Goal: Task Accomplishment & Management: Complete application form

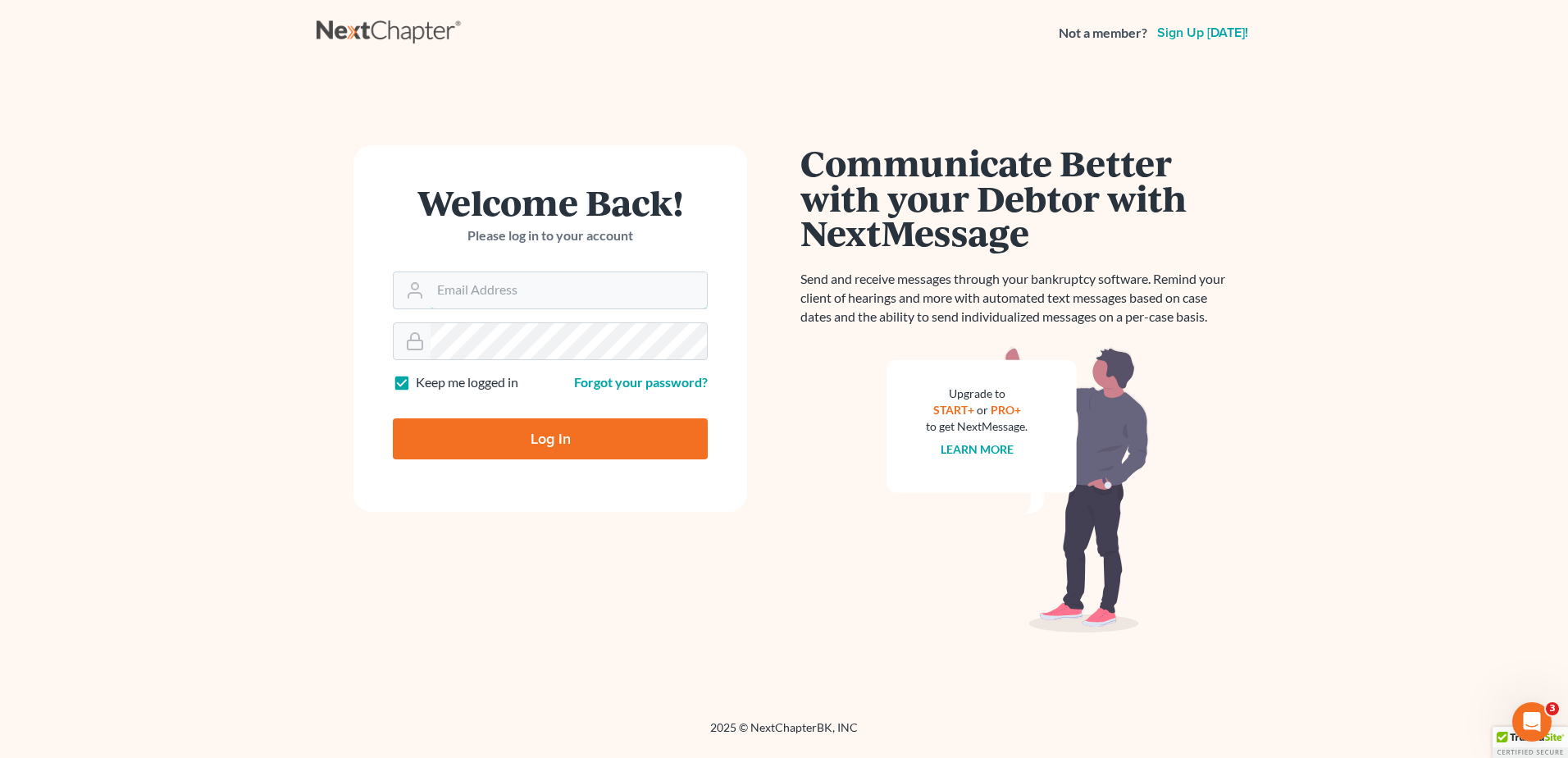
type input "kflynn@bernsteinshur.com"
click at [535, 410] on div "Log In" at bounding box center [550, 432] width 315 height 54
click at [544, 437] on input "Log In" at bounding box center [550, 439] width 315 height 41
type input "Thinking..."
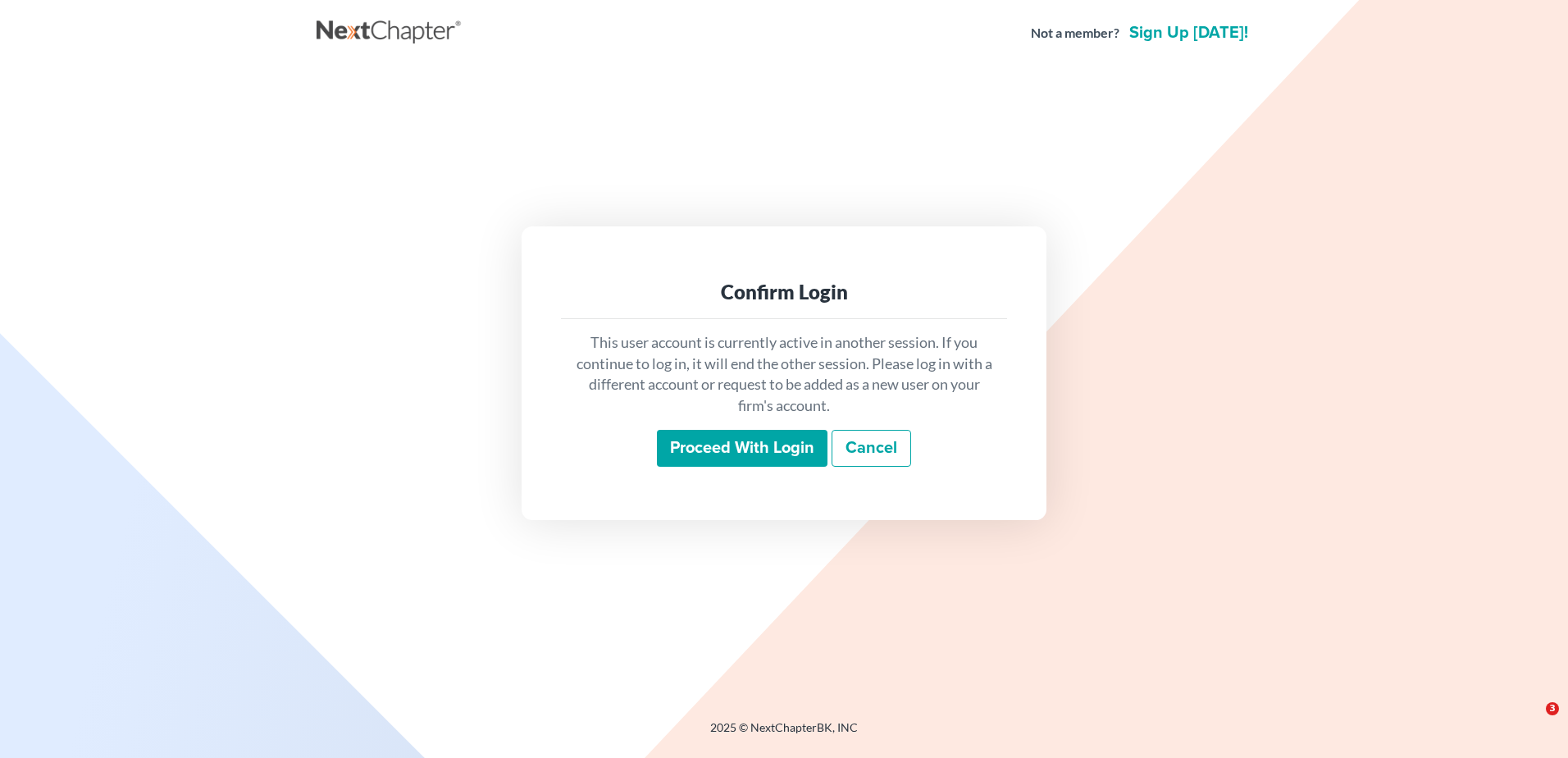
click at [776, 448] on input "Proceed with login" at bounding box center [742, 448] width 171 height 38
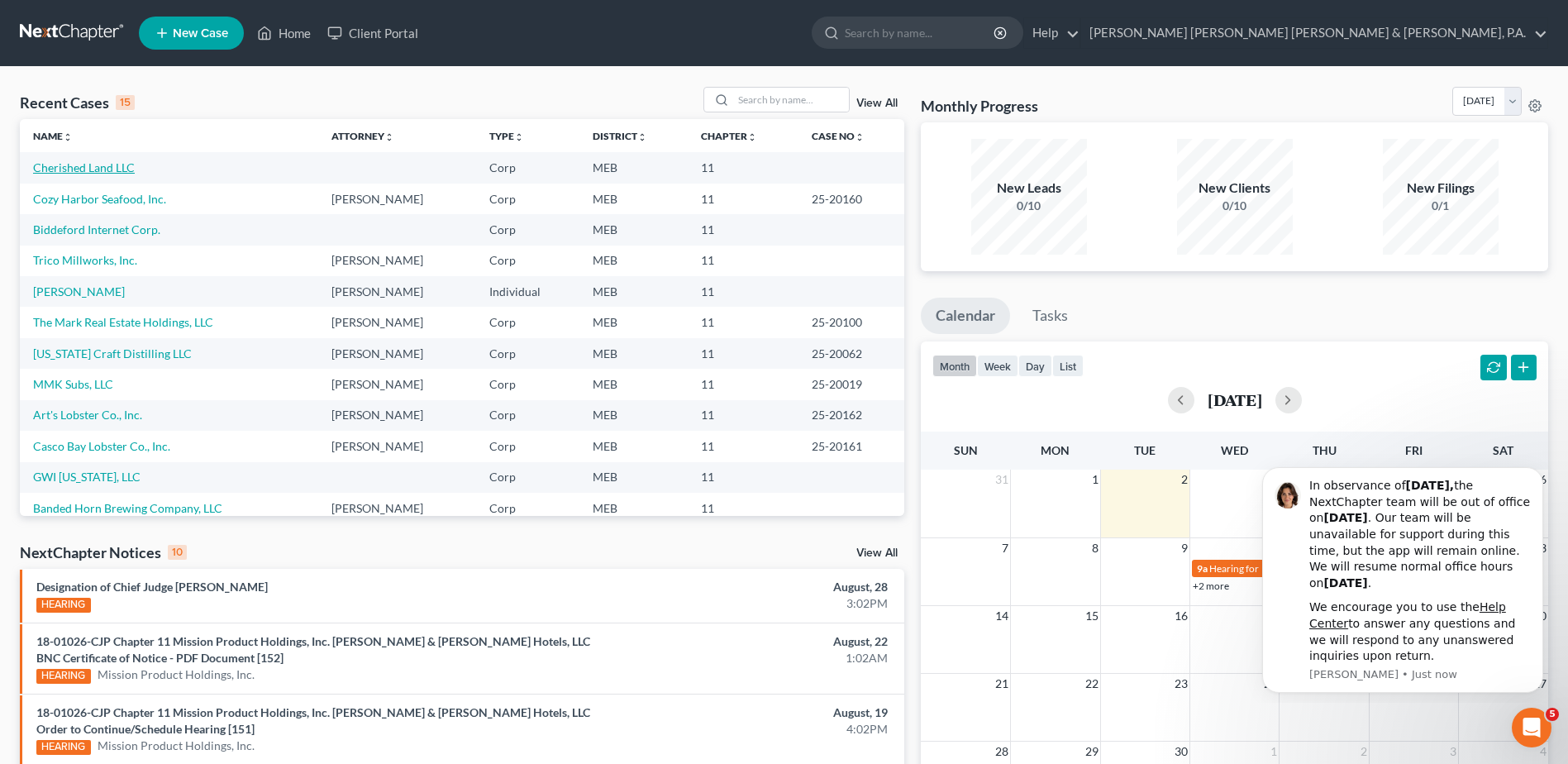
click at [89, 168] on link "Cherished Land LLC" at bounding box center [83, 167] width 101 height 14
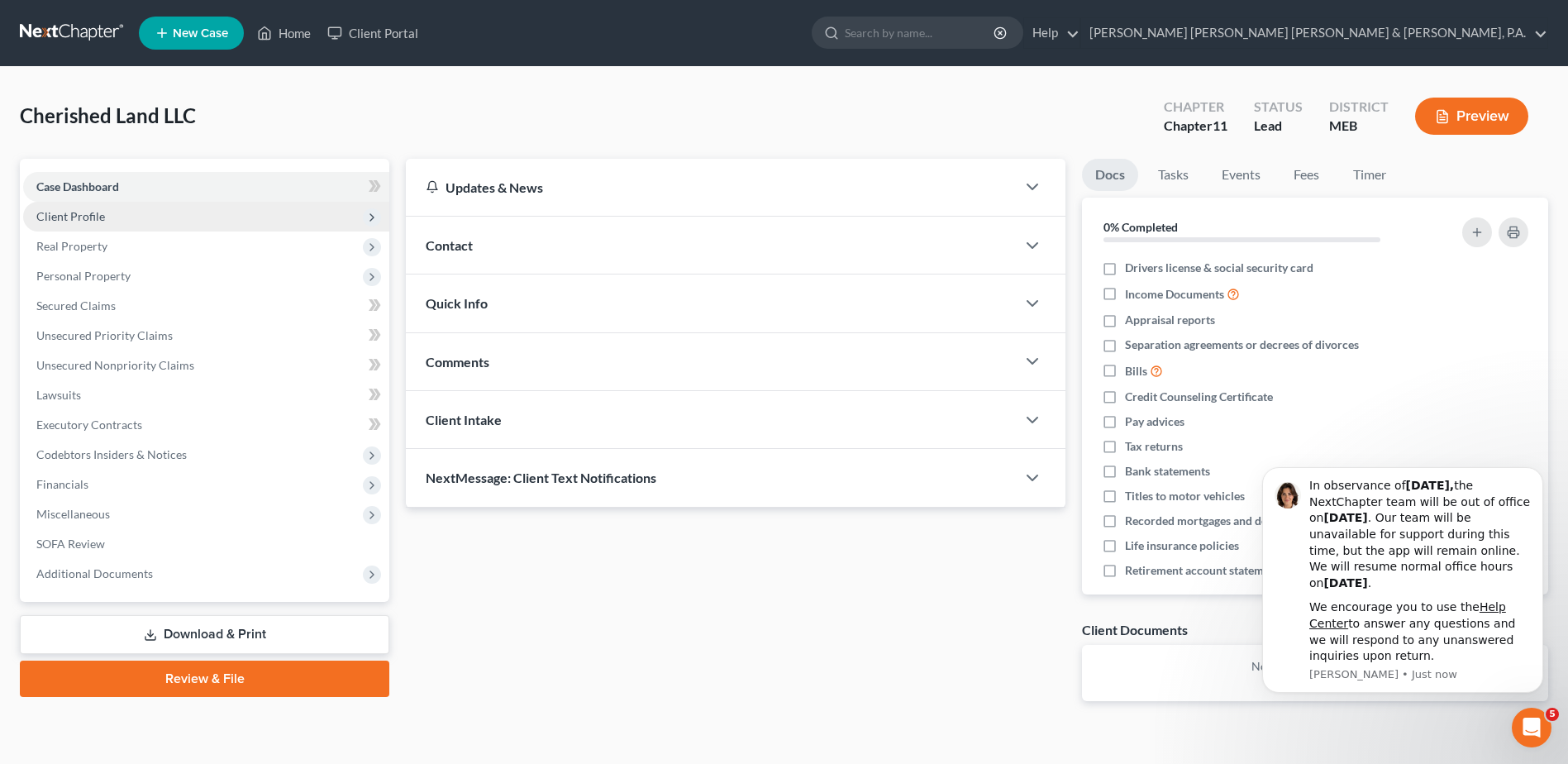
click at [67, 215] on span "Client Profile" at bounding box center [71, 215] width 69 height 14
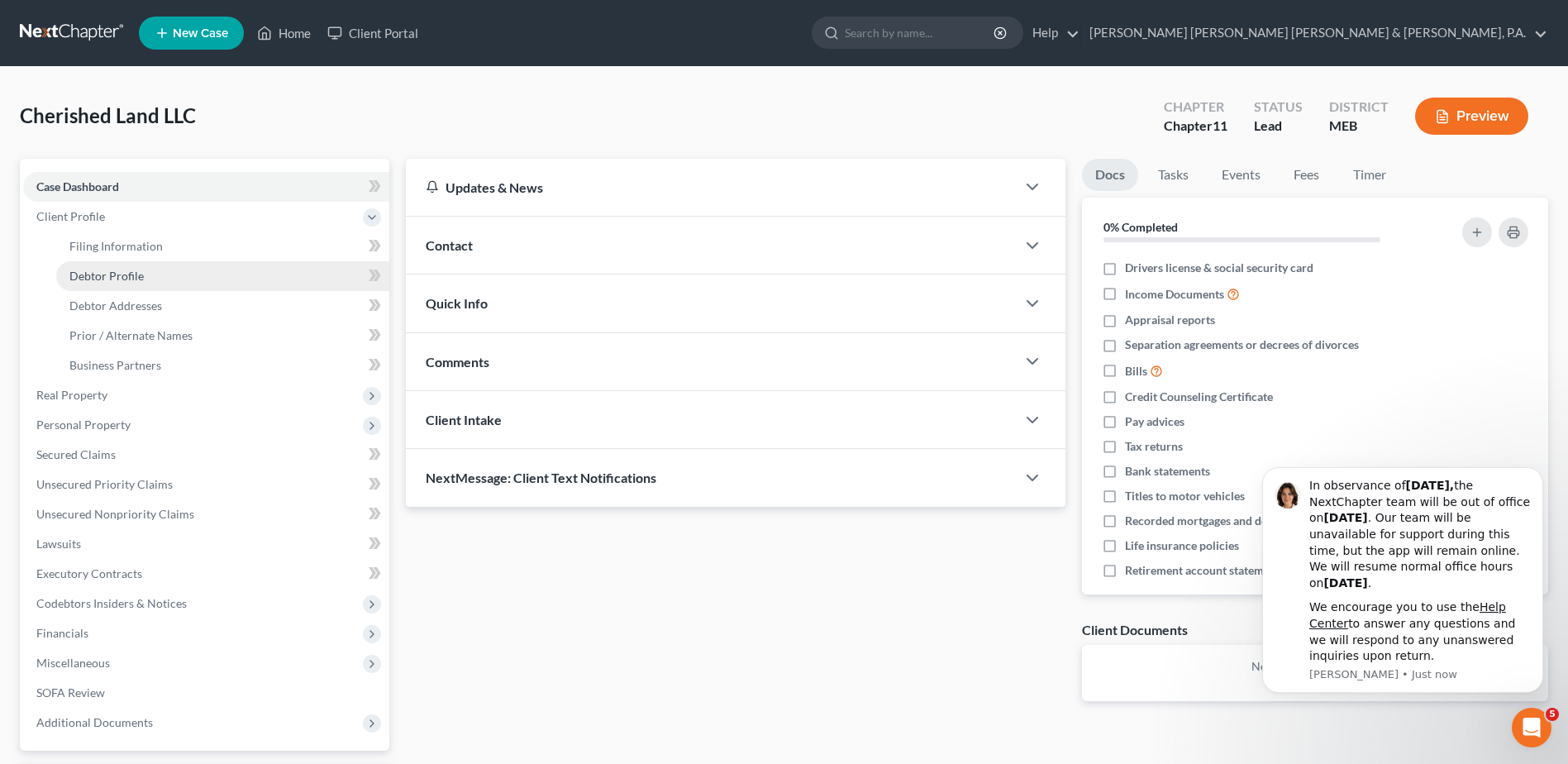
click at [100, 268] on span "Debtor Profile" at bounding box center [106, 275] width 74 height 14
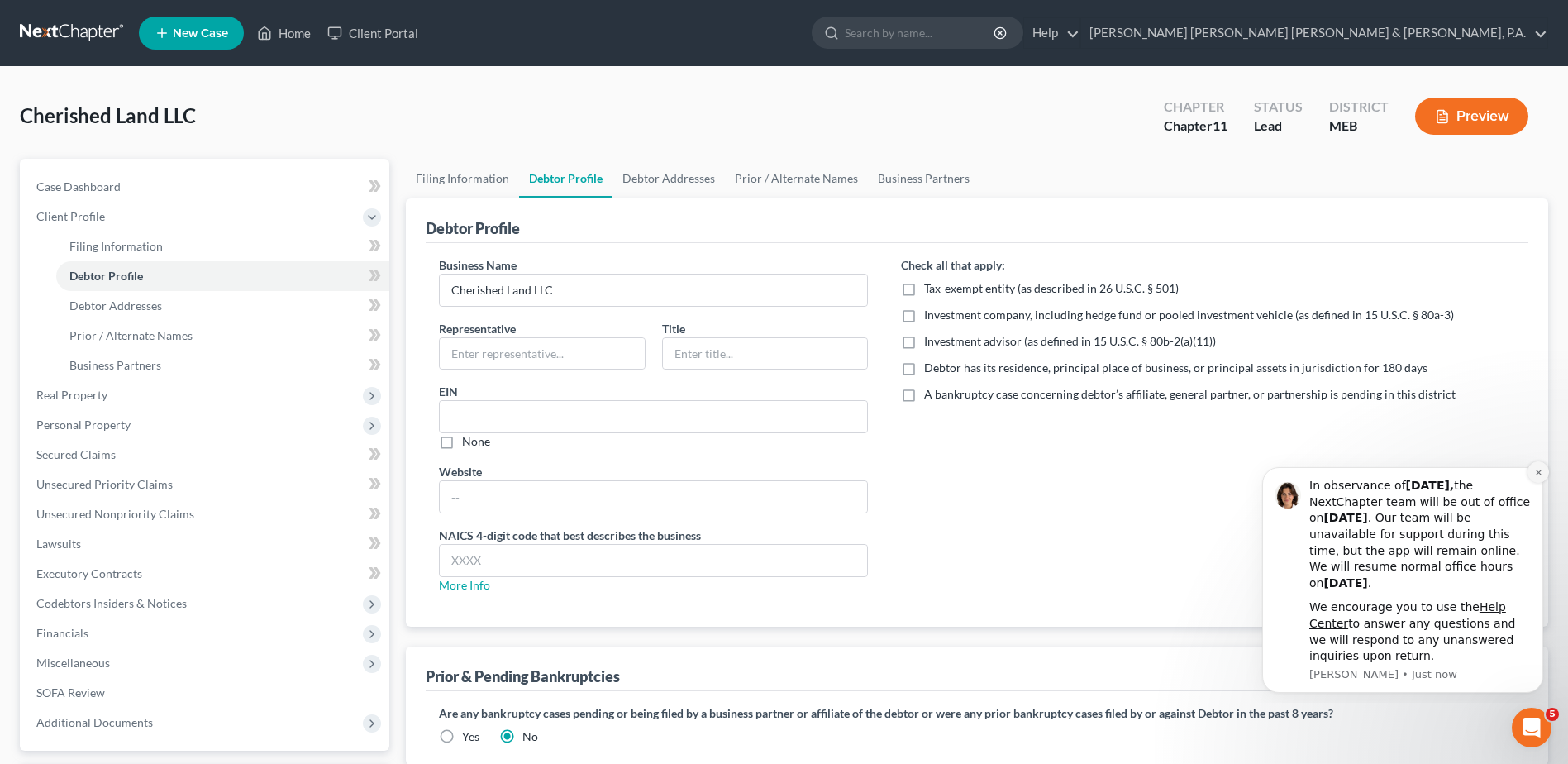
click at [1537, 468] on icon "Dismiss notification" at bounding box center [1538, 472] width 9 height 9
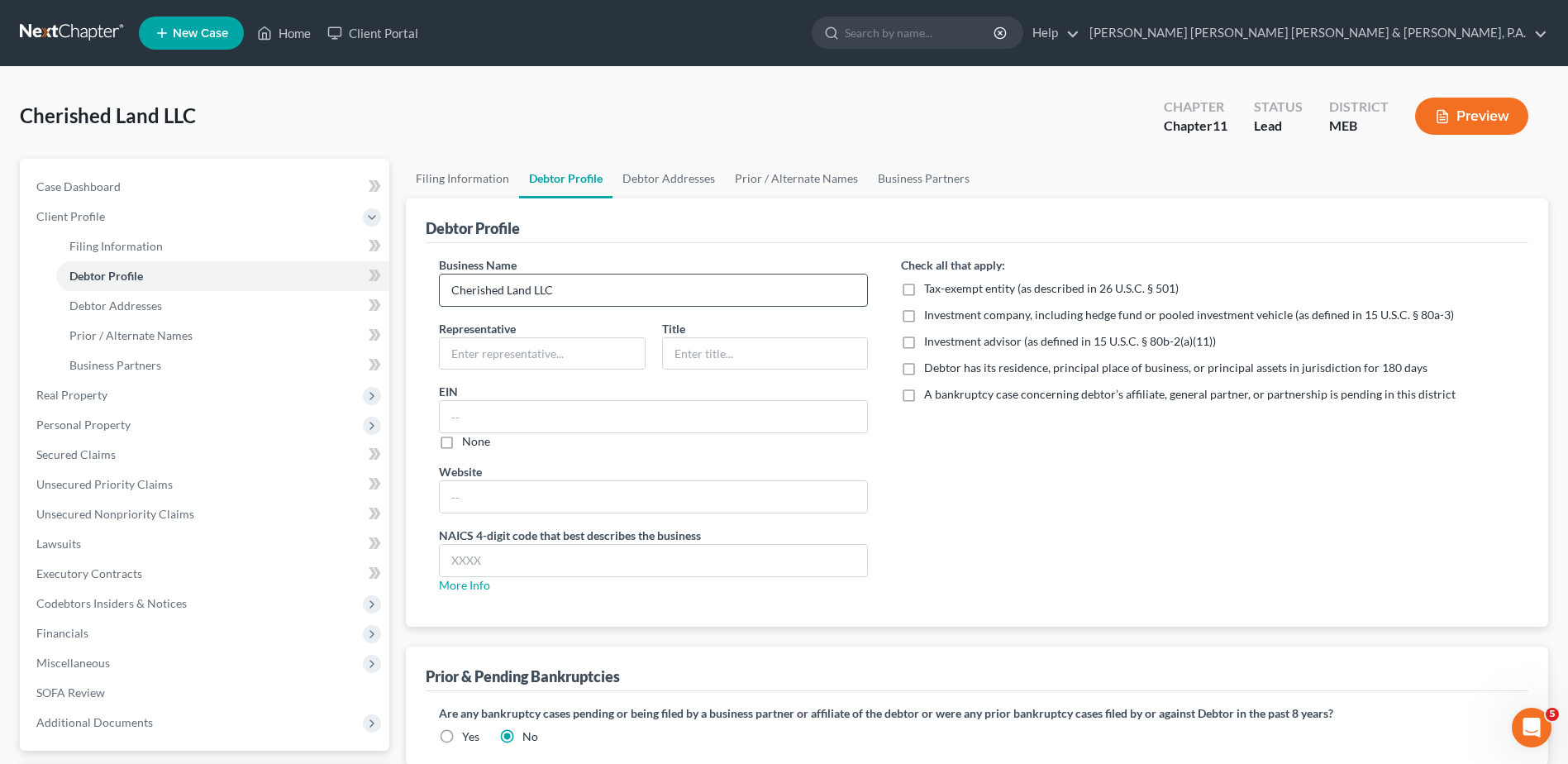
click at [530, 293] on input "Cherished Land LLC" at bounding box center [653, 290] width 428 height 32
type input "Cherished Land, LLC"
click at [514, 356] on input "text" at bounding box center [542, 353] width 205 height 32
click at [663, 181] on link "Debtor Addresses" at bounding box center [669, 178] width 112 height 40
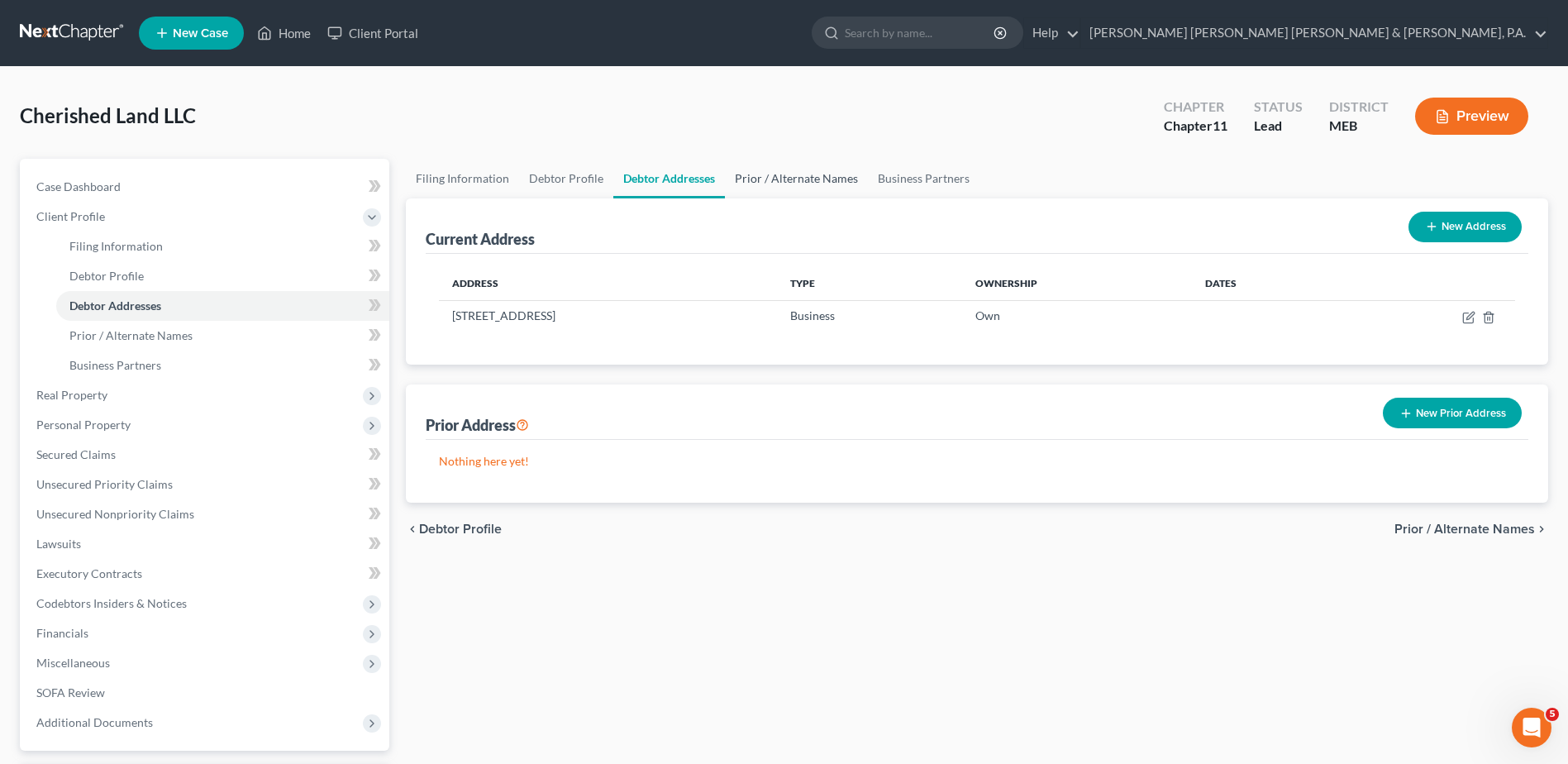
click at [808, 175] on link "Prior / Alternate Names" at bounding box center [796, 178] width 143 height 40
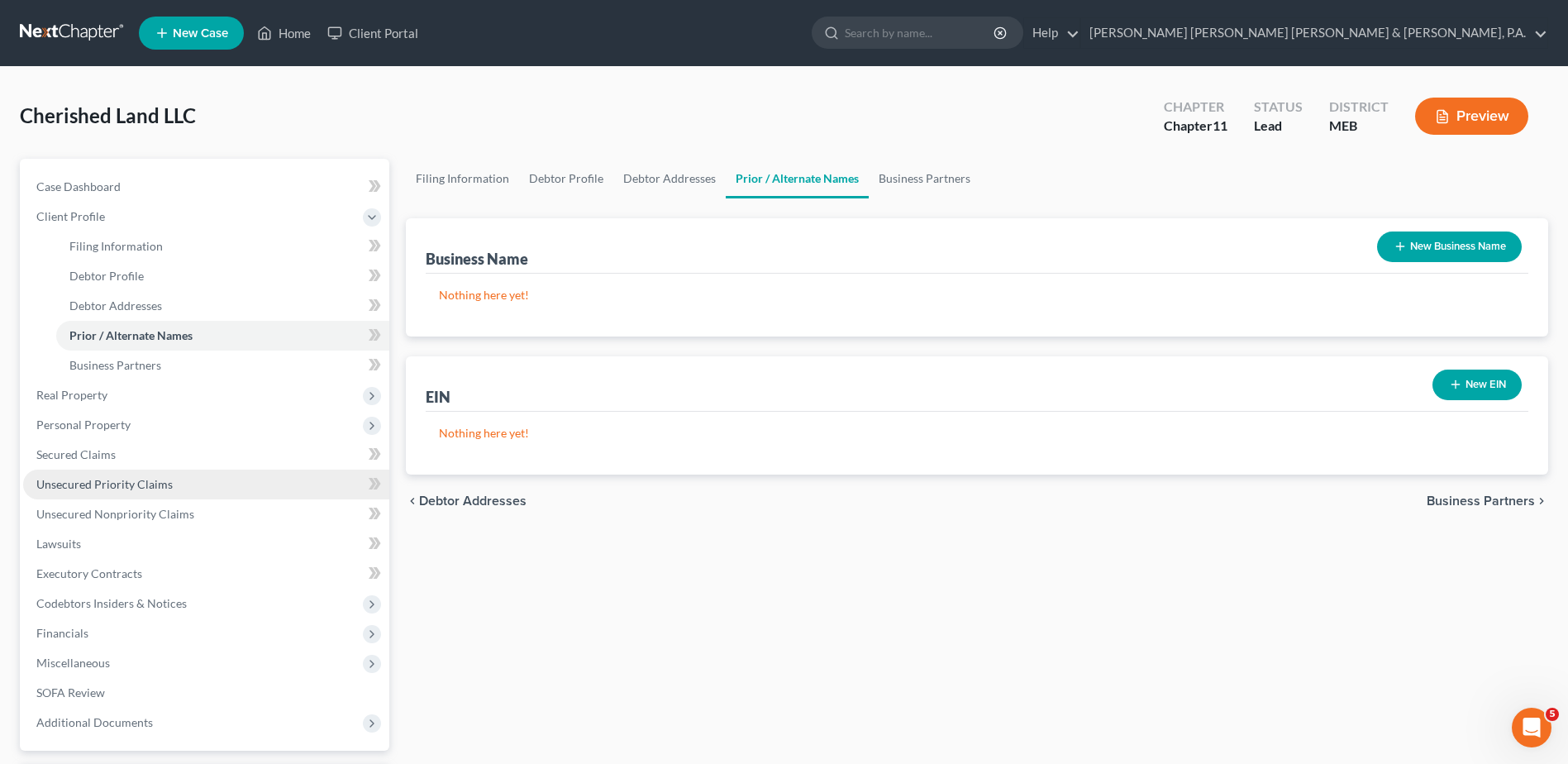
click at [173, 485] on link "Unsecured Priority Claims" at bounding box center [206, 484] width 366 height 30
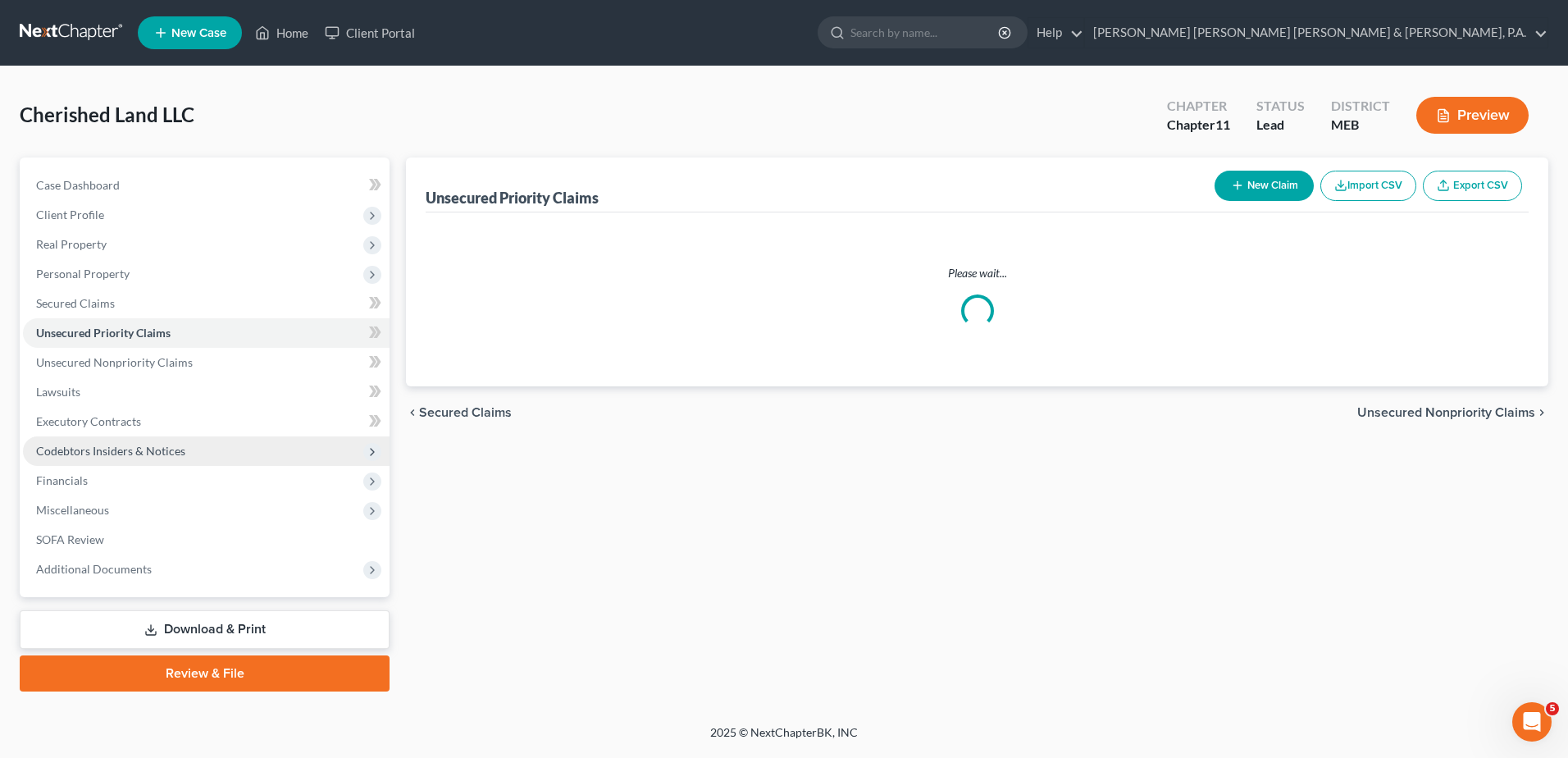
click at [155, 454] on span "Codebtors Insiders & Notices" at bounding box center [111, 450] width 150 height 14
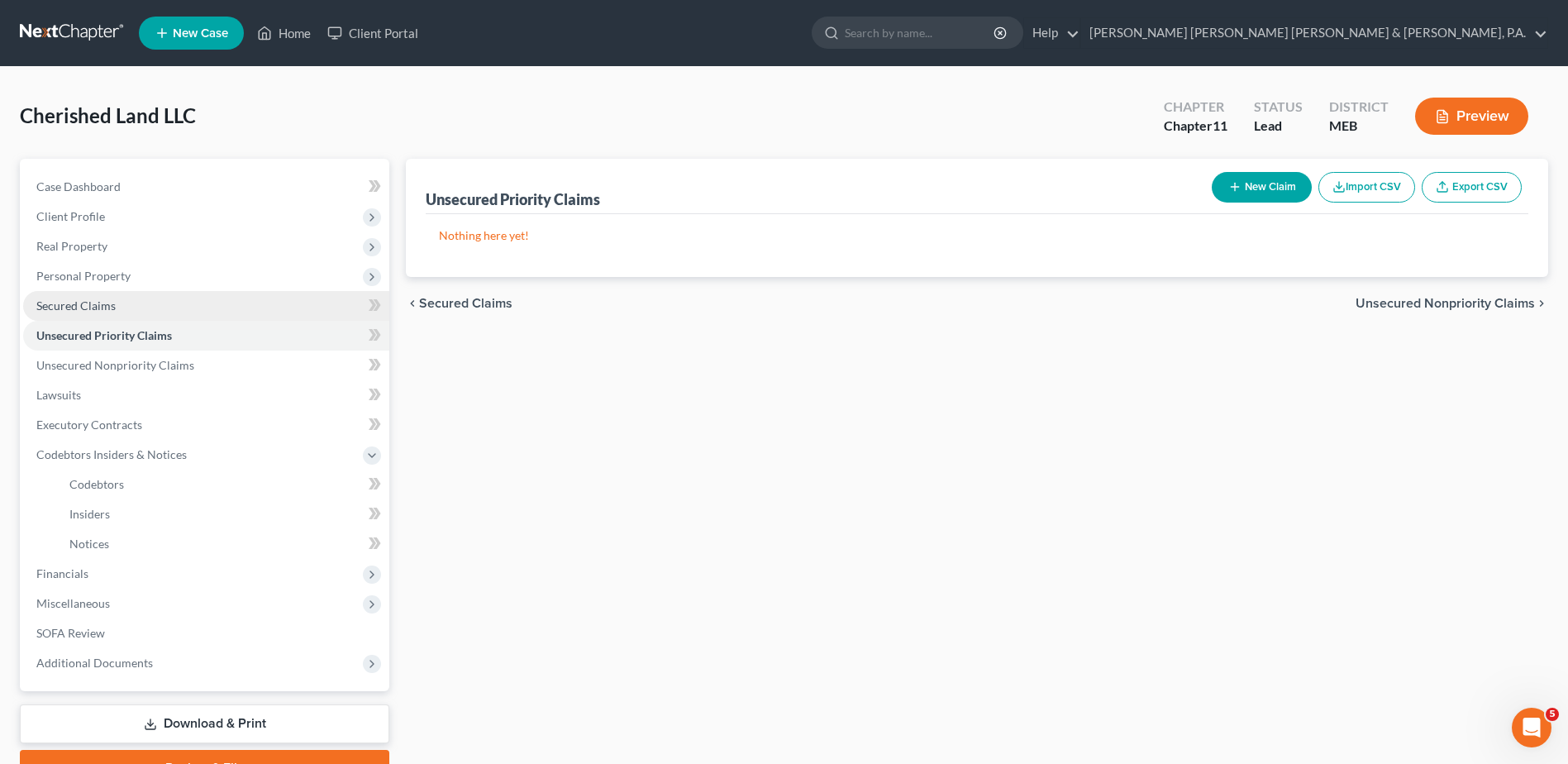
click at [89, 307] on span "Secured Claims" at bounding box center [76, 305] width 79 height 14
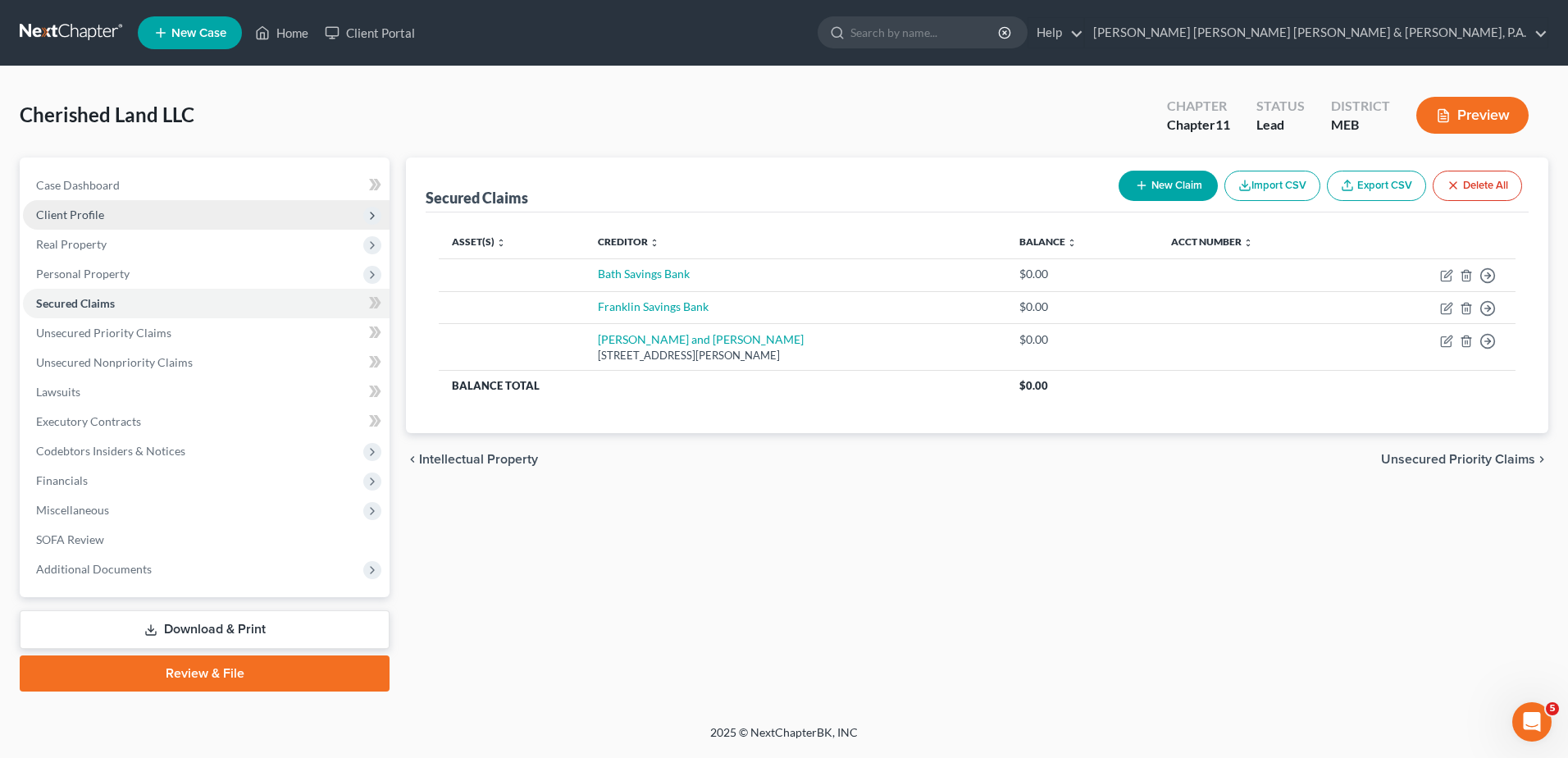
click at [124, 215] on span "Client Profile" at bounding box center [206, 215] width 367 height 30
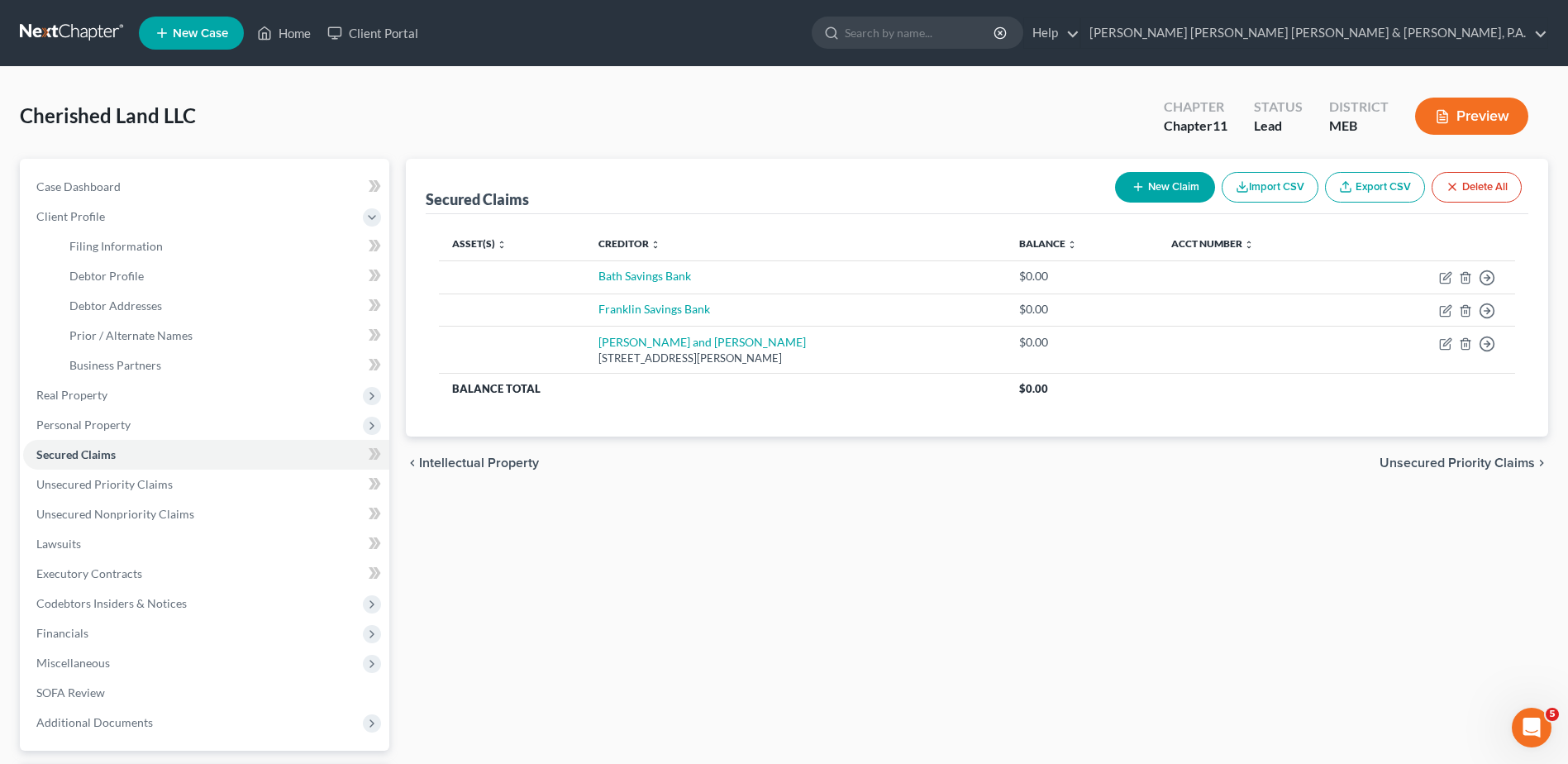
click at [186, 115] on span "Cherished Land LLC" at bounding box center [107, 115] width 176 height 24
click at [121, 273] on span "Debtor Profile" at bounding box center [106, 275] width 74 height 14
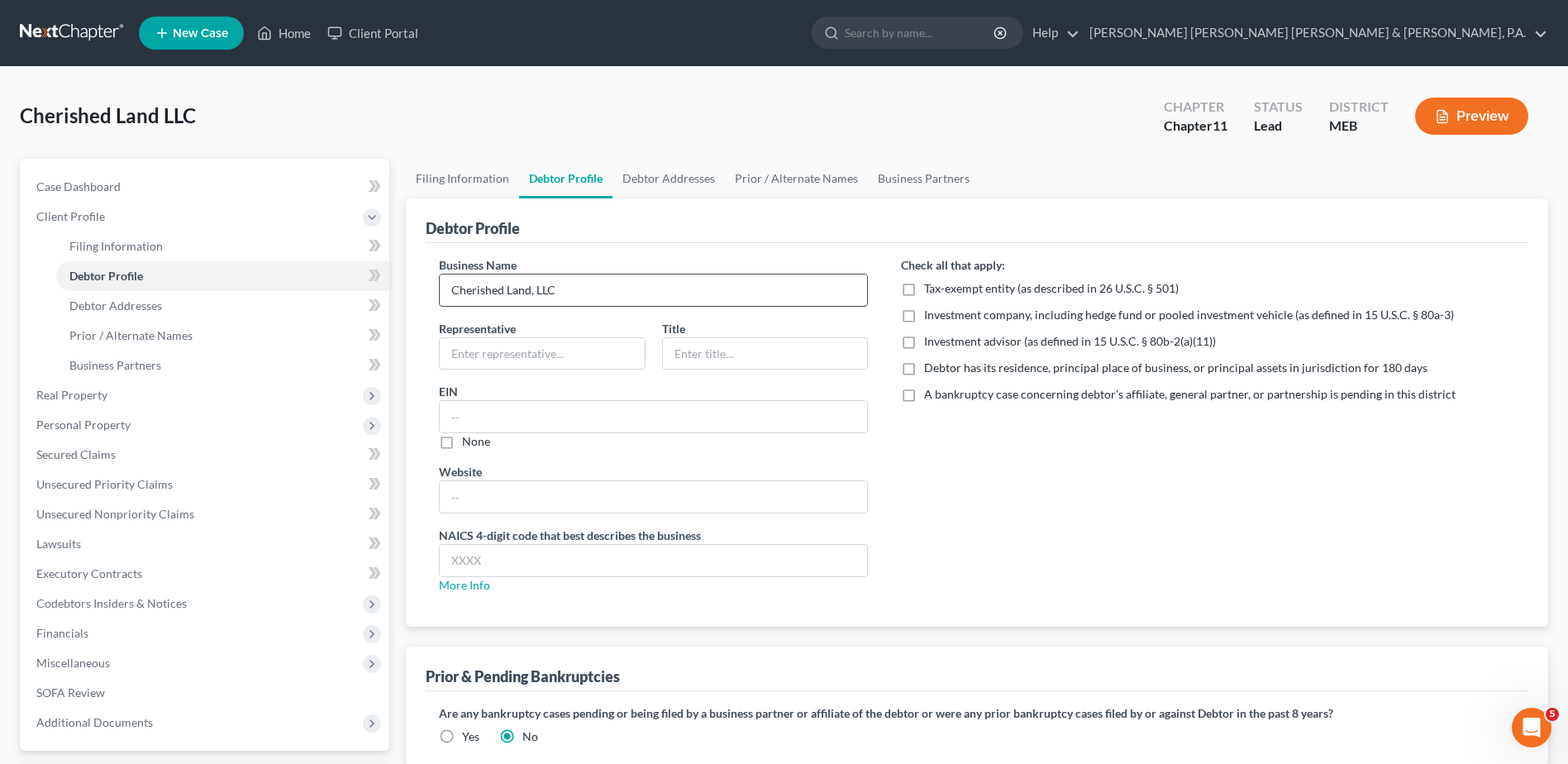
click at [531, 288] on input "Cherished Land, LLC" at bounding box center [653, 290] width 428 height 32
type input "Cherished Lands, LLC"
click at [1052, 467] on div "Check all that apply: Tax-exempt entity (as described in 26 U.S.C. § 501) Inves…" at bounding box center [1208, 431] width 647 height 350
click at [560, 346] on input "text" at bounding box center [542, 353] width 205 height 32
type input "Sam Eakin"
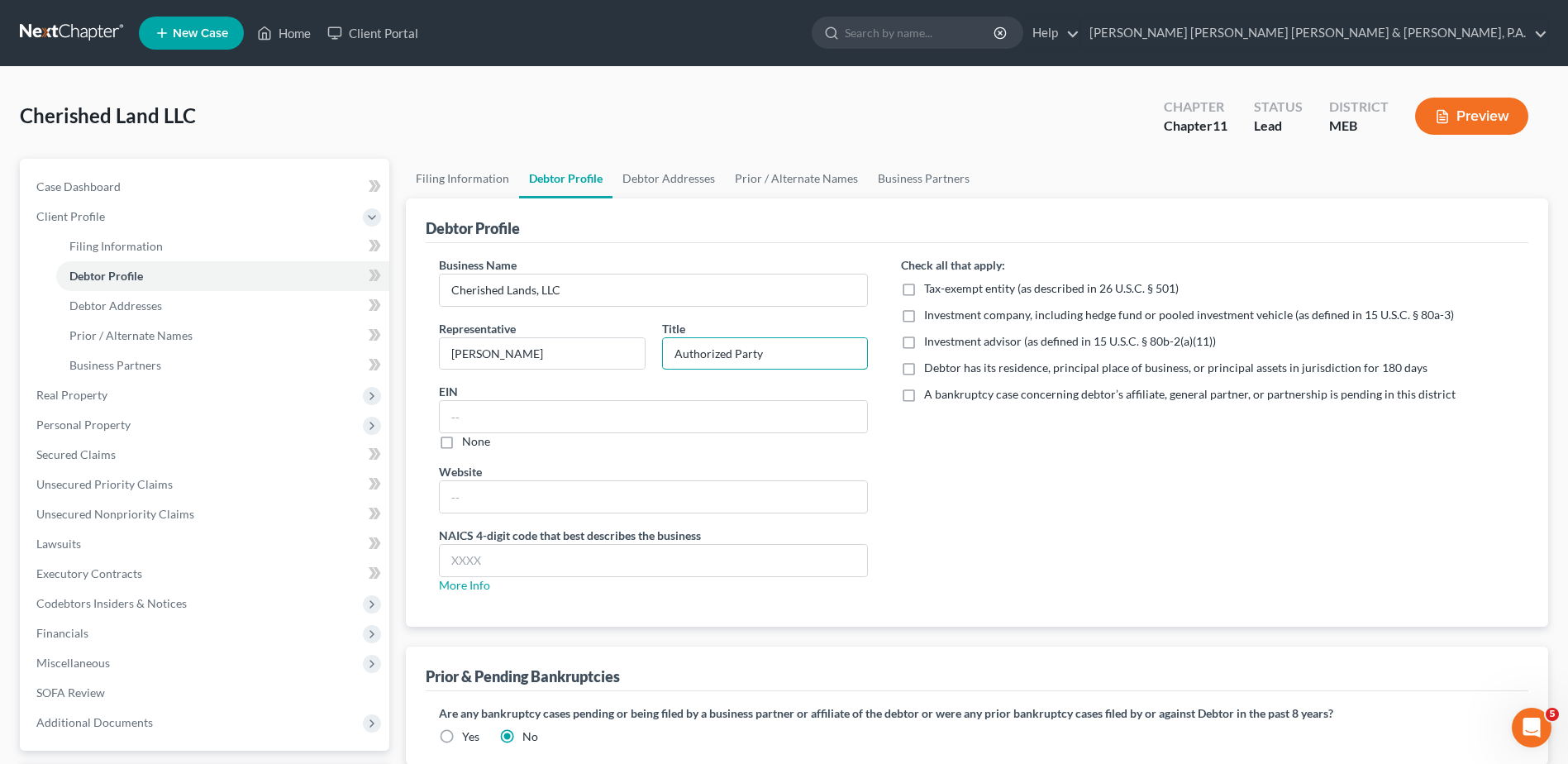
type input "Authorized Party"
click at [997, 475] on div "Check all that apply: Tax-exempt entity (as described in 26 U.S.C. § 501) Inves…" at bounding box center [1208, 431] width 647 height 350
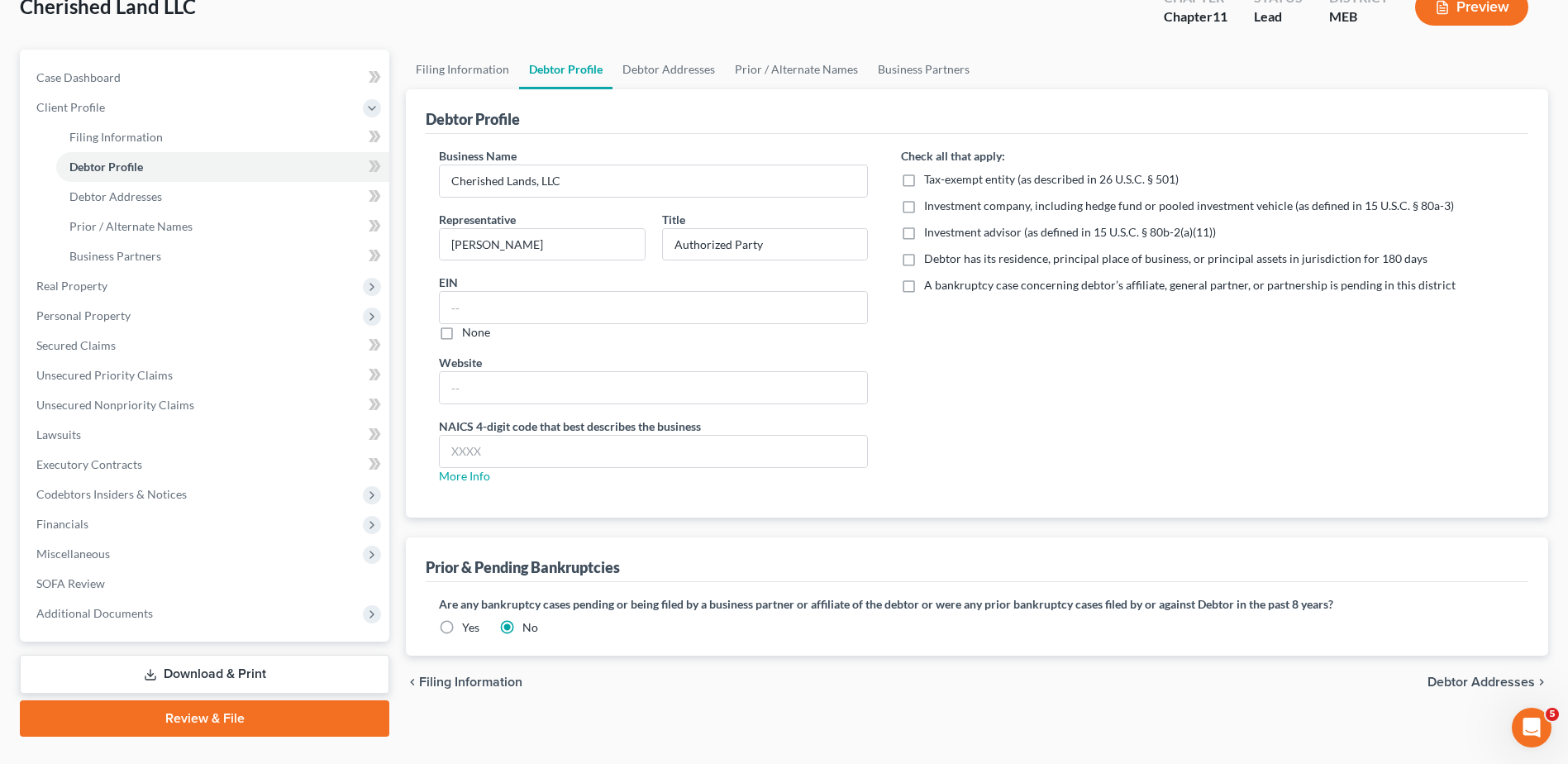
scroll to position [145, 0]
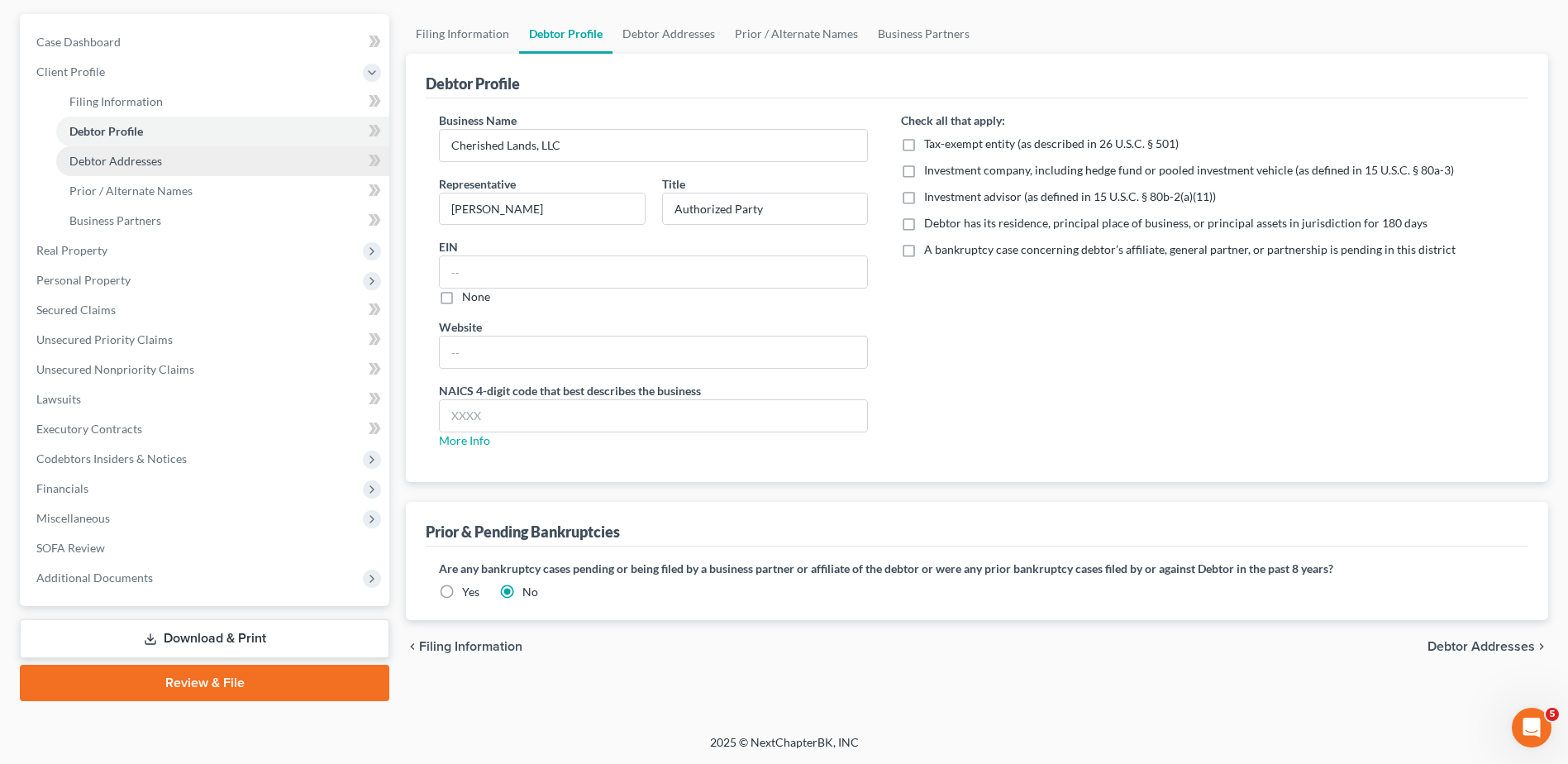
click at [220, 160] on link "Debtor Addresses" at bounding box center [222, 161] width 333 height 30
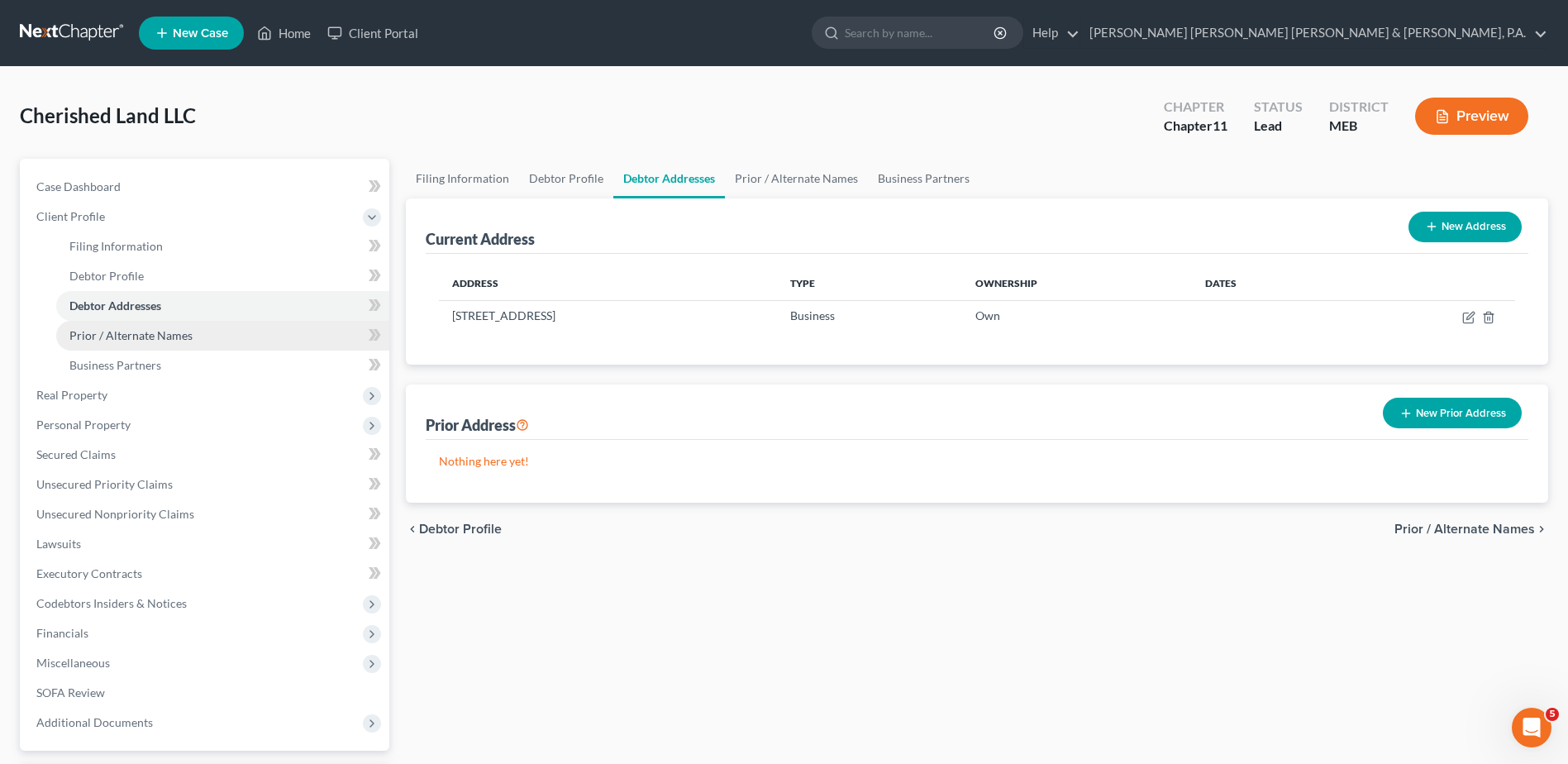
click at [166, 336] on span "Prior / Alternate Names" at bounding box center [131, 335] width 123 height 14
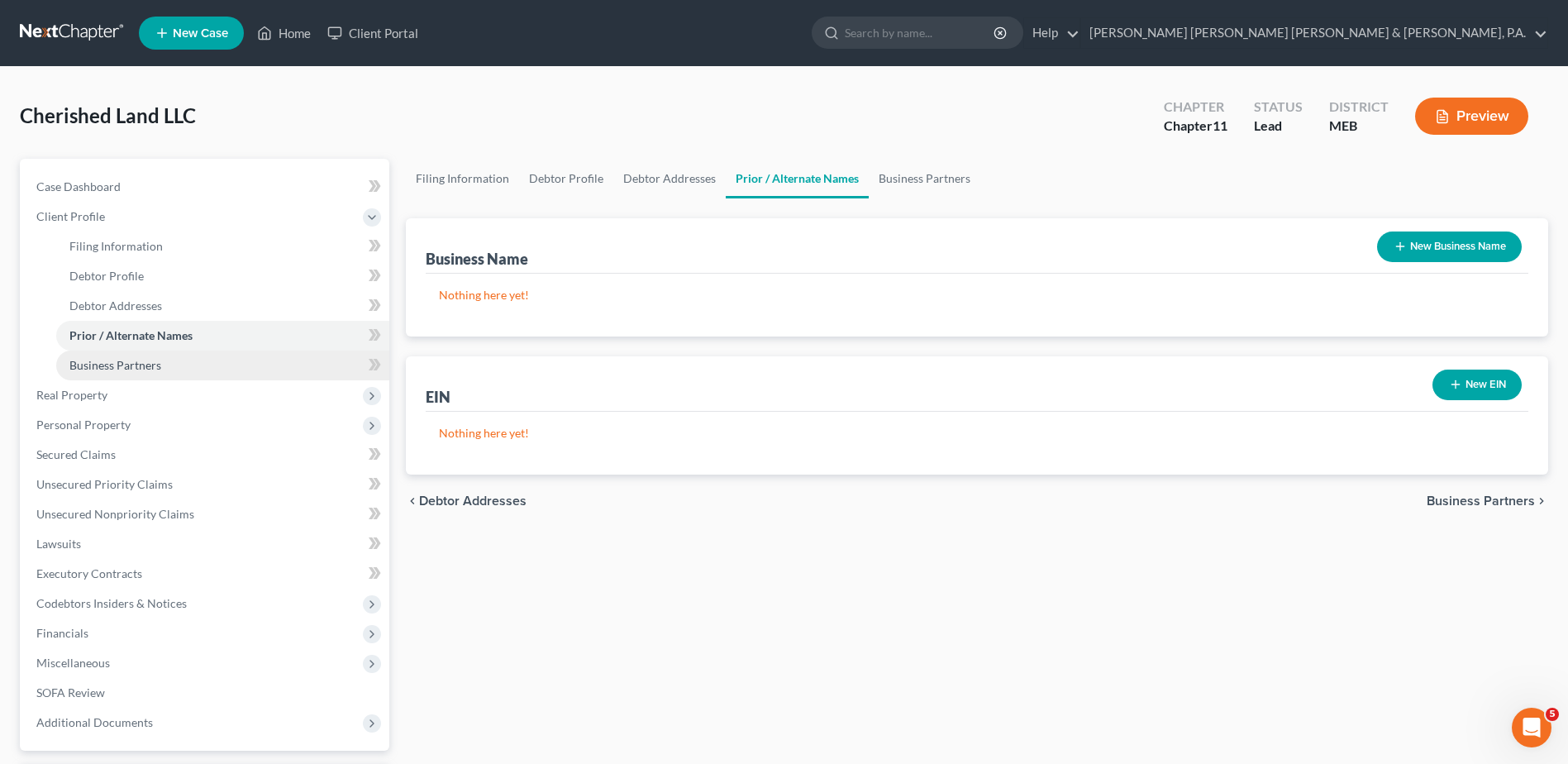
click at [159, 358] on span "Business Partners" at bounding box center [116, 365] width 92 height 14
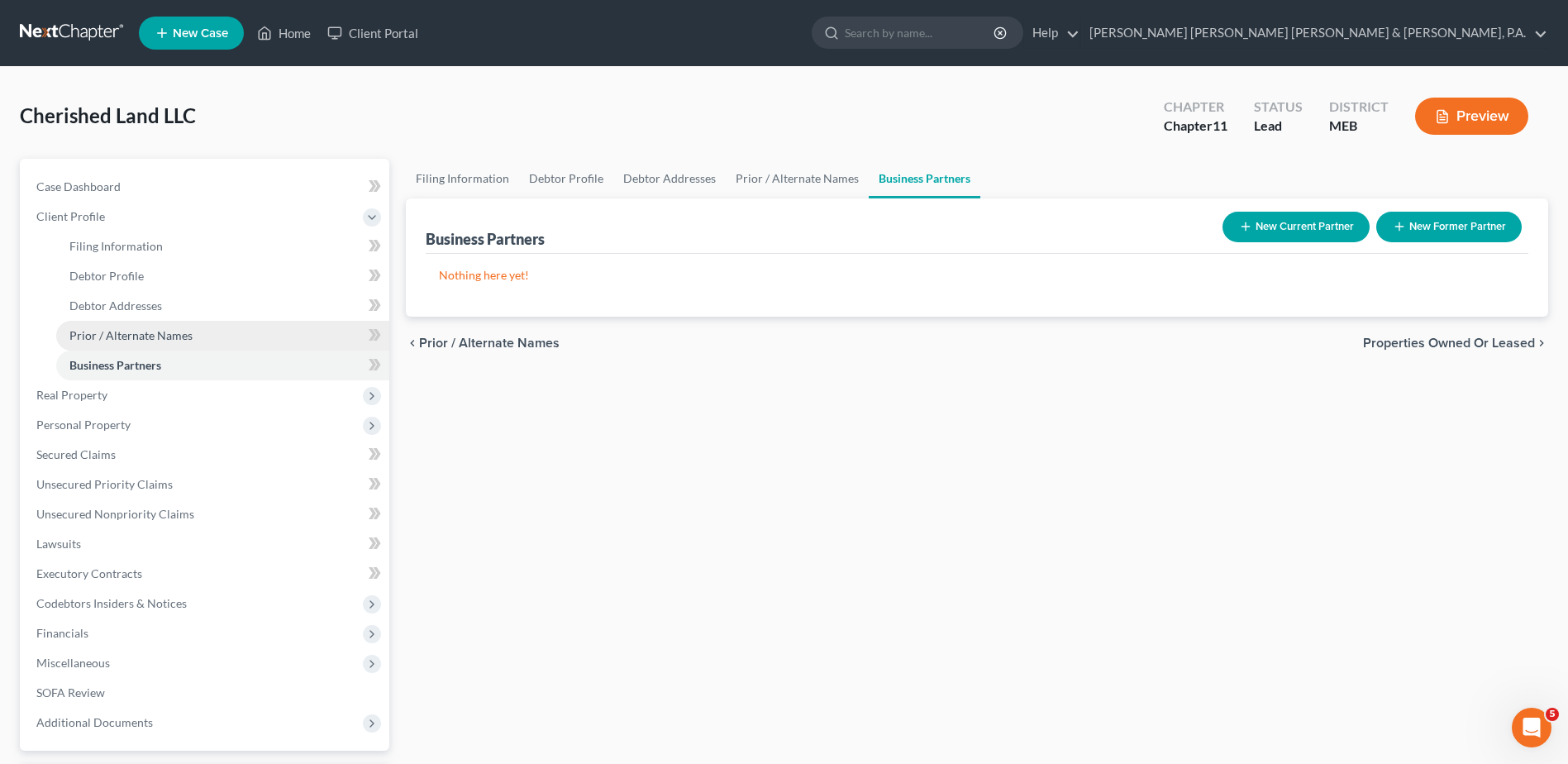
click at [154, 329] on span "Prior / Alternate Names" at bounding box center [131, 335] width 123 height 14
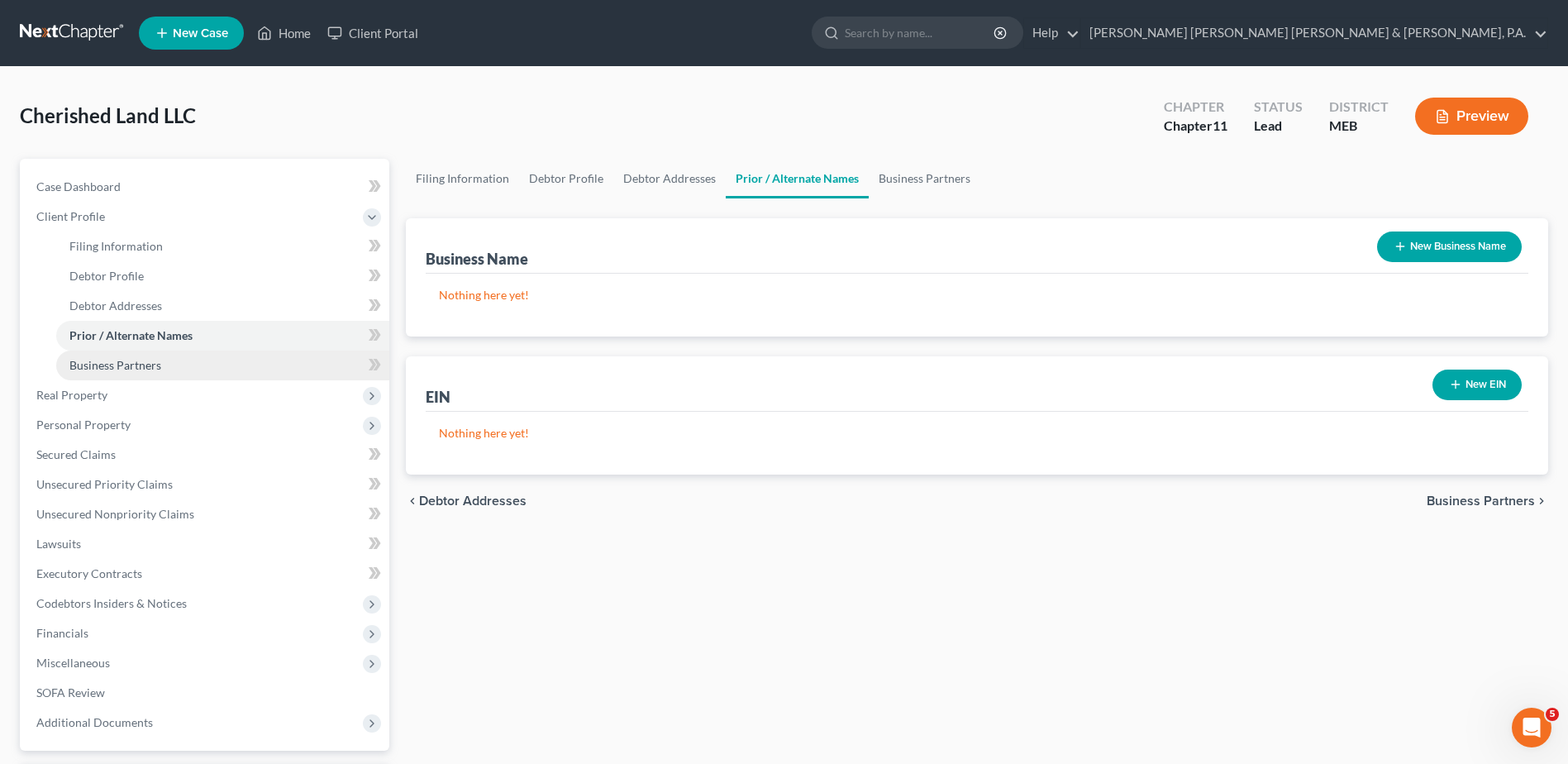
click at [152, 369] on span "Business Partners" at bounding box center [116, 365] width 92 height 14
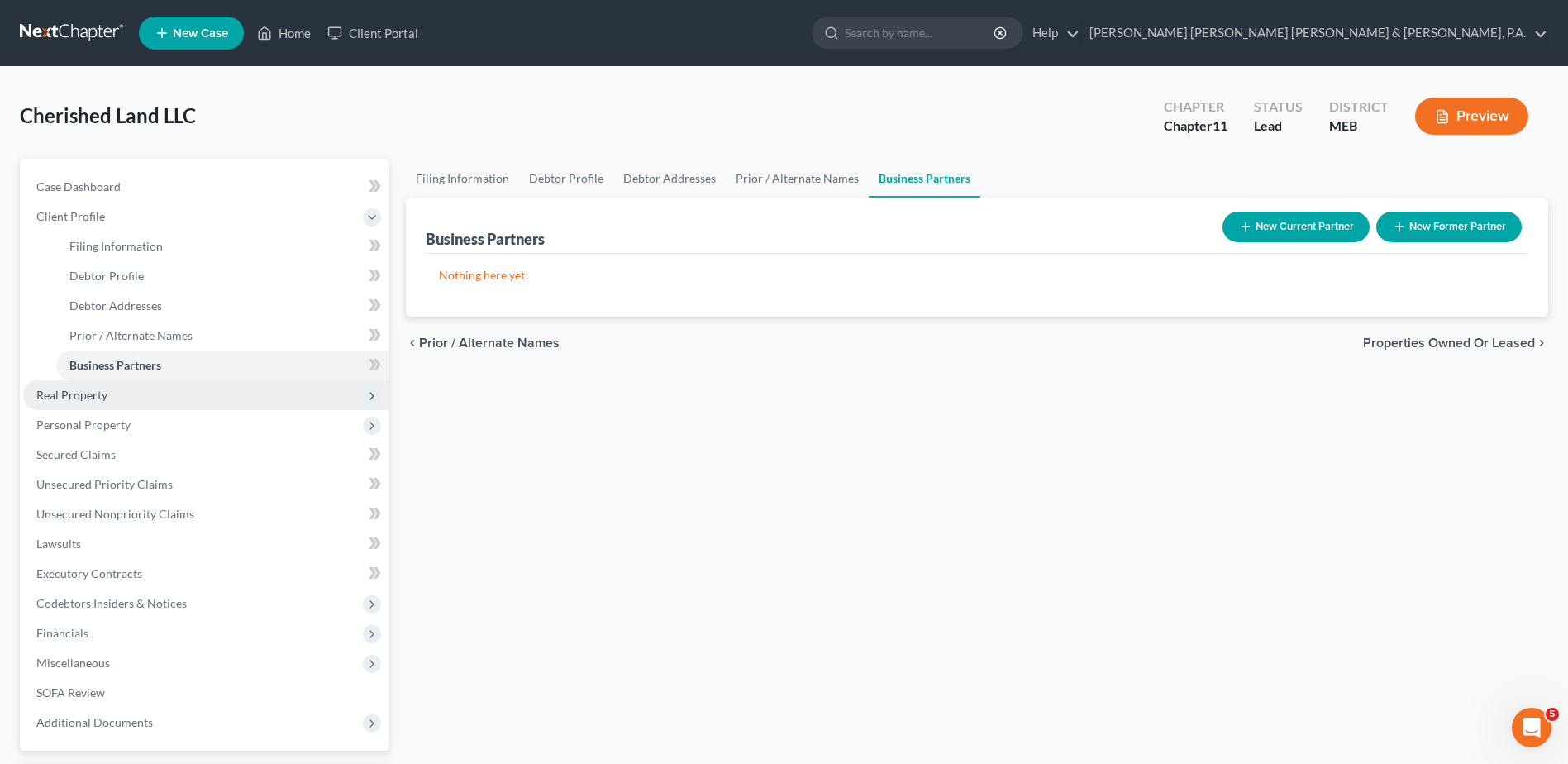
click at [181, 396] on span "Real Property" at bounding box center [206, 394] width 366 height 30
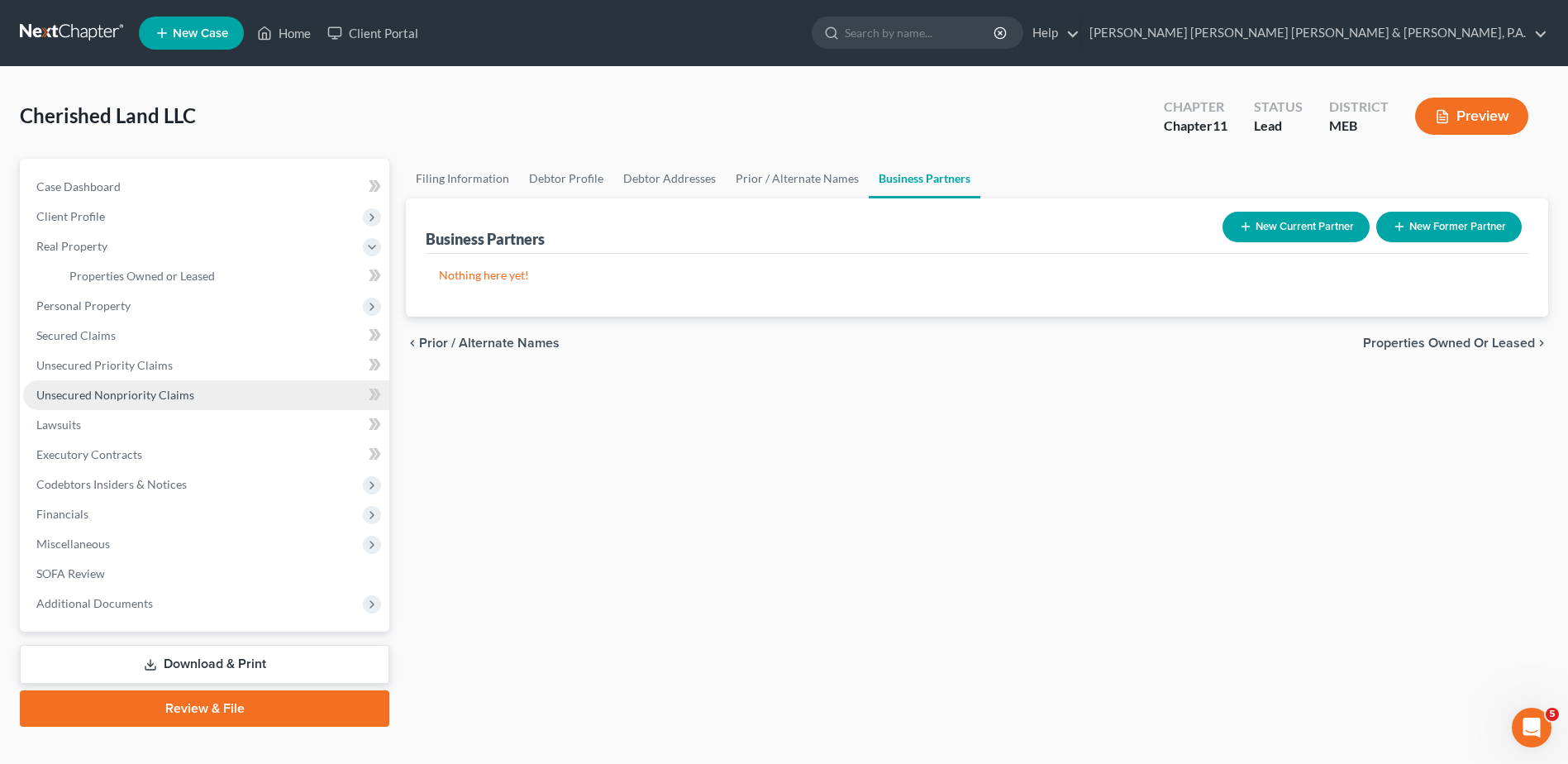
click at [146, 405] on link "Unsecured Nonpriority Claims" at bounding box center [206, 394] width 366 height 30
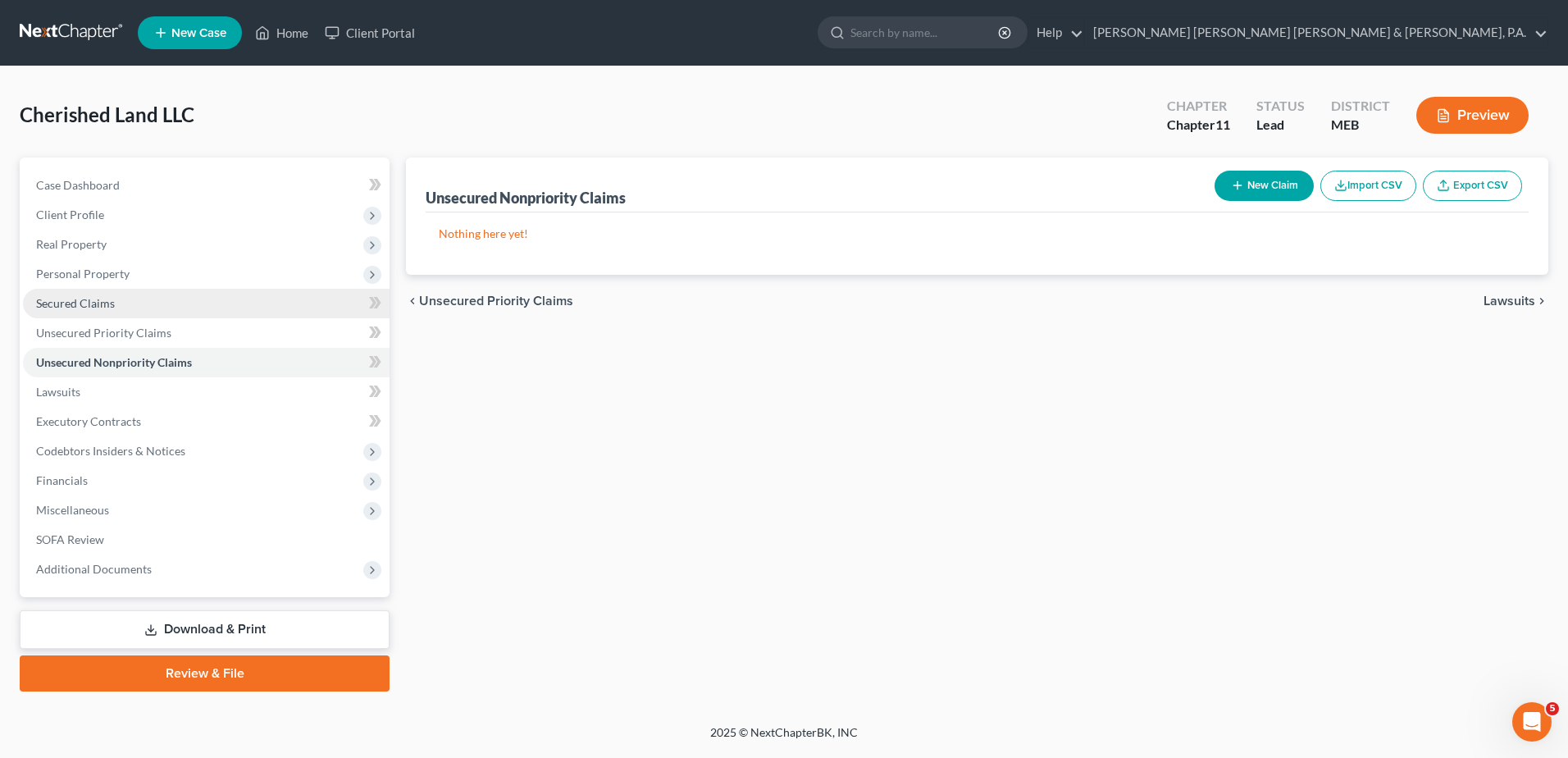
click at [153, 303] on link "Secured Claims" at bounding box center [206, 303] width 367 height 30
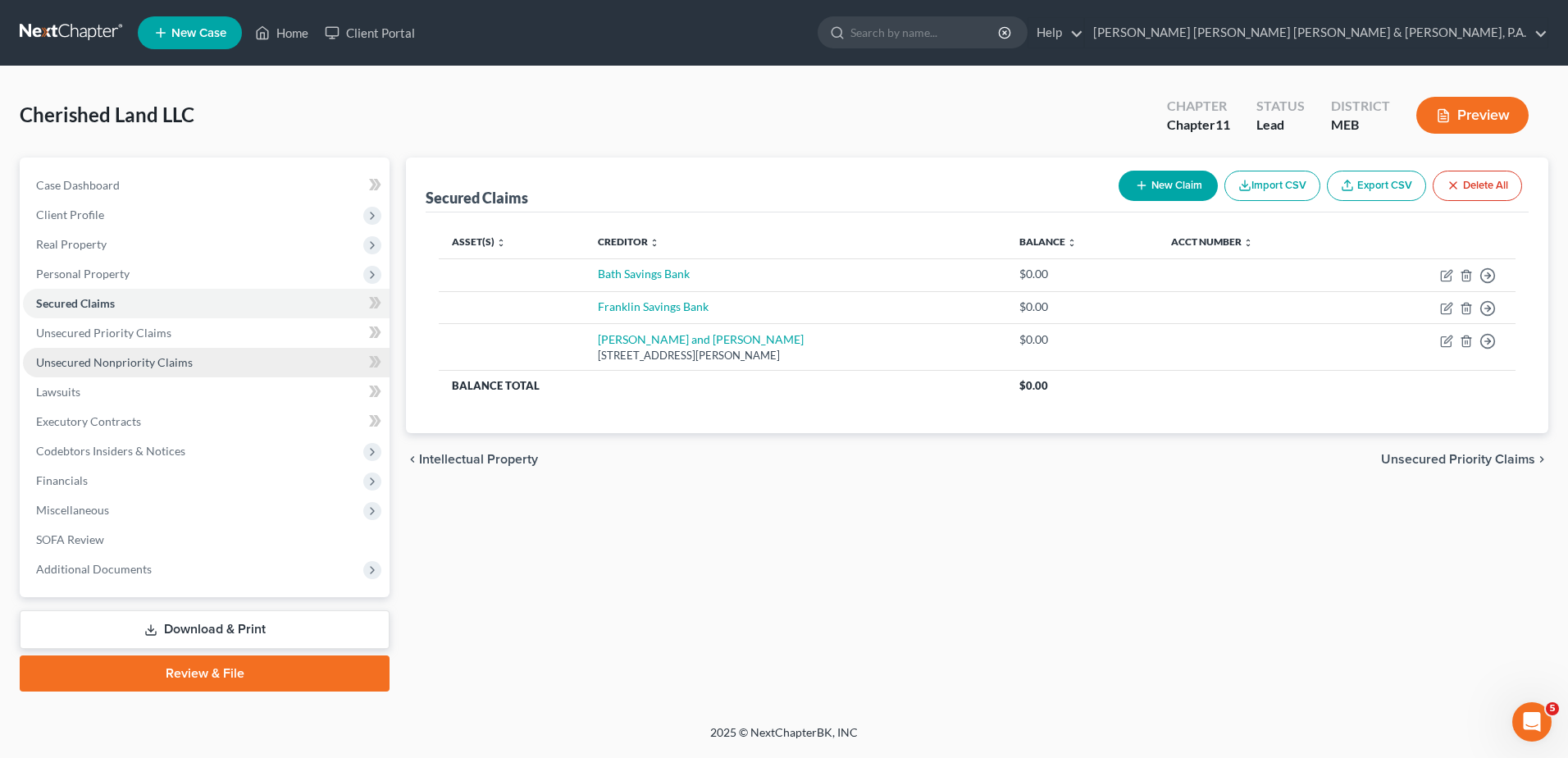
click at [145, 358] on span "Unsecured Nonpriority Claims" at bounding box center [114, 362] width 156 height 14
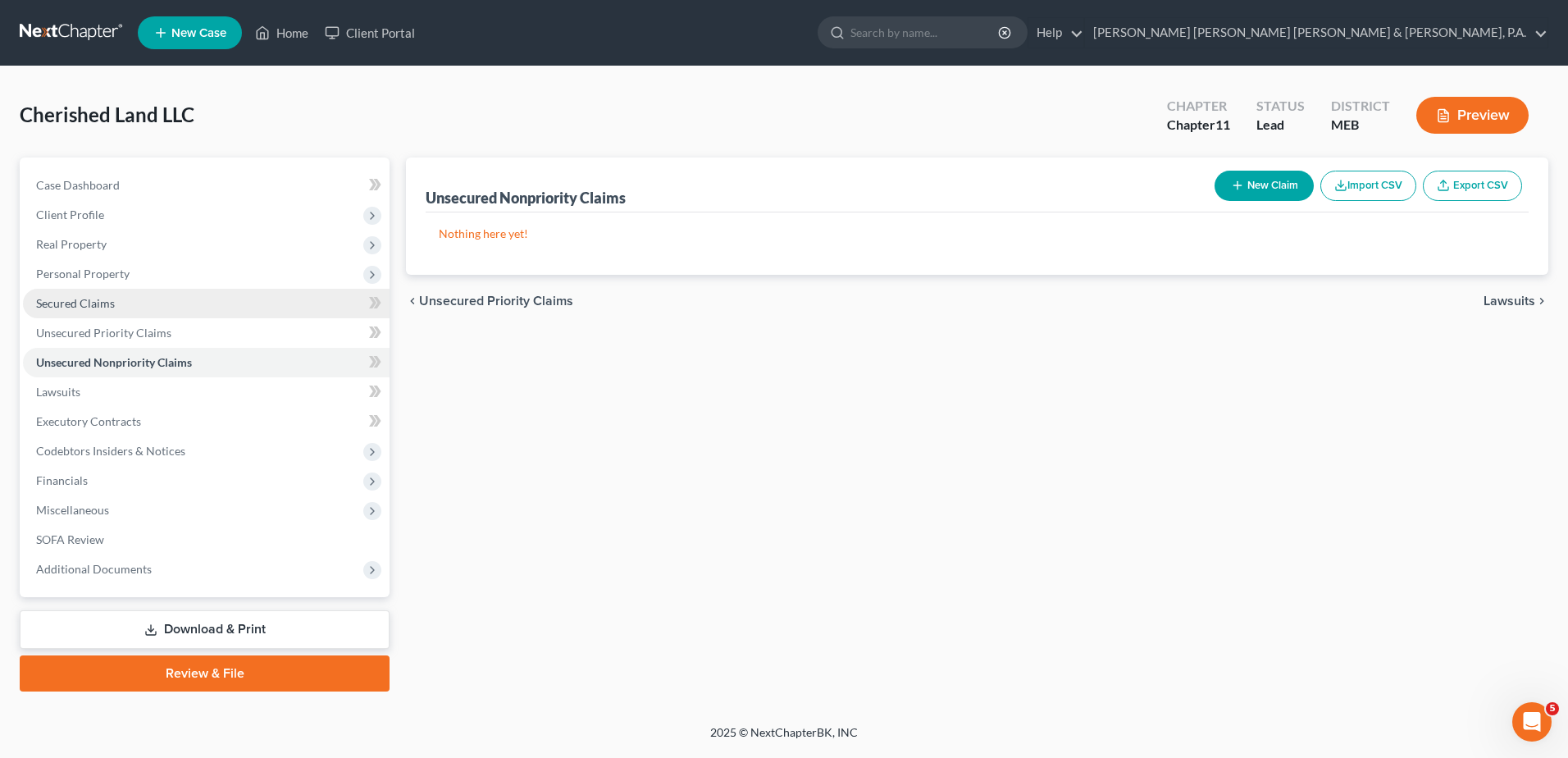
click at [131, 293] on link "Secured Claims" at bounding box center [206, 303] width 367 height 30
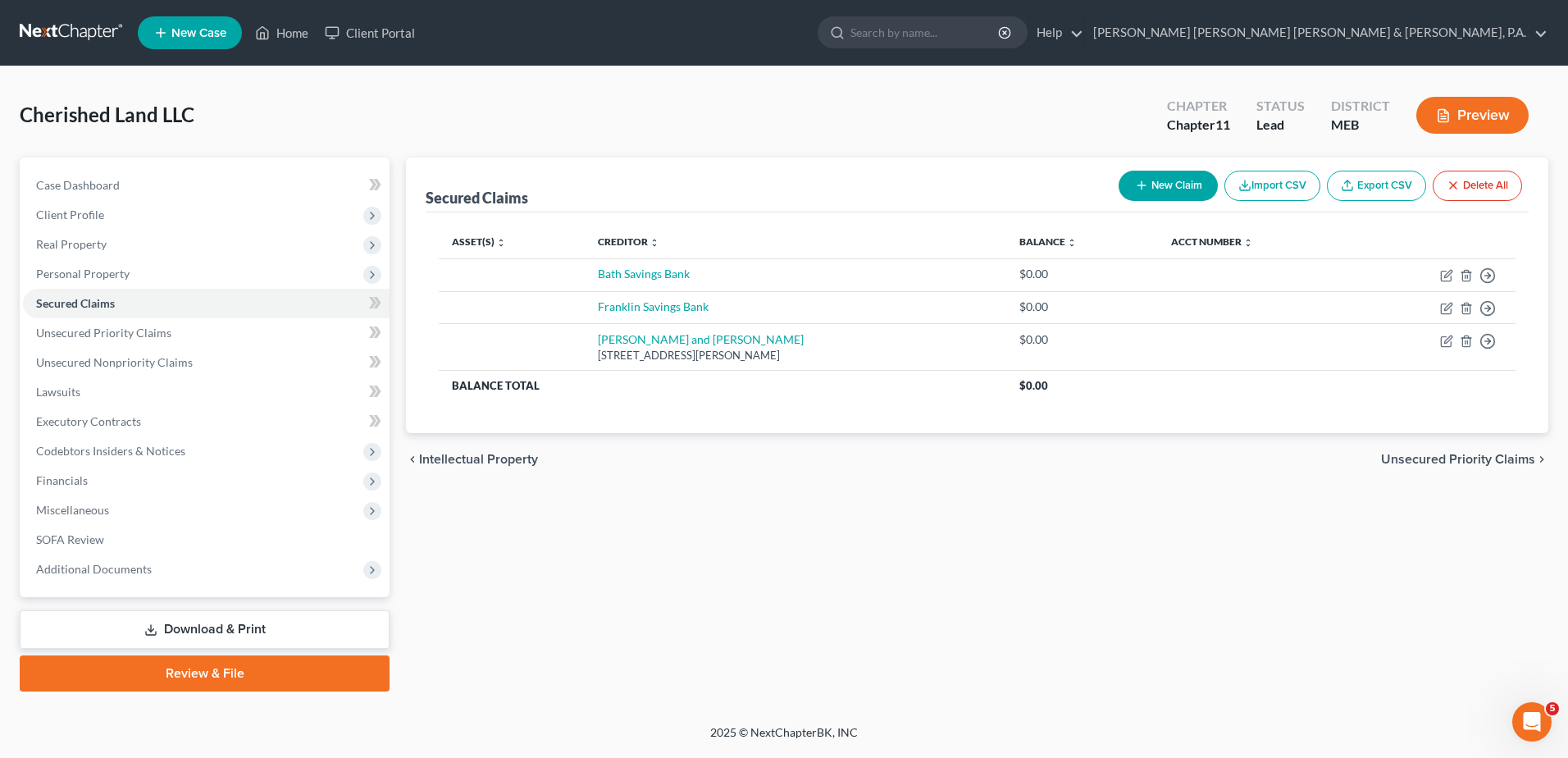
click at [1144, 185] on icon "button" at bounding box center [1142, 186] width 14 height 14
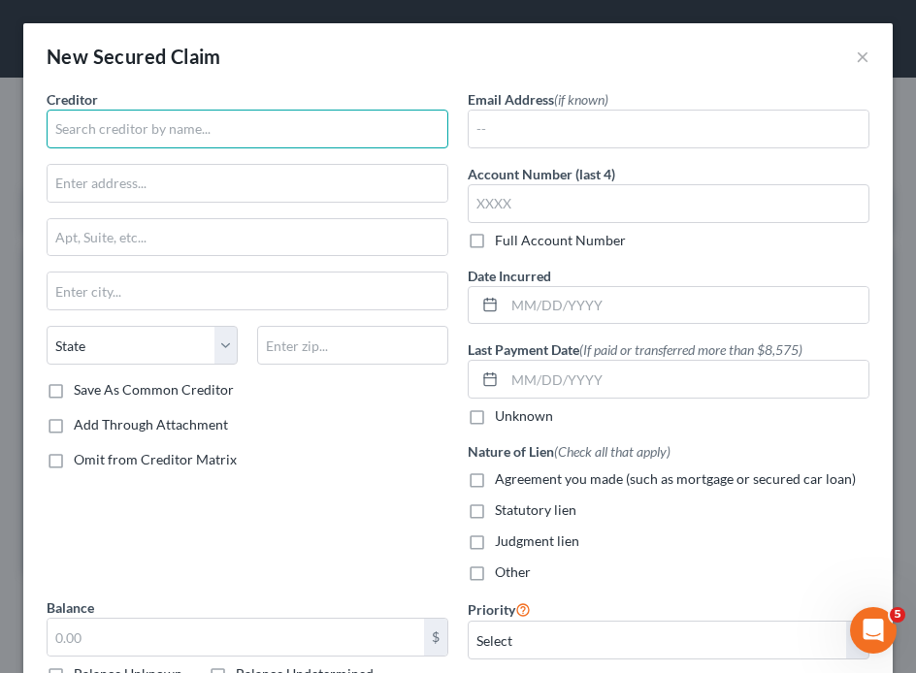
click at [292, 136] on input "text" at bounding box center [248, 129] width 402 height 39
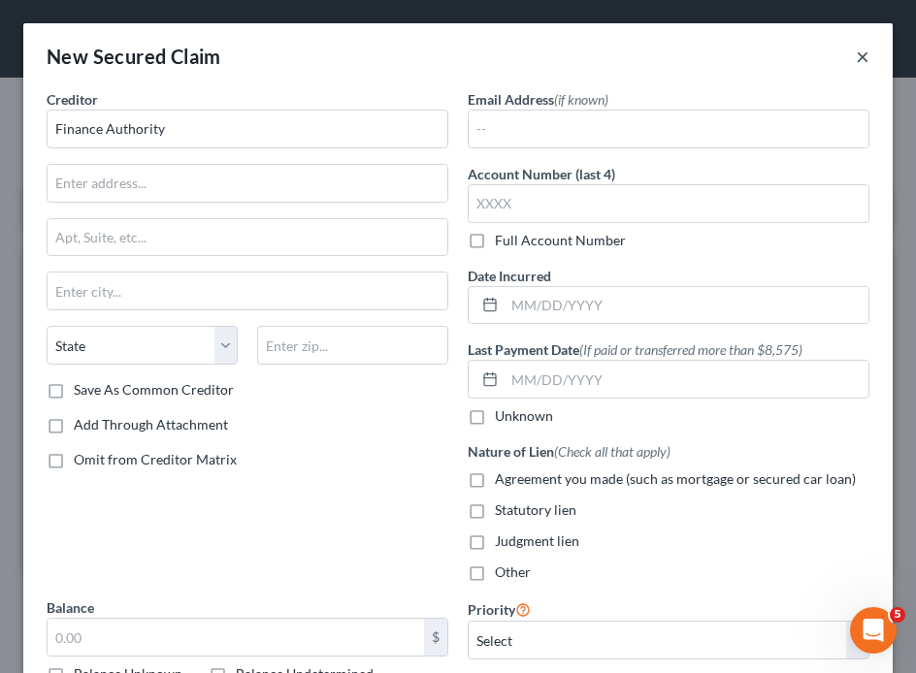
click at [856, 57] on button "×" at bounding box center [863, 56] width 14 height 23
type input "Finance Authority"
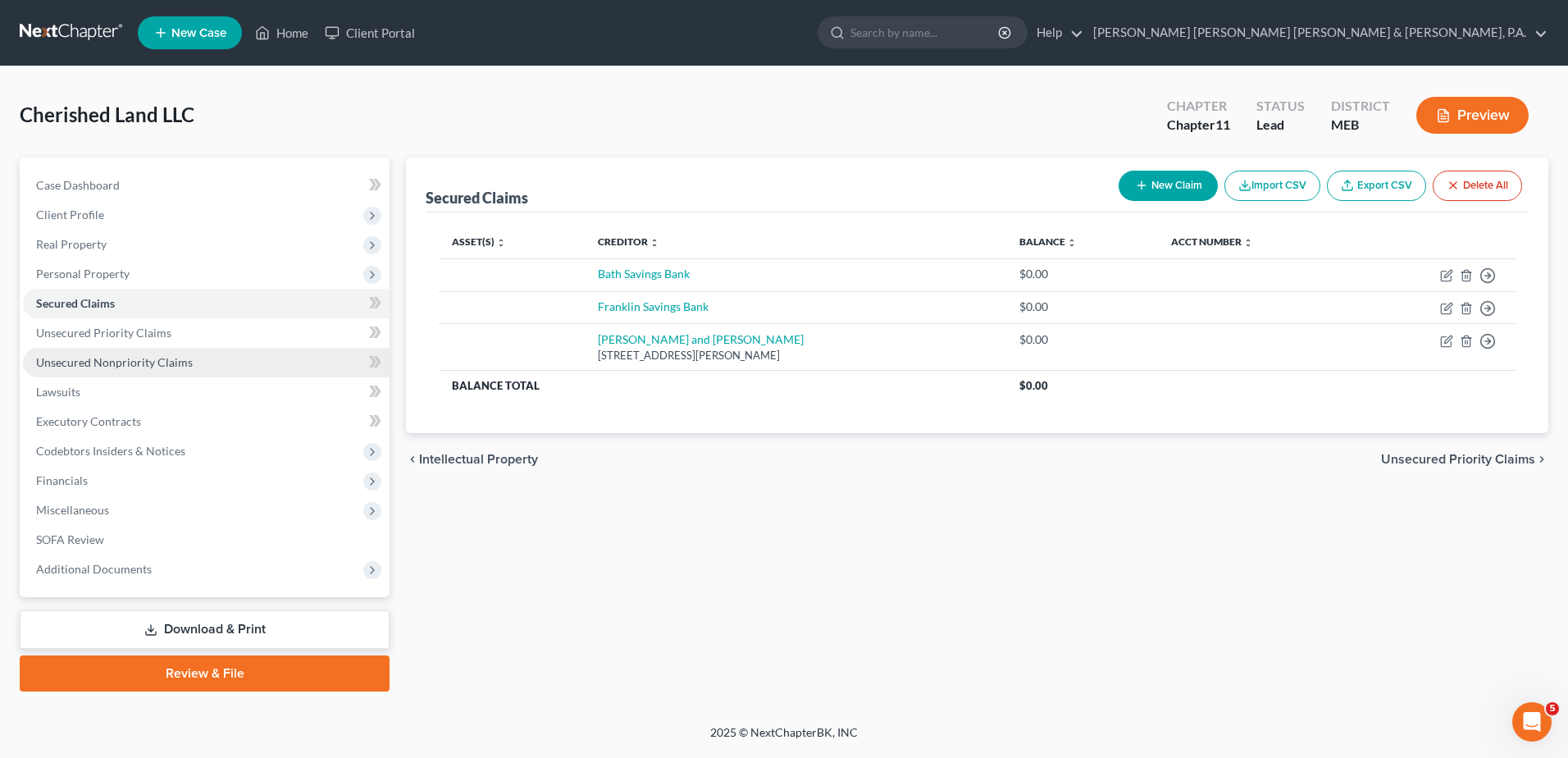
click at [99, 363] on span "Unsecured Nonpriority Claims" at bounding box center [114, 362] width 156 height 14
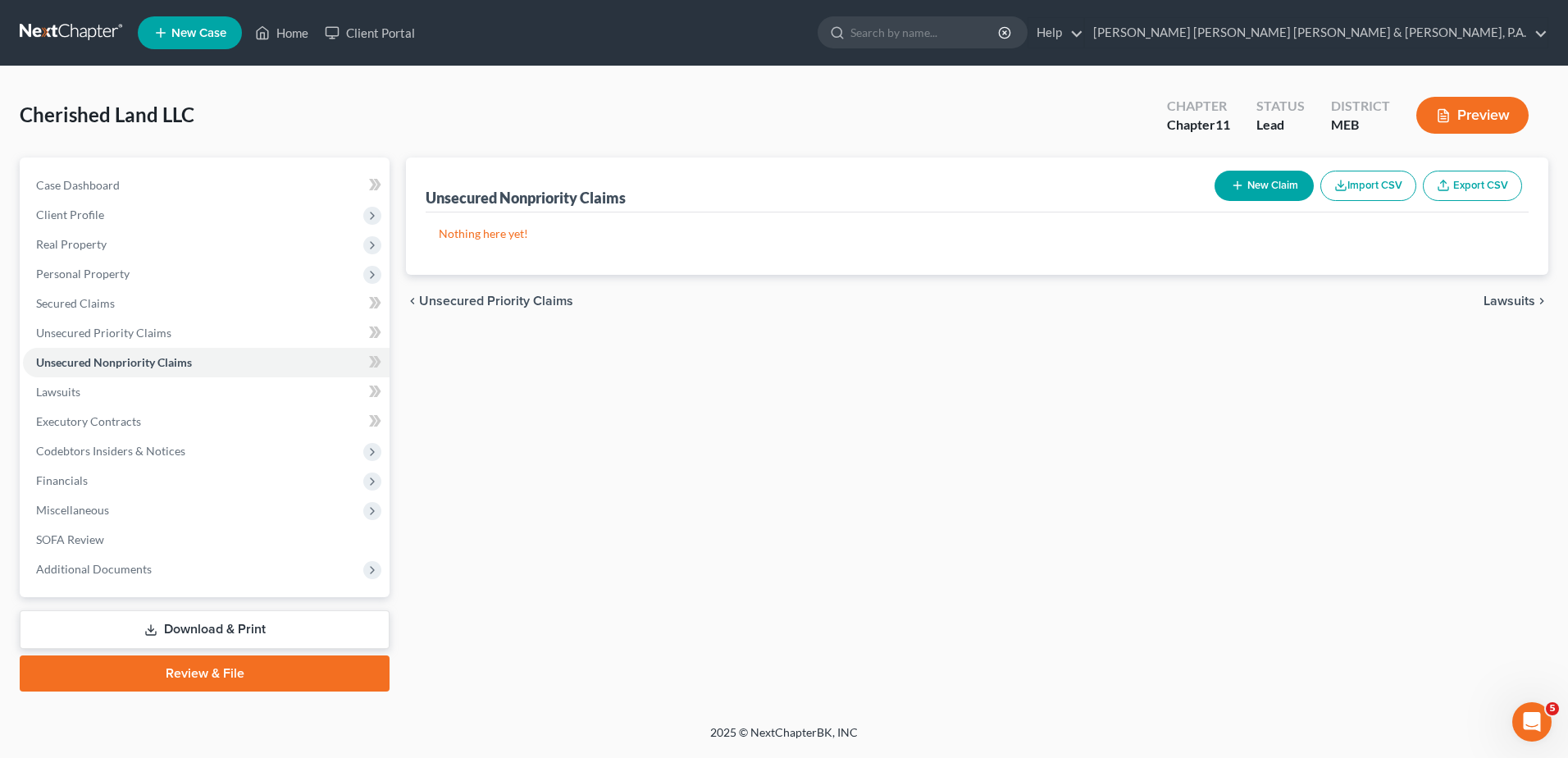
click at [1264, 186] on button "New Claim" at bounding box center [1264, 186] width 99 height 30
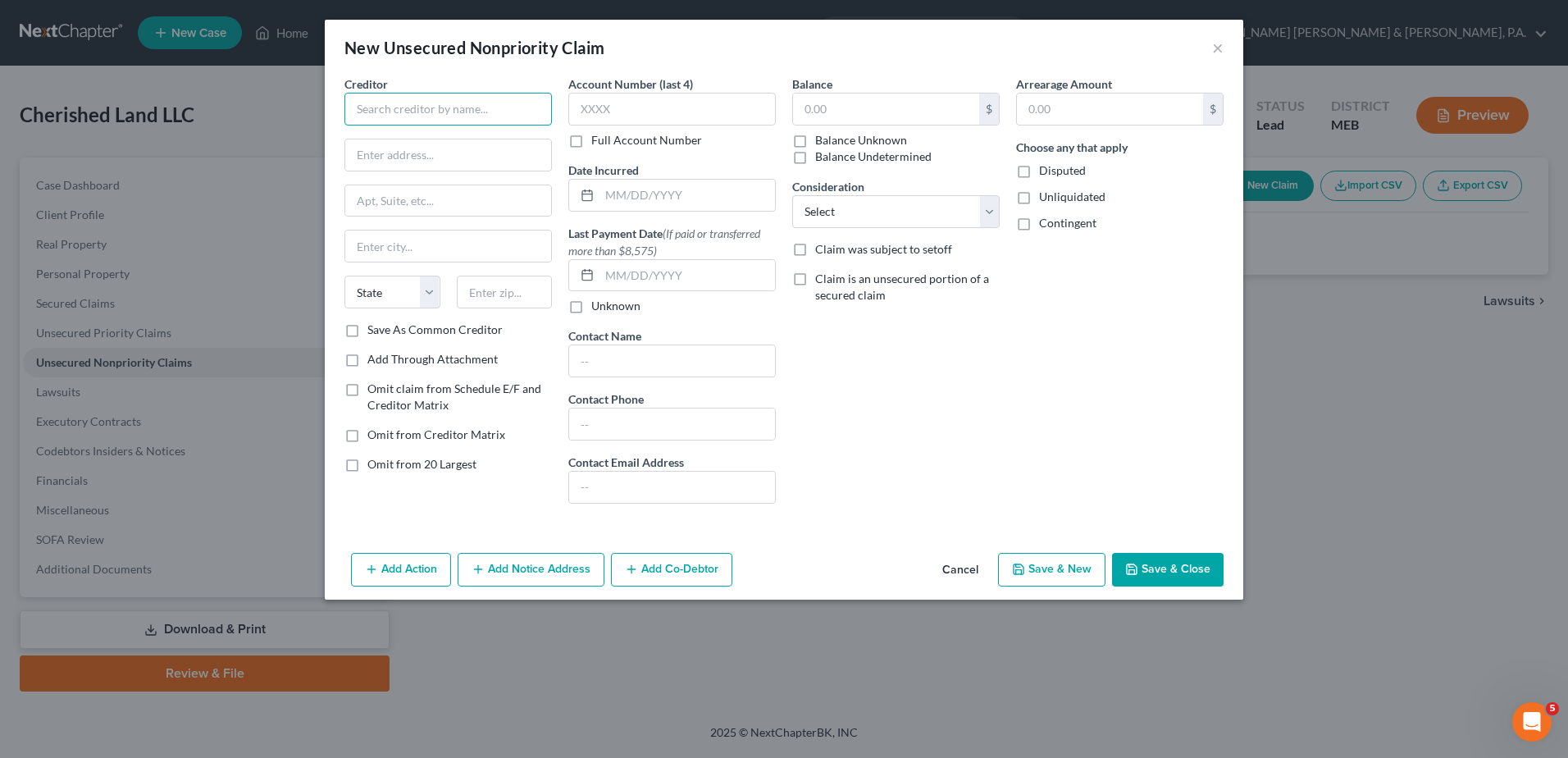
click at [458, 96] on input "text" at bounding box center [448, 109] width 207 height 33
type input "Finance Authority of Maine?"
click at [446, 156] on input "text" at bounding box center [448, 155] width 206 height 31
type input "5 Community Drive"
click at [433, 249] on input "text" at bounding box center [448, 246] width 206 height 31
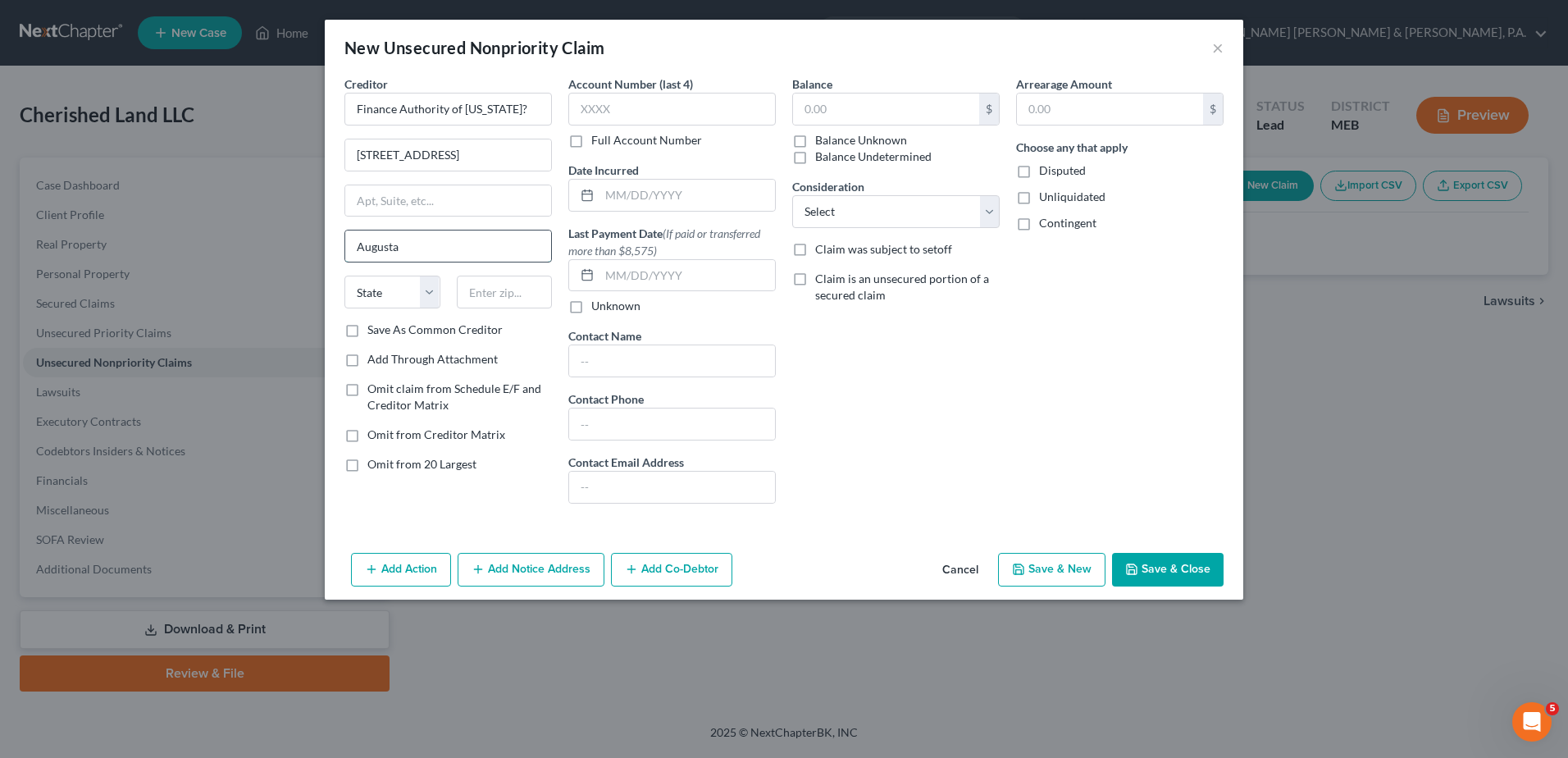
type input "Augusta"
select select "20"
type input "04332-0949"
click at [1101, 401] on div "Arrearage Amount $ Choose any that apply Disputed Unliquidated Contingent" at bounding box center [1119, 296] width 224 height 441
click at [1168, 558] on button "Save & Close" at bounding box center [1168, 570] width 112 height 35
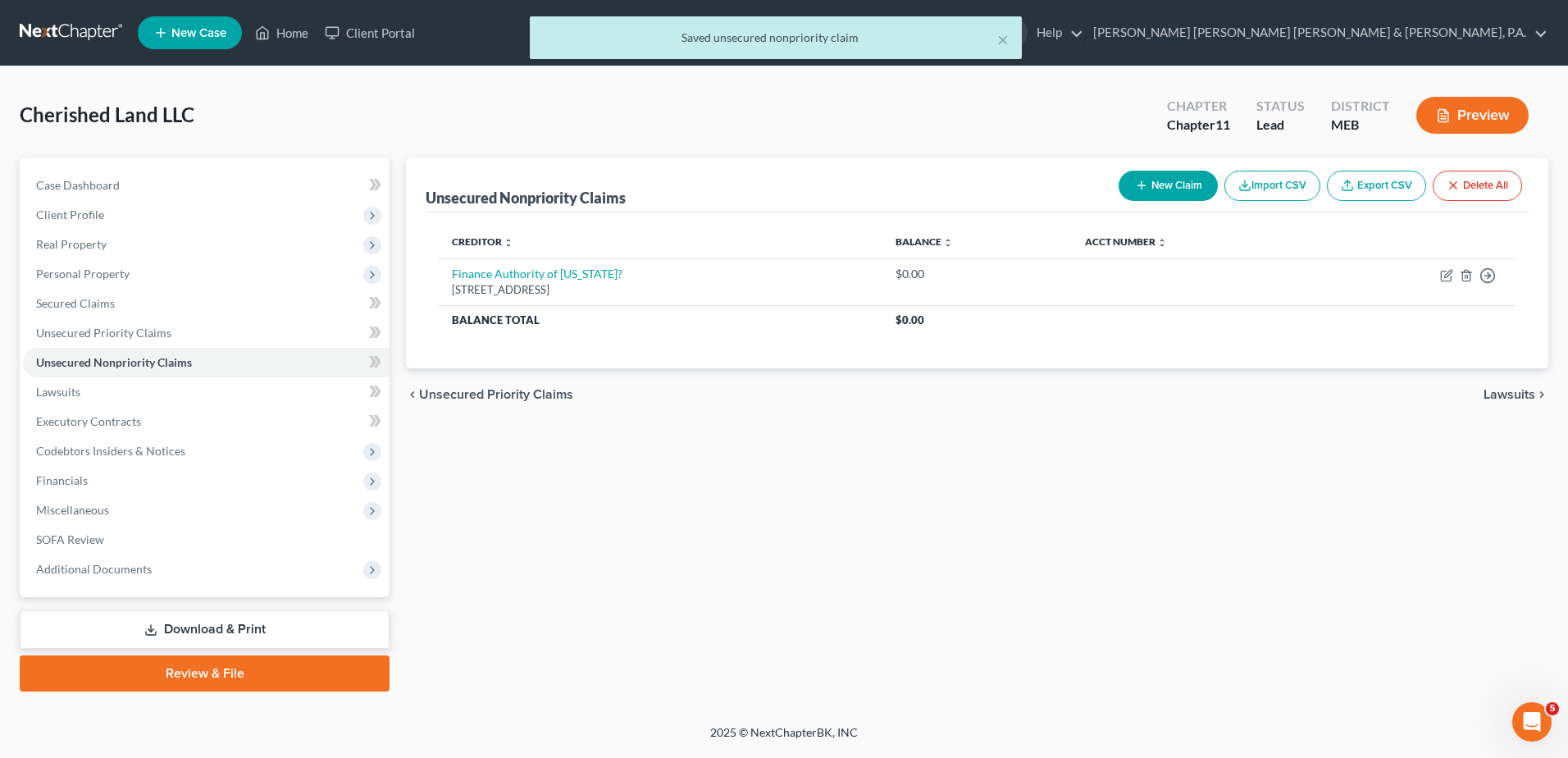
click at [1167, 550] on div "Unsecured Nonpriority Claims New Claim Import CSV Export CSV Delete All Credito…" at bounding box center [977, 424] width 1159 height 534
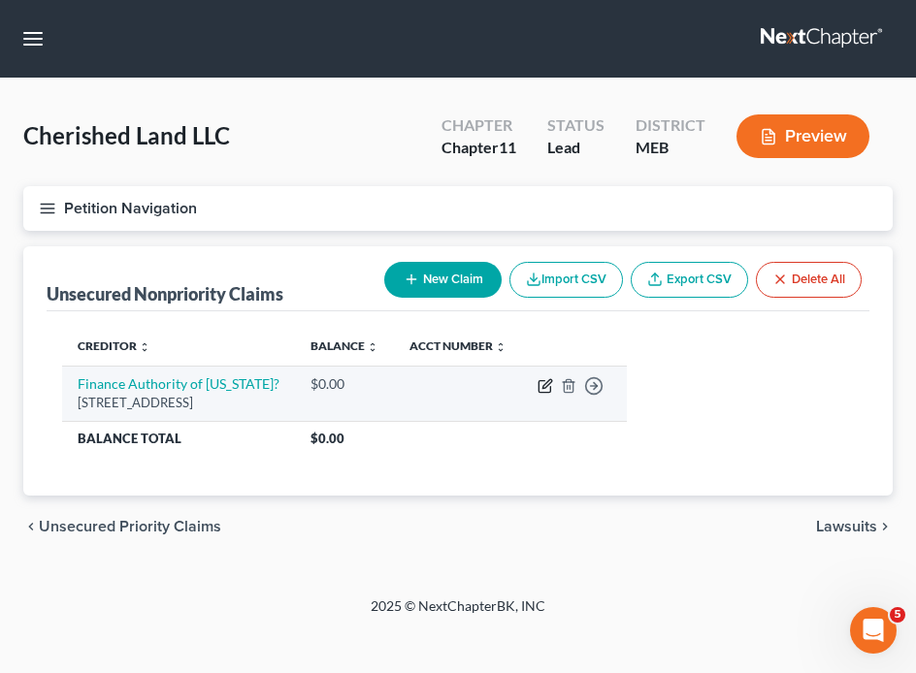
click at [553, 380] on icon "button" at bounding box center [546, 386] width 16 height 16
select select "20"
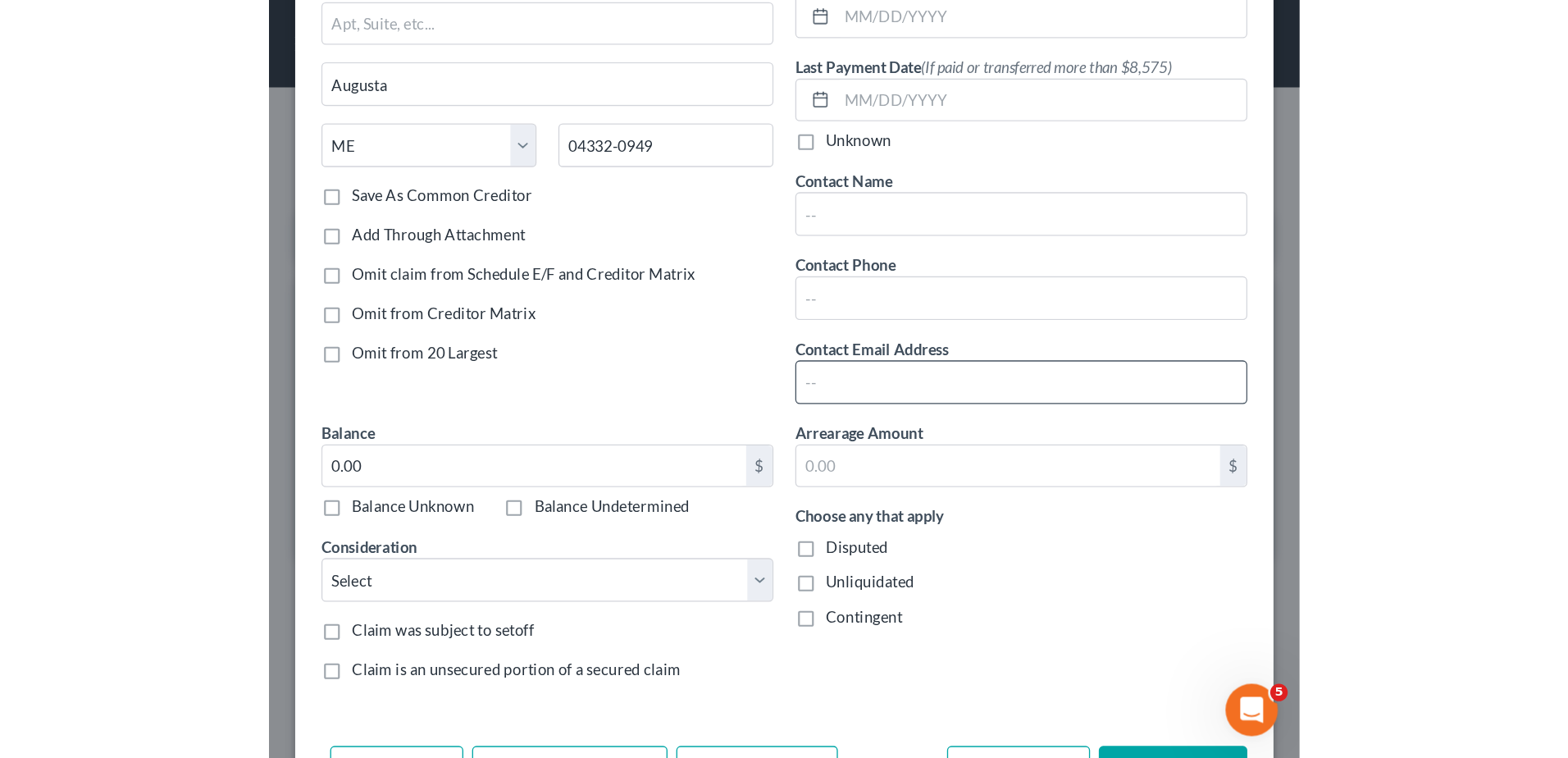
scroll to position [246, 0]
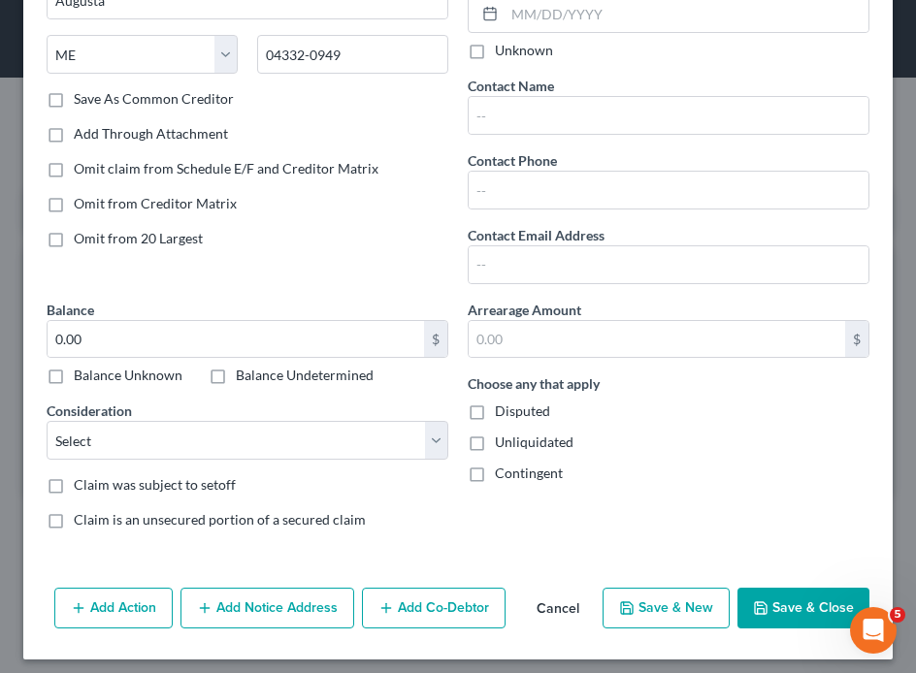
click at [750, 590] on button "Save & Close" at bounding box center [803, 608] width 132 height 41
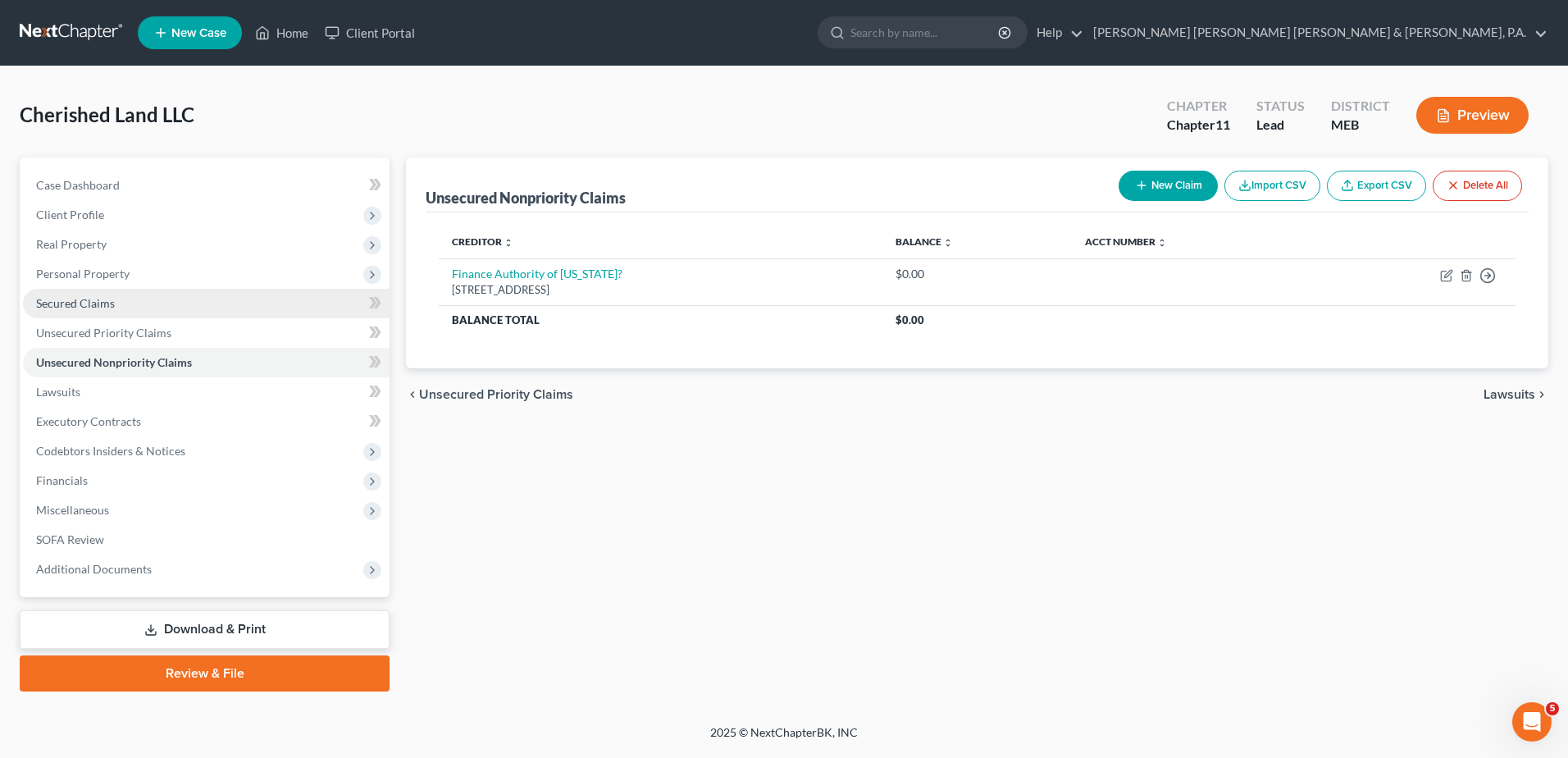
click at [84, 294] on link "Secured Claims" at bounding box center [206, 303] width 367 height 30
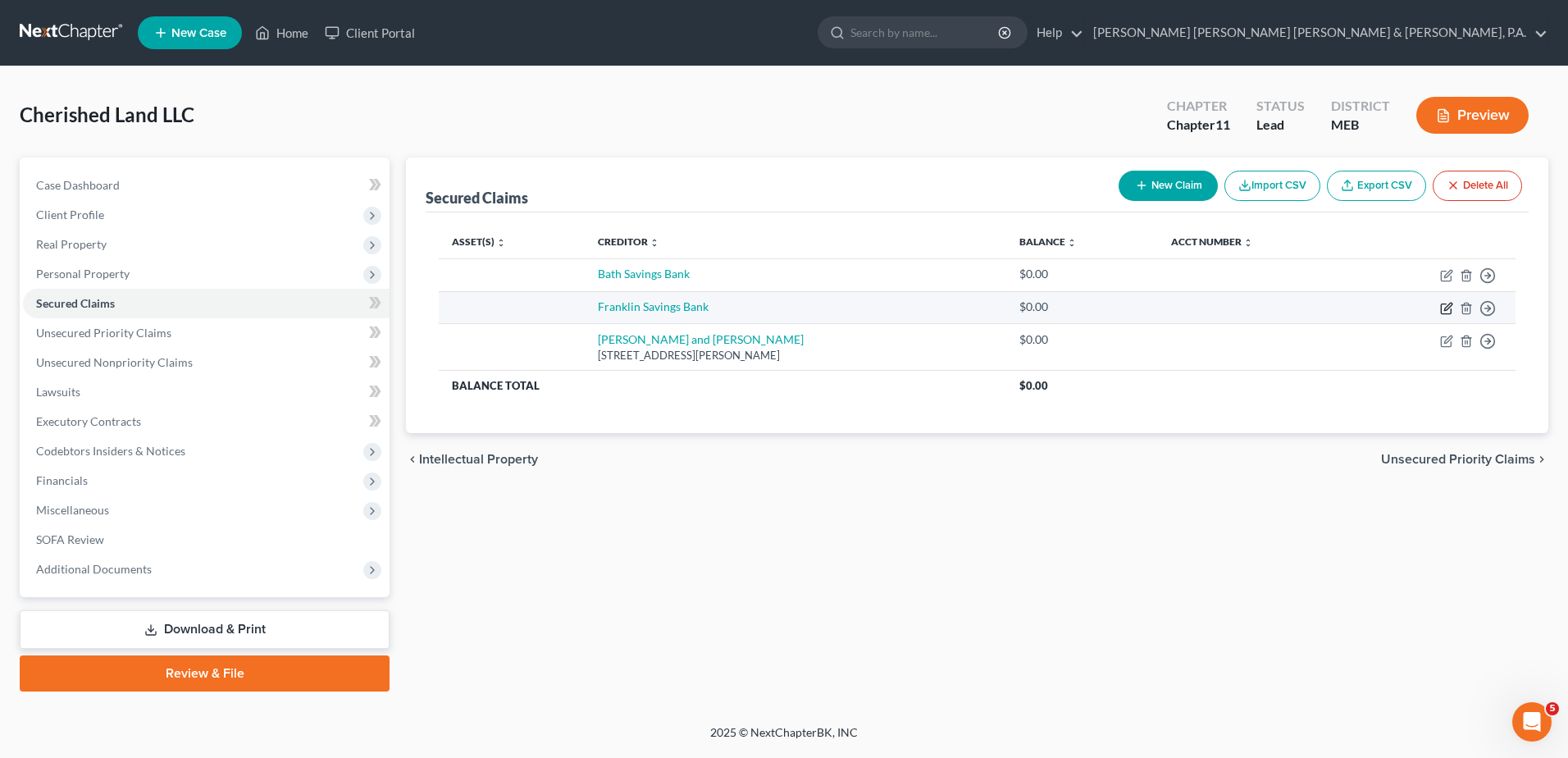
click at [1451, 305] on icon "button" at bounding box center [1448, 306] width 8 height 8
select select "0"
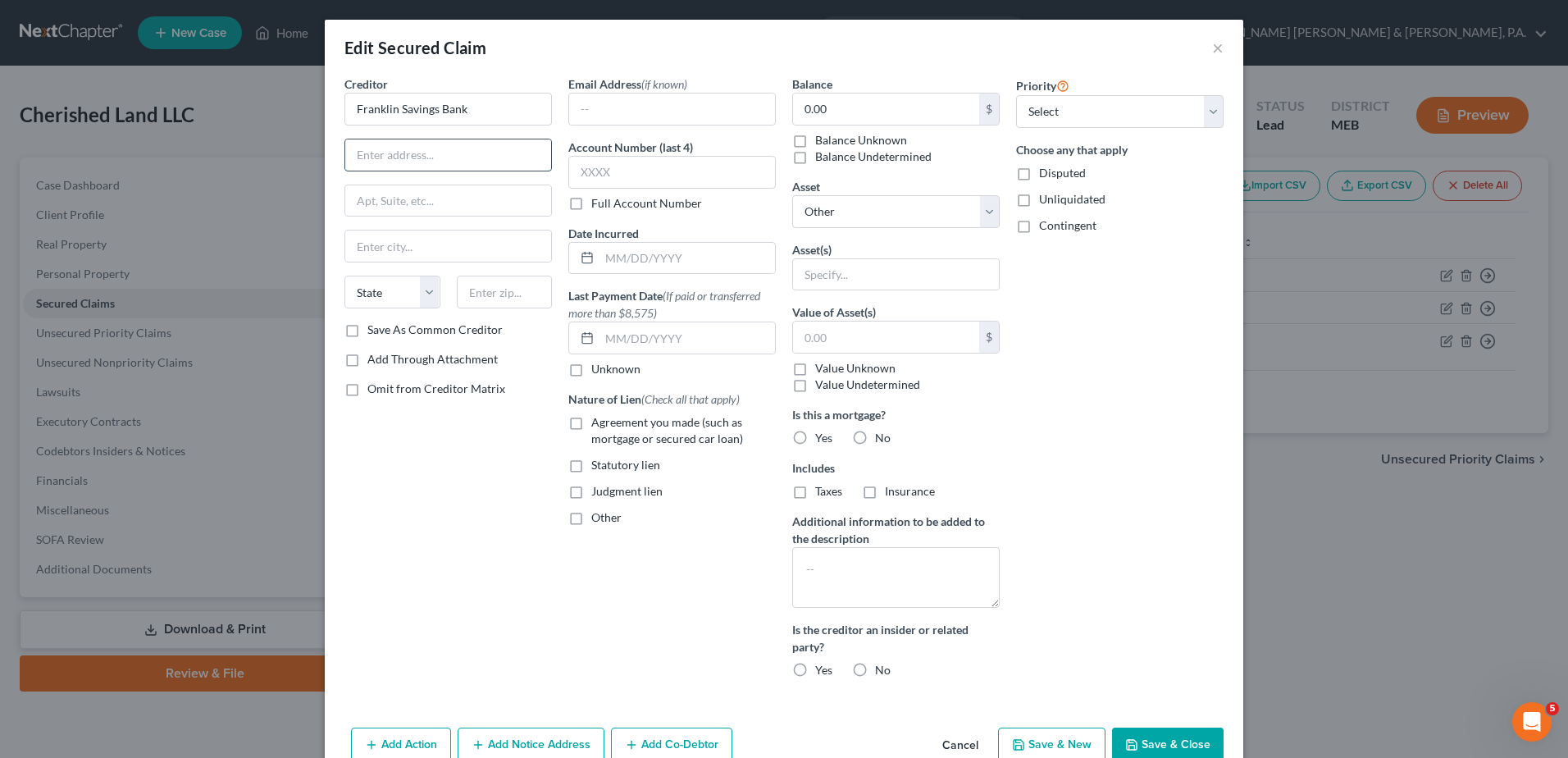
click at [400, 165] on input "text" at bounding box center [448, 155] width 206 height 31
type input "209 Main Street"
type input "P.O. Box 825"
type input "Farmington"
select select "20"
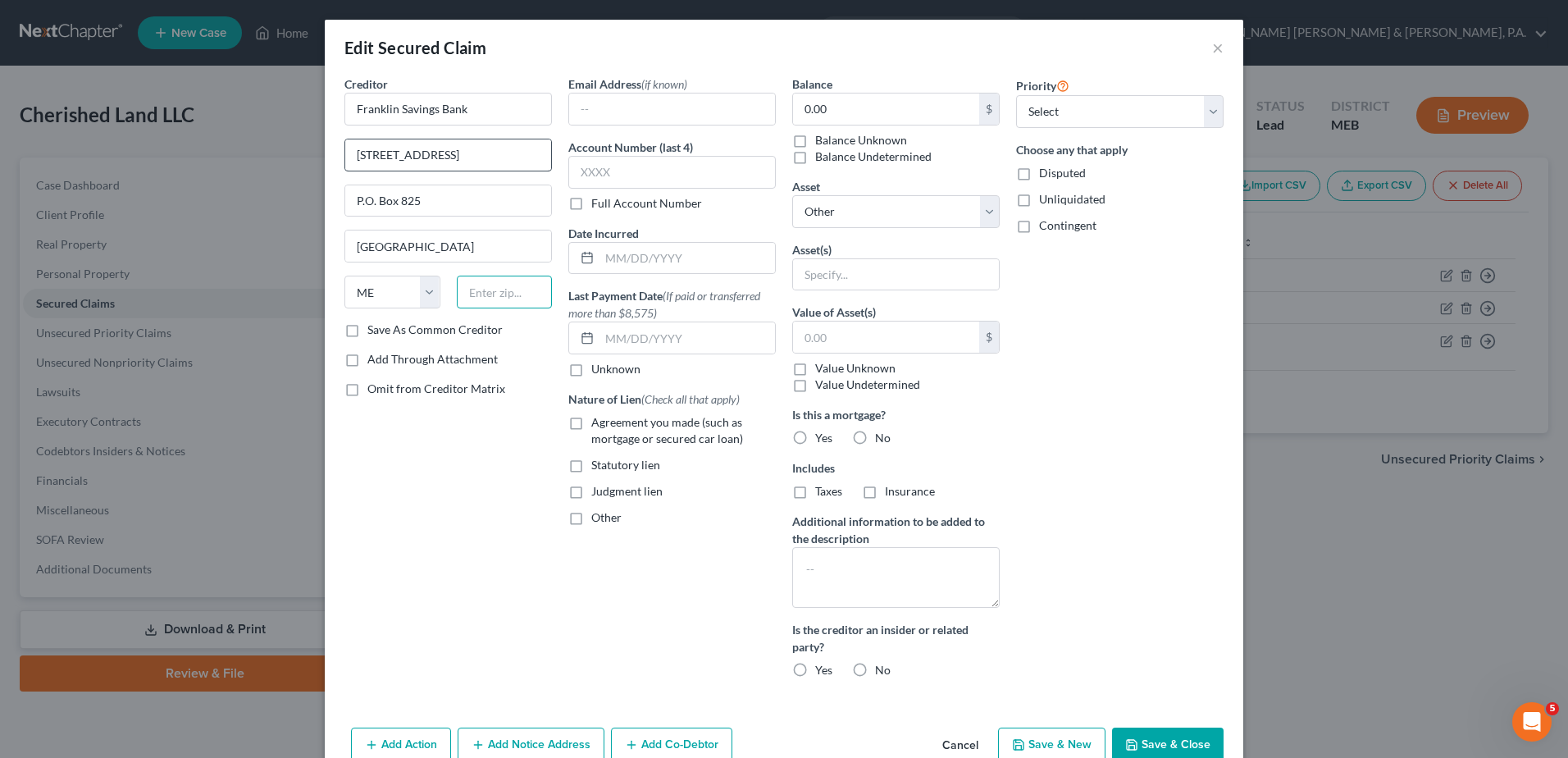
type input "q"
type input "04938-0825"
click at [1184, 745] on button "Save & Close" at bounding box center [1168, 744] width 112 height 35
select select
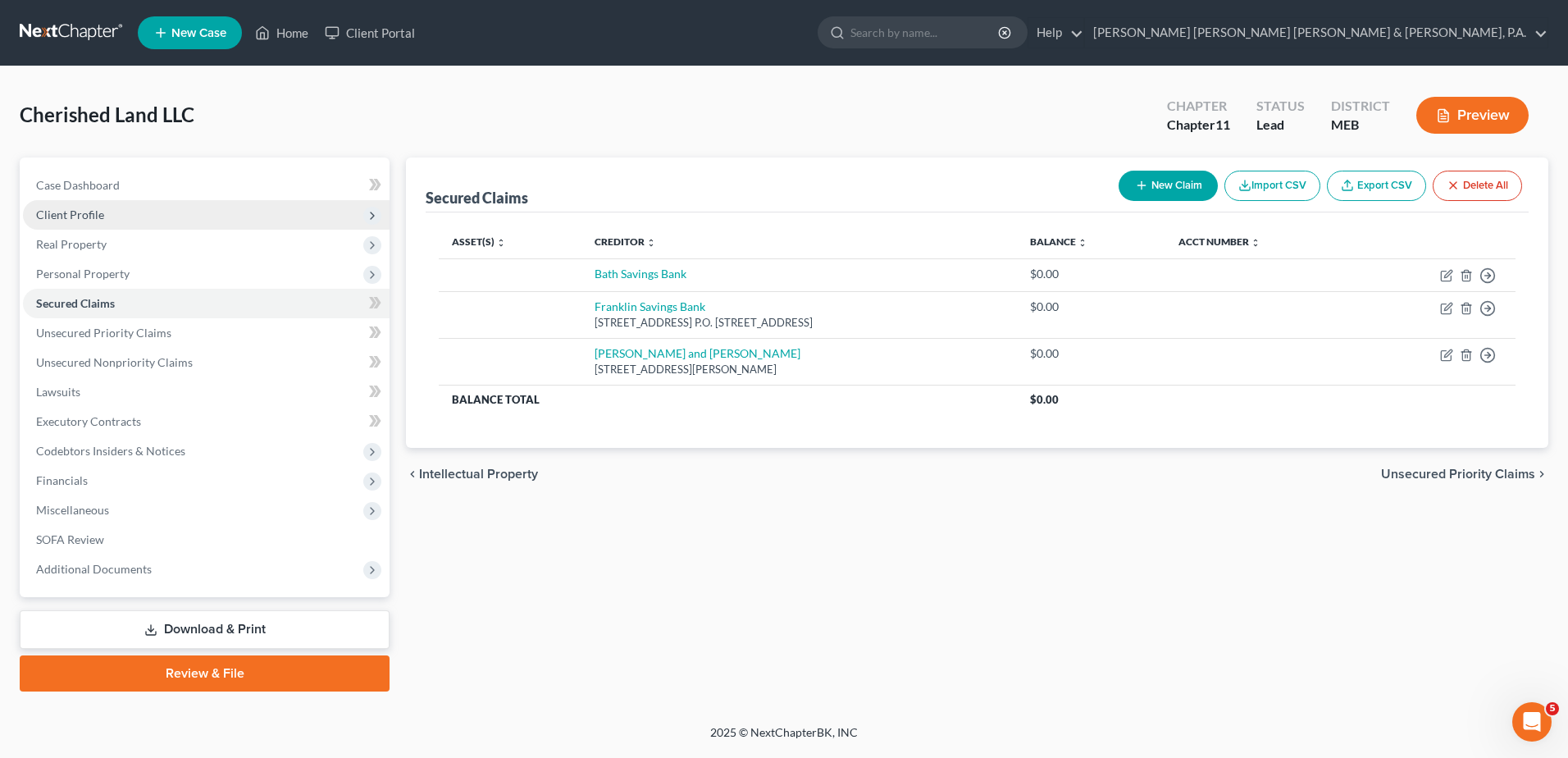
click at [89, 211] on span "Client Profile" at bounding box center [70, 214] width 68 height 14
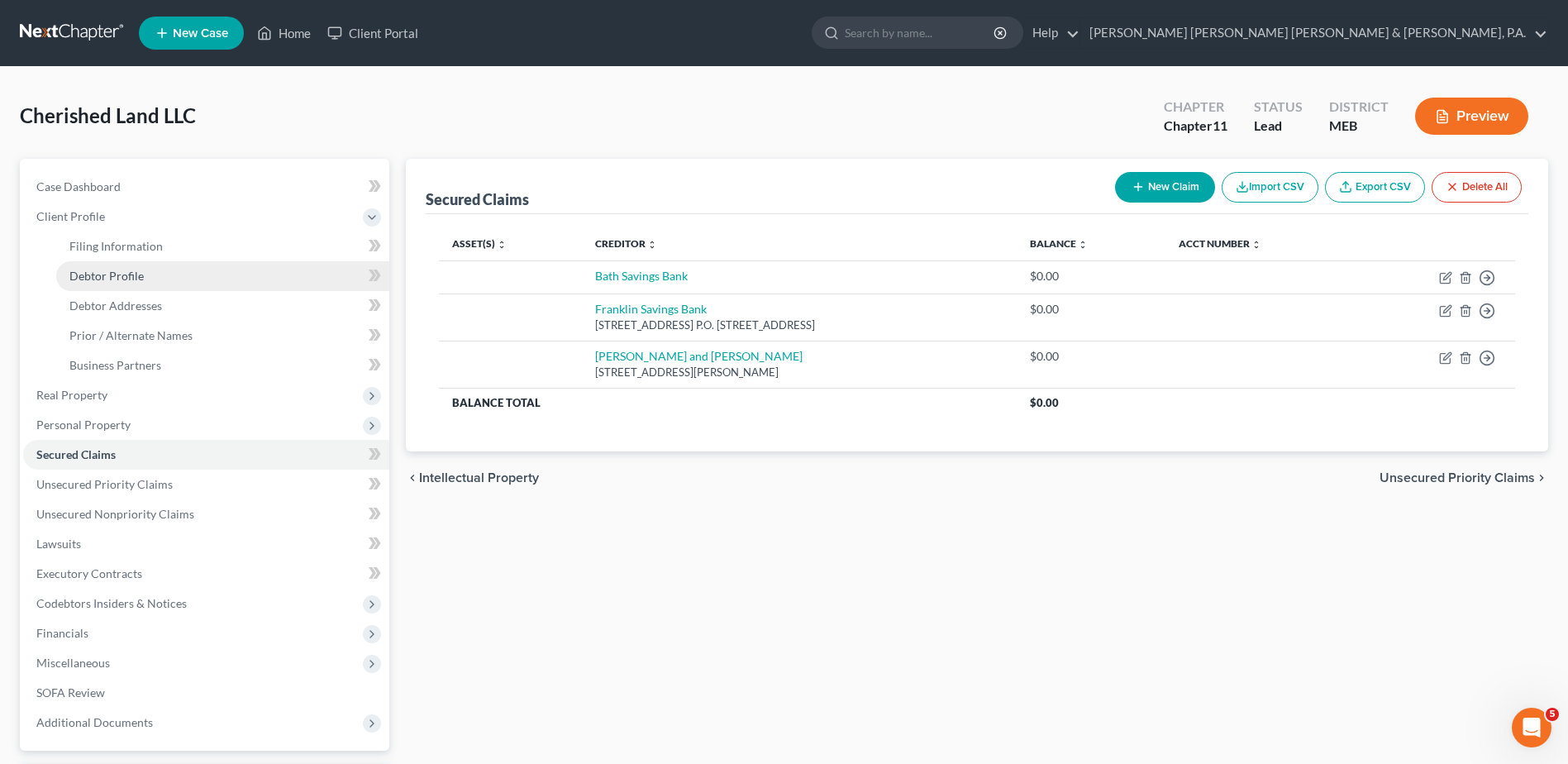
click at [104, 276] on span "Debtor Profile" at bounding box center [106, 275] width 74 height 14
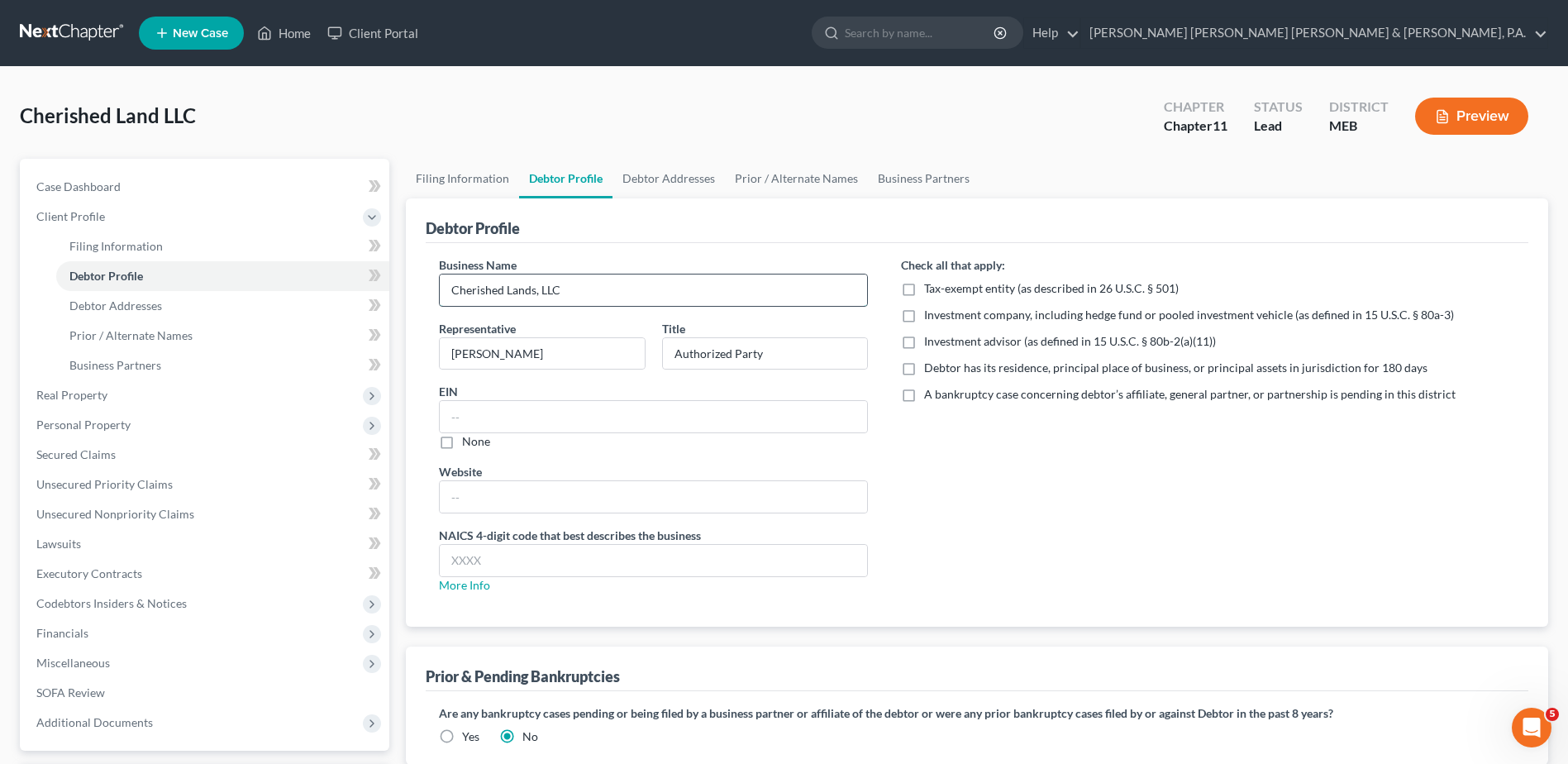
click at [535, 292] on input "Cherished Lands, LLC" at bounding box center [653, 290] width 428 height 32
type input "Cherished Land, LLC"
click at [1125, 459] on div "Check all that apply: Tax-exempt entity (as described in 26 U.S.C. § 501) Inves…" at bounding box center [1208, 431] width 647 height 350
click at [106, 453] on span "Secured Claims" at bounding box center [76, 454] width 79 height 14
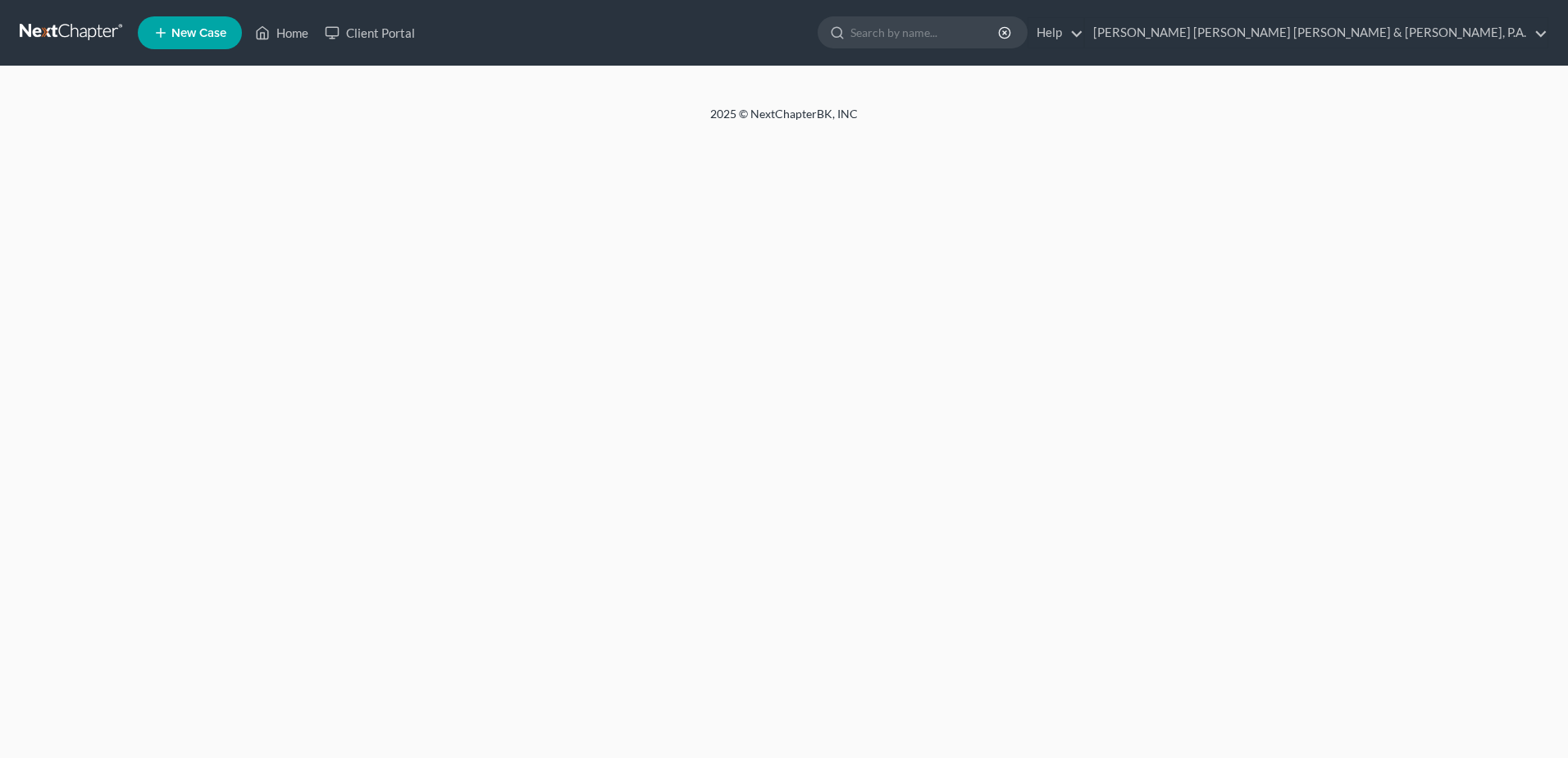
select select "3"
select select "1"
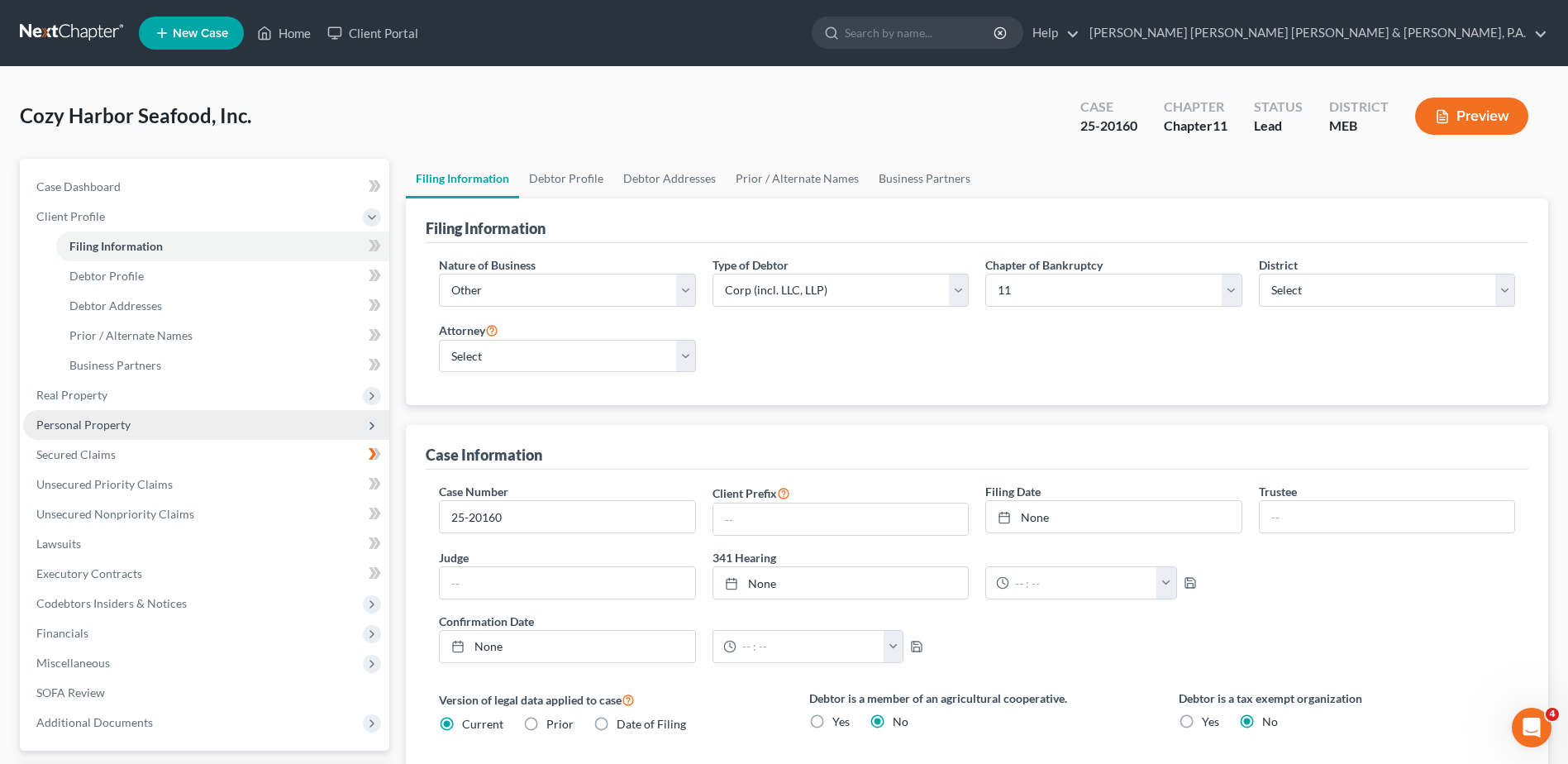
click at [98, 423] on span "Personal Property" at bounding box center [83, 424] width 95 height 14
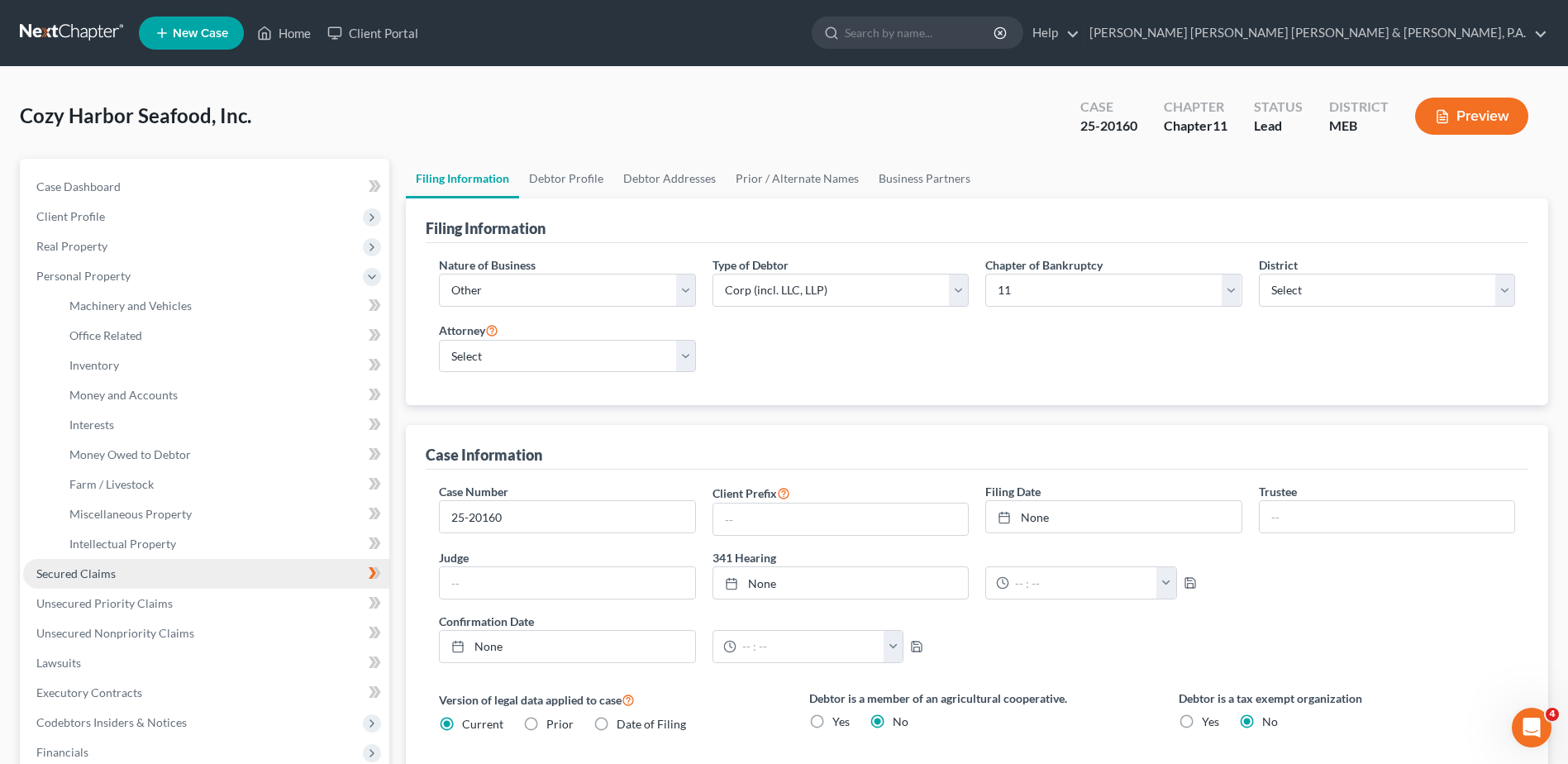
click at [132, 568] on link "Secured Claims" at bounding box center [206, 573] width 366 height 30
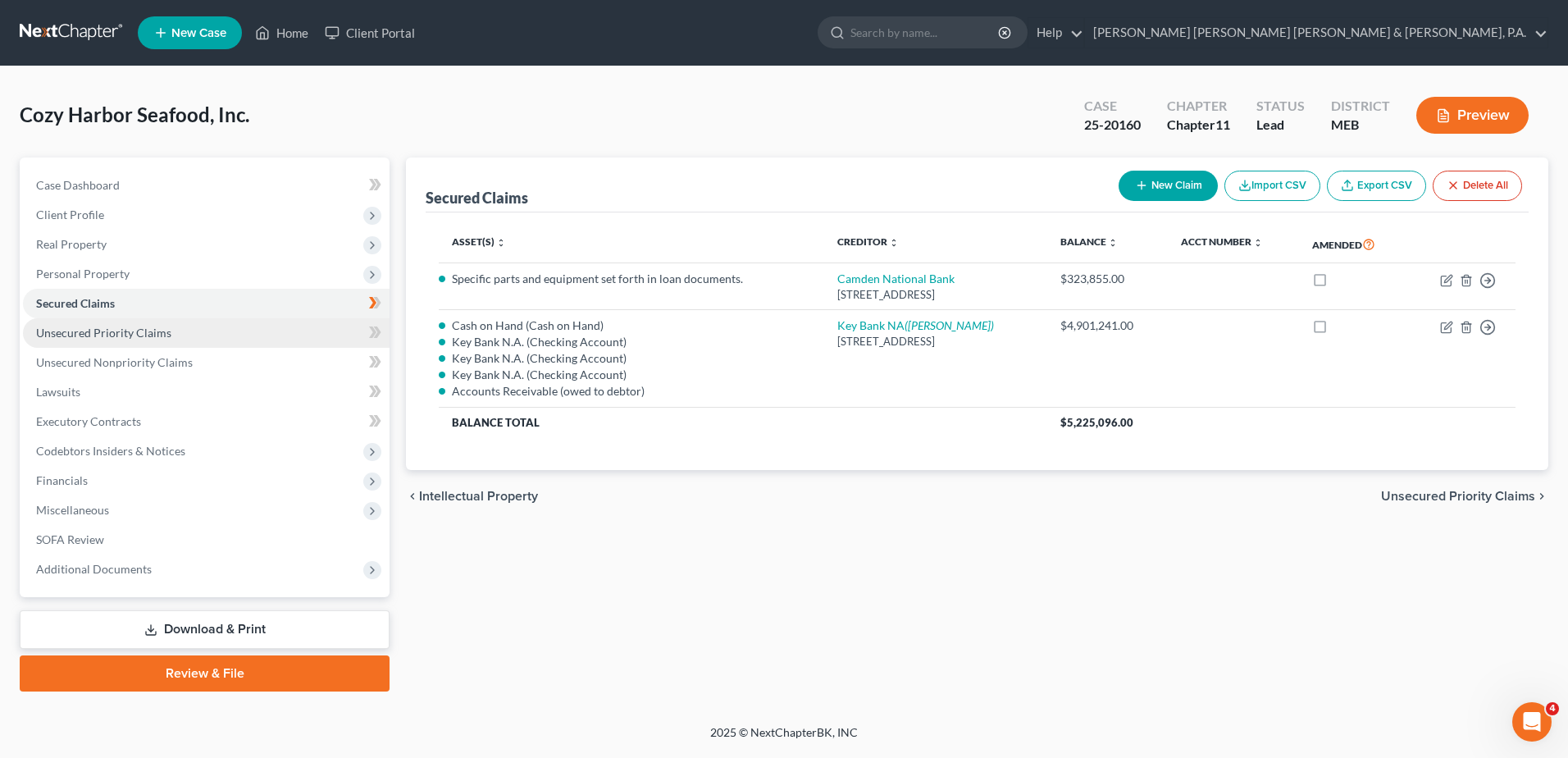
click at [139, 327] on span "Unsecured Priority Claims" at bounding box center [104, 332] width 135 height 14
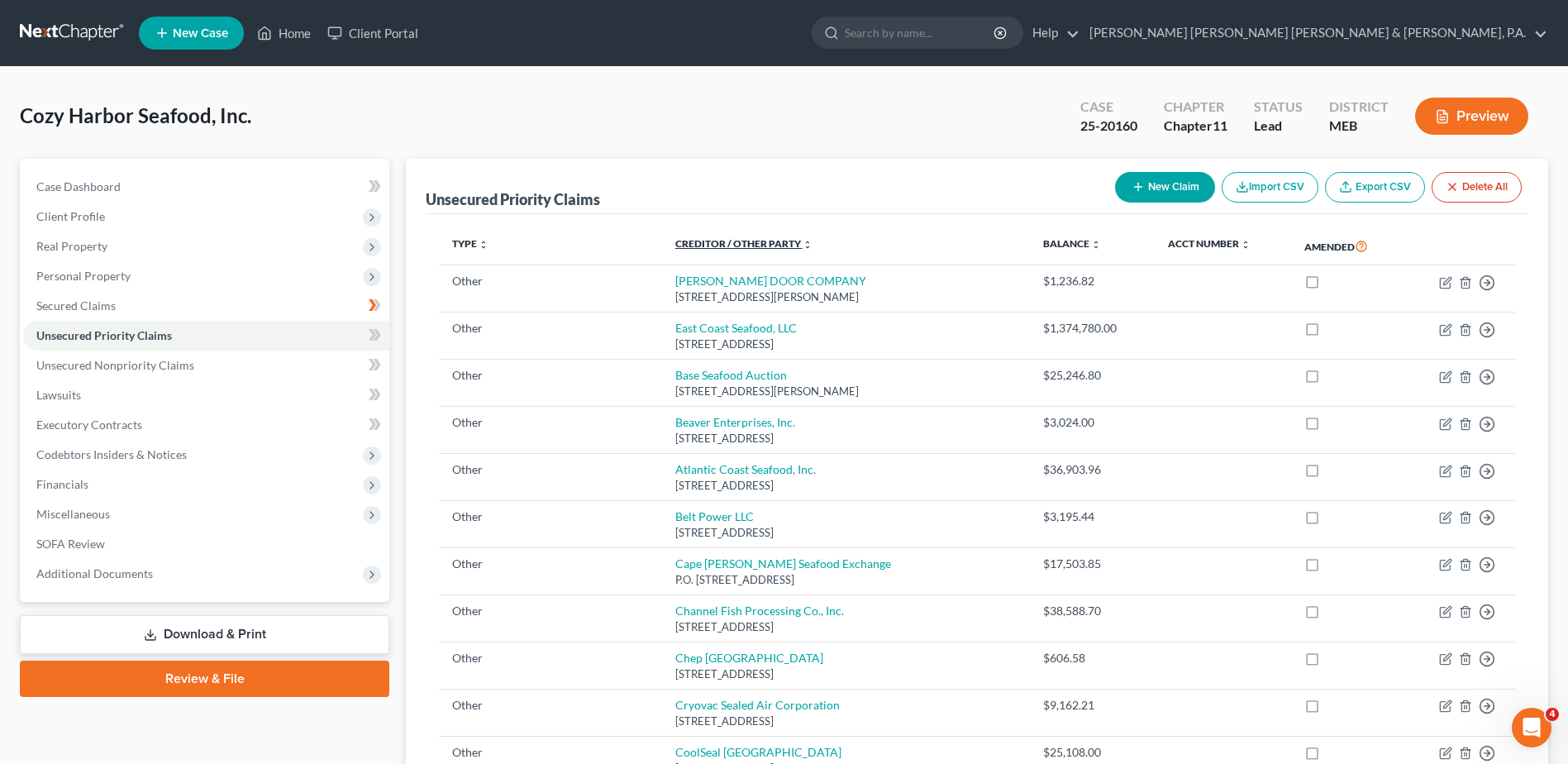
click at [714, 241] on link "Creditor / Other Party expand_more expand_less unfold_more" at bounding box center [744, 243] width 137 height 13
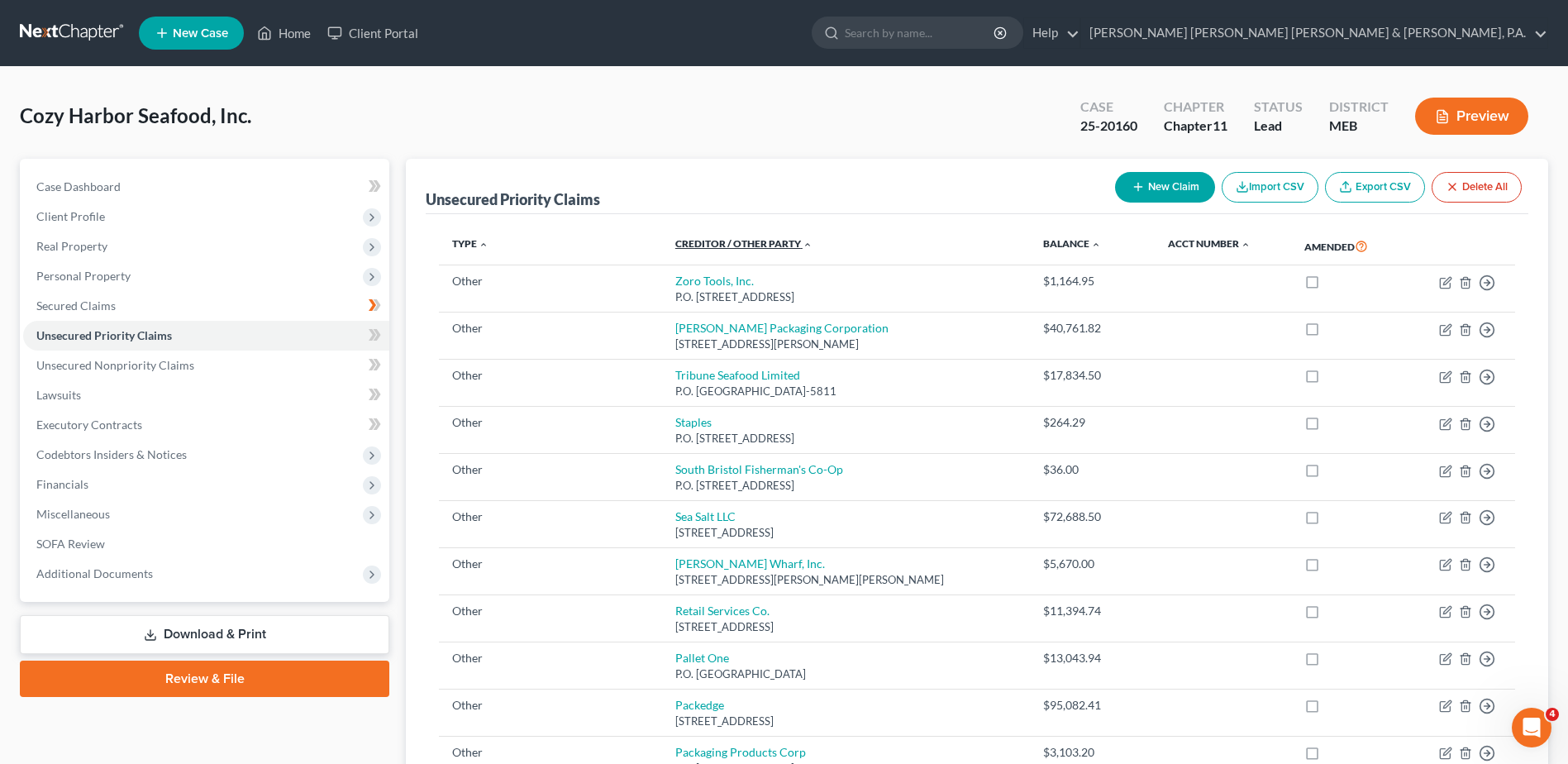
click at [713, 242] on link "Creditor / Other Party expand_more expand_less unfold_more" at bounding box center [744, 243] width 137 height 13
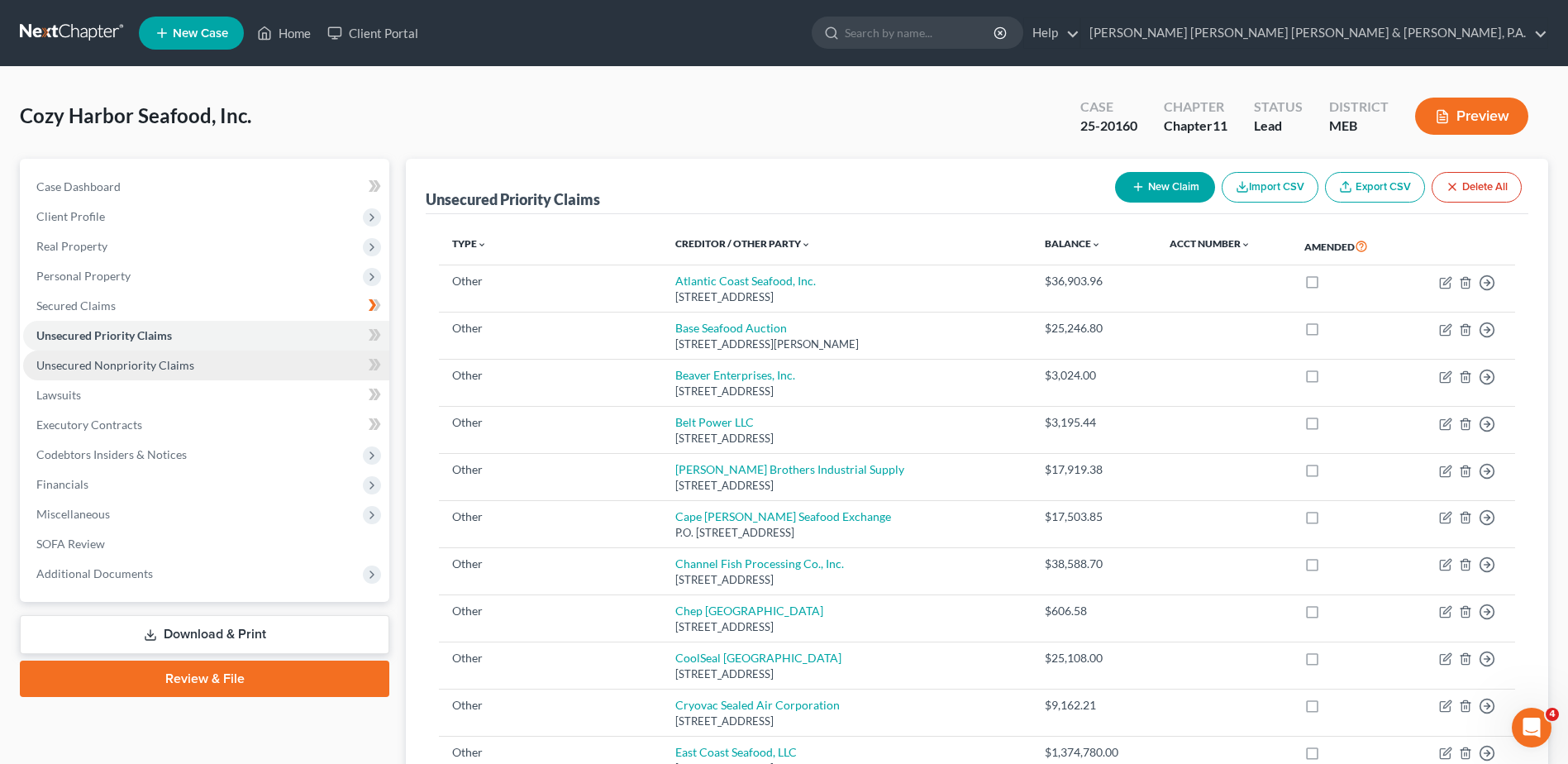
click at [125, 366] on span "Unsecured Nonpriority Claims" at bounding box center [115, 365] width 158 height 14
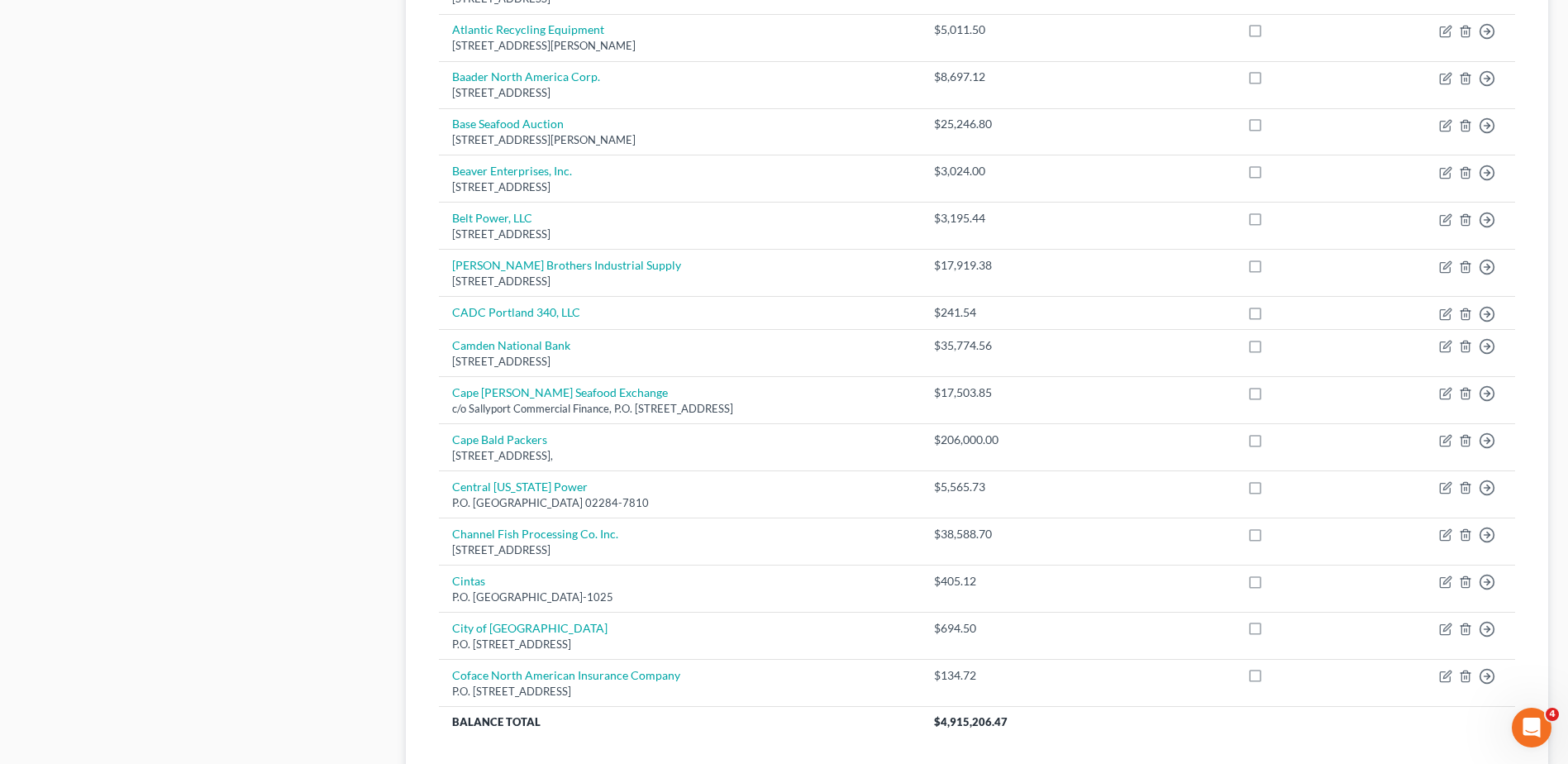
scroll to position [1074, 0]
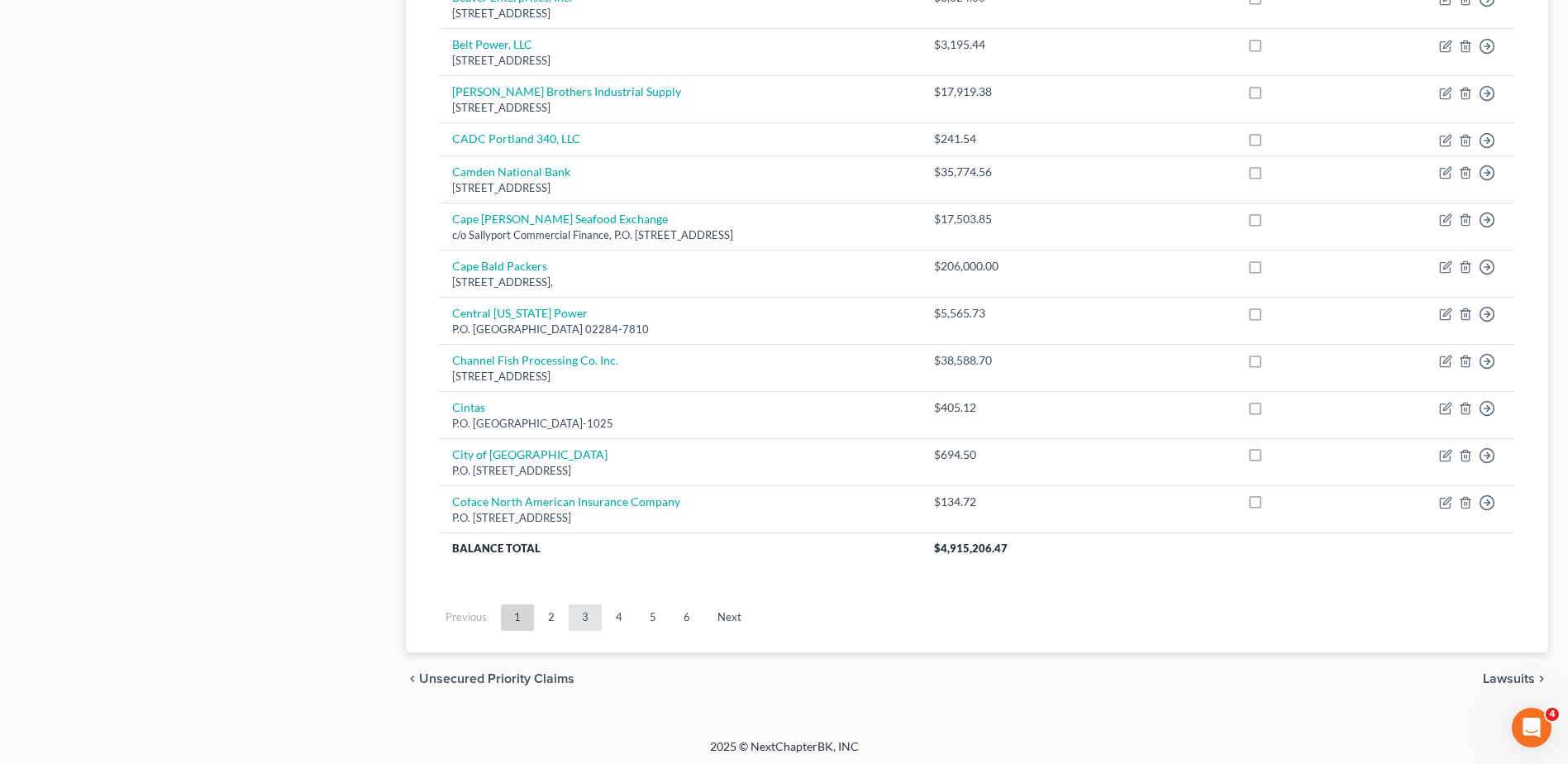
click at [577, 612] on link "3" at bounding box center [585, 617] width 33 height 26
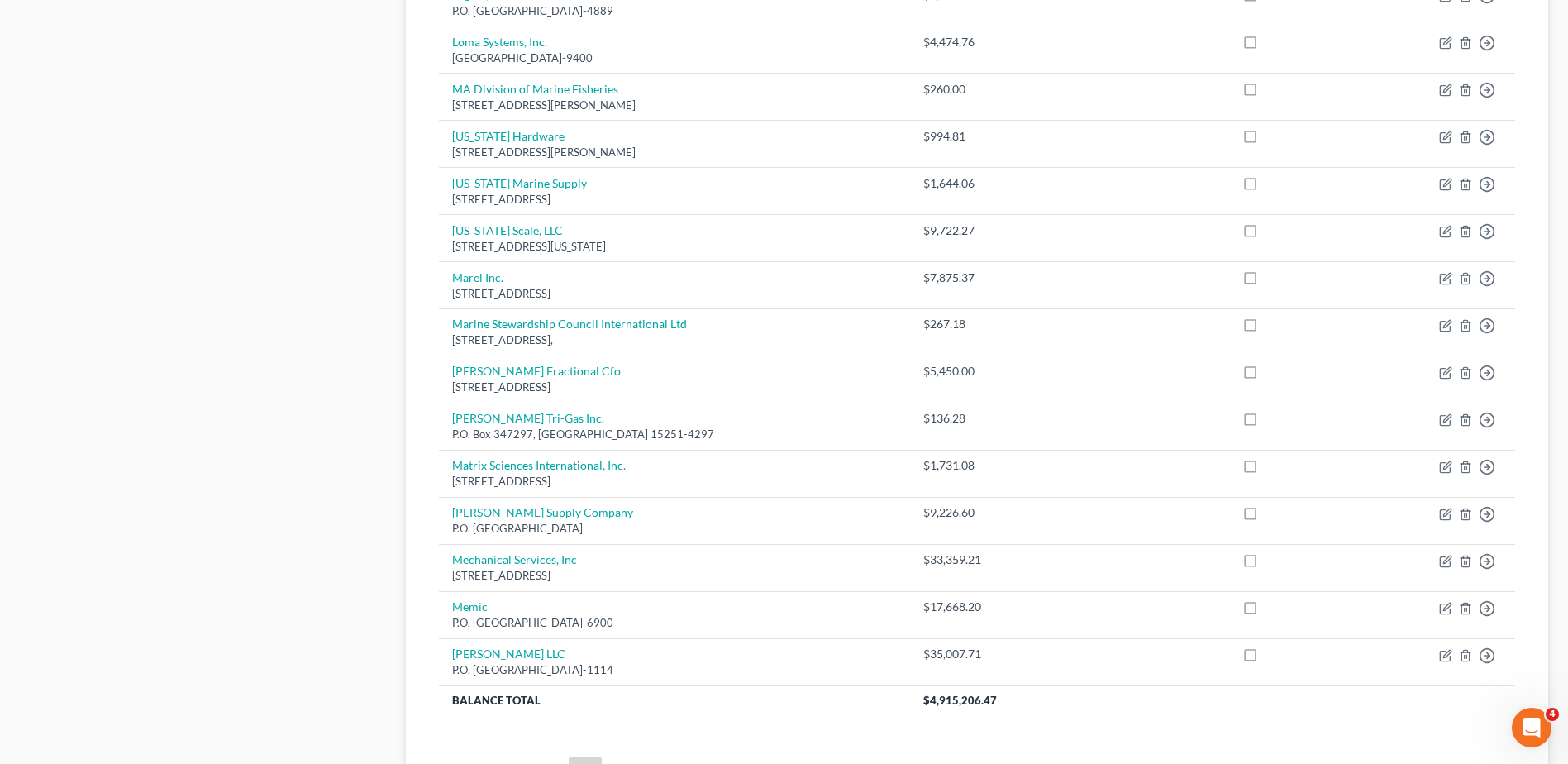
scroll to position [1150, 0]
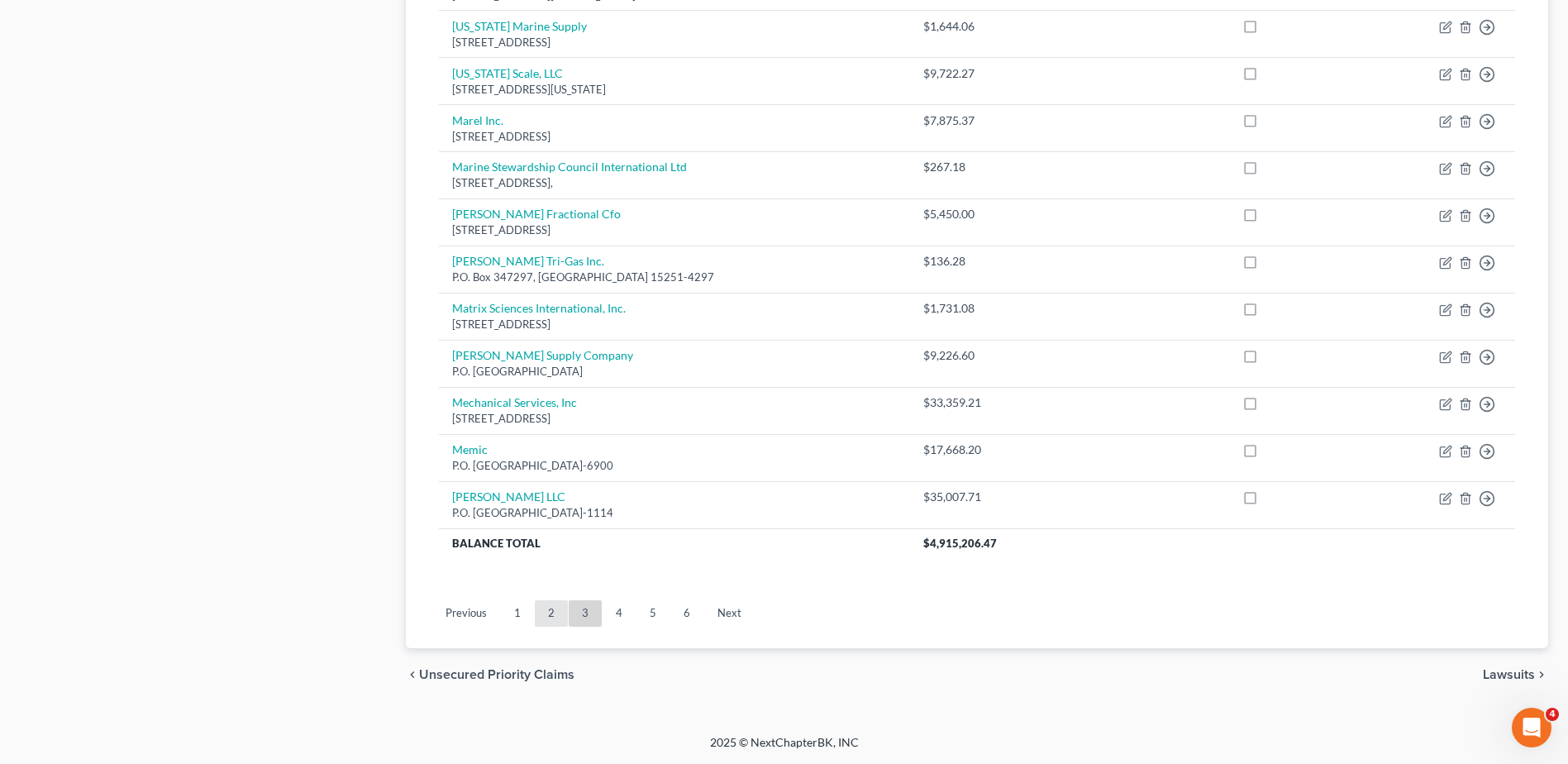
click at [548, 615] on link "2" at bounding box center [551, 612] width 33 height 26
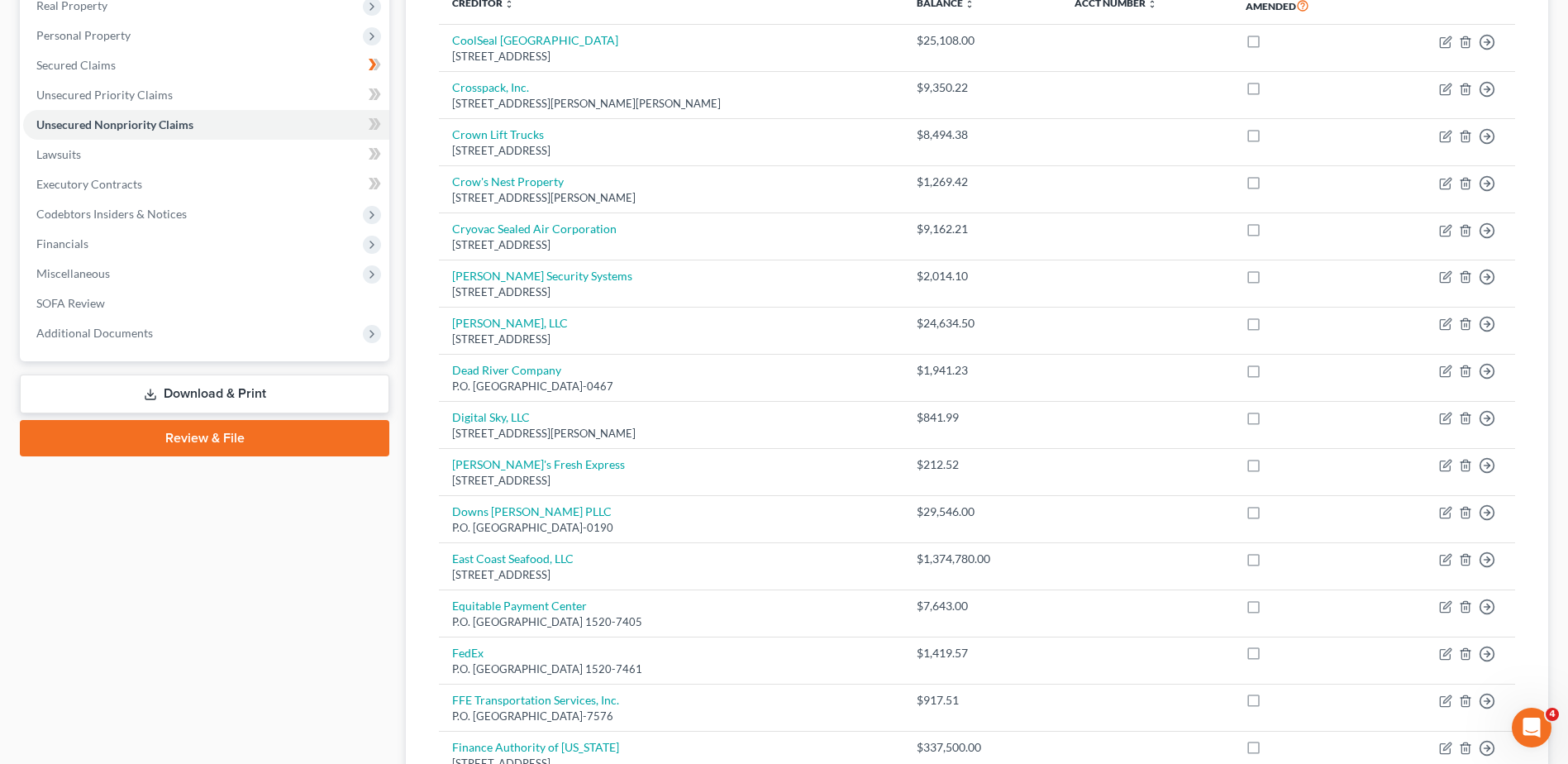
scroll to position [0, 0]
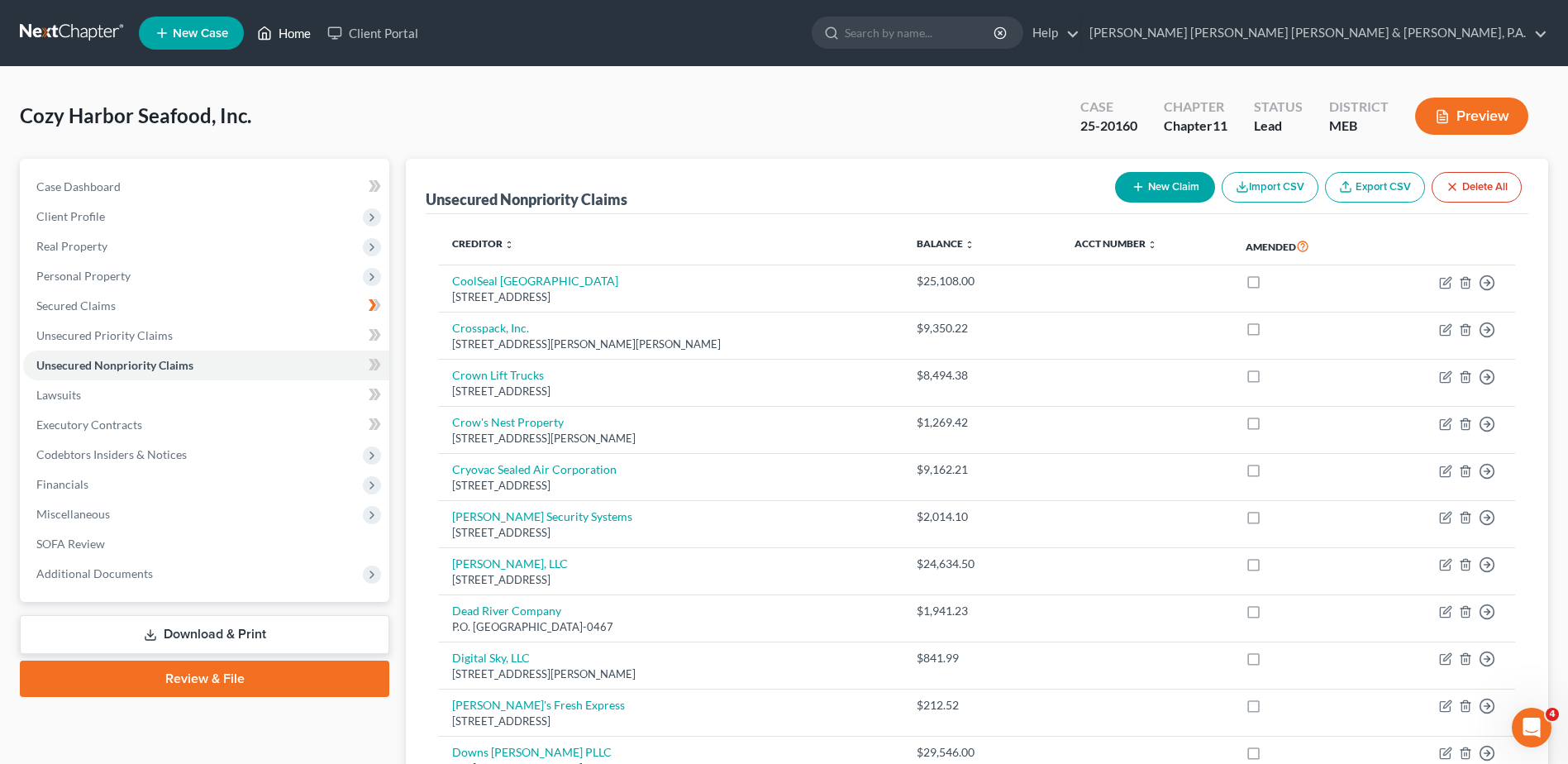
click at [277, 32] on link "Home" at bounding box center [284, 32] width 70 height 30
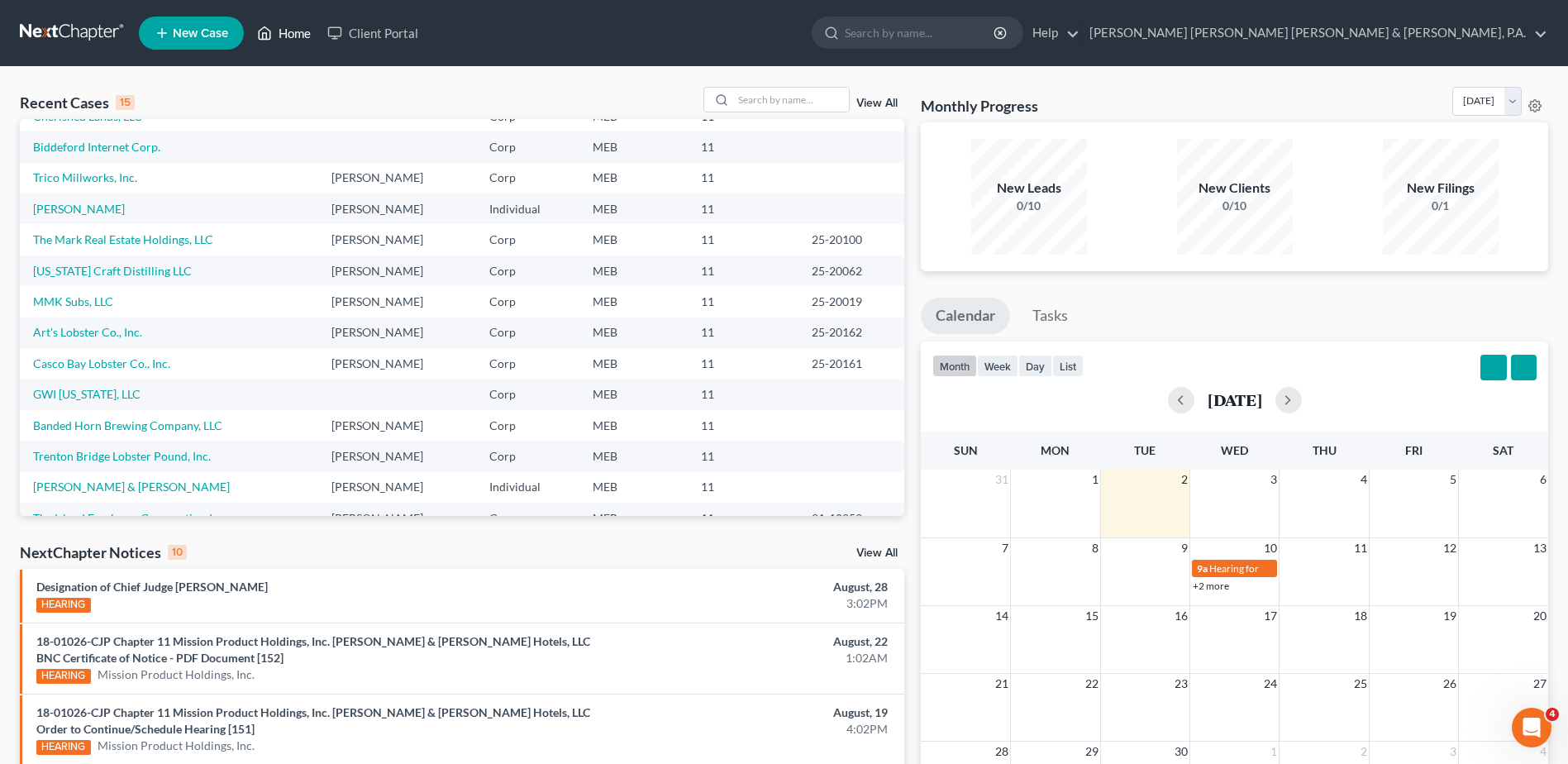
scroll to position [113, 0]
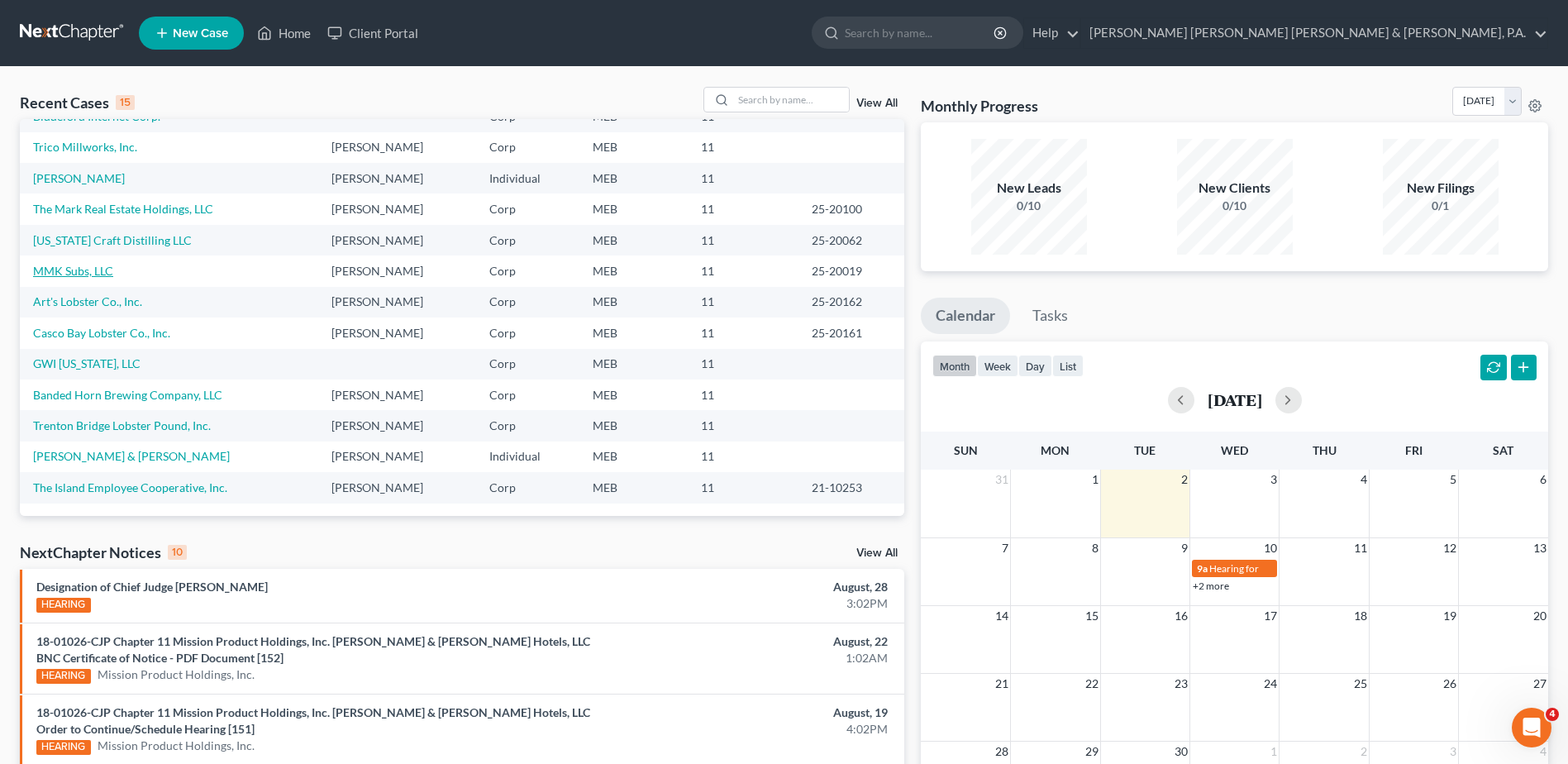
click at [72, 277] on link "MMK Subs, LLC" at bounding box center [73, 271] width 80 height 14
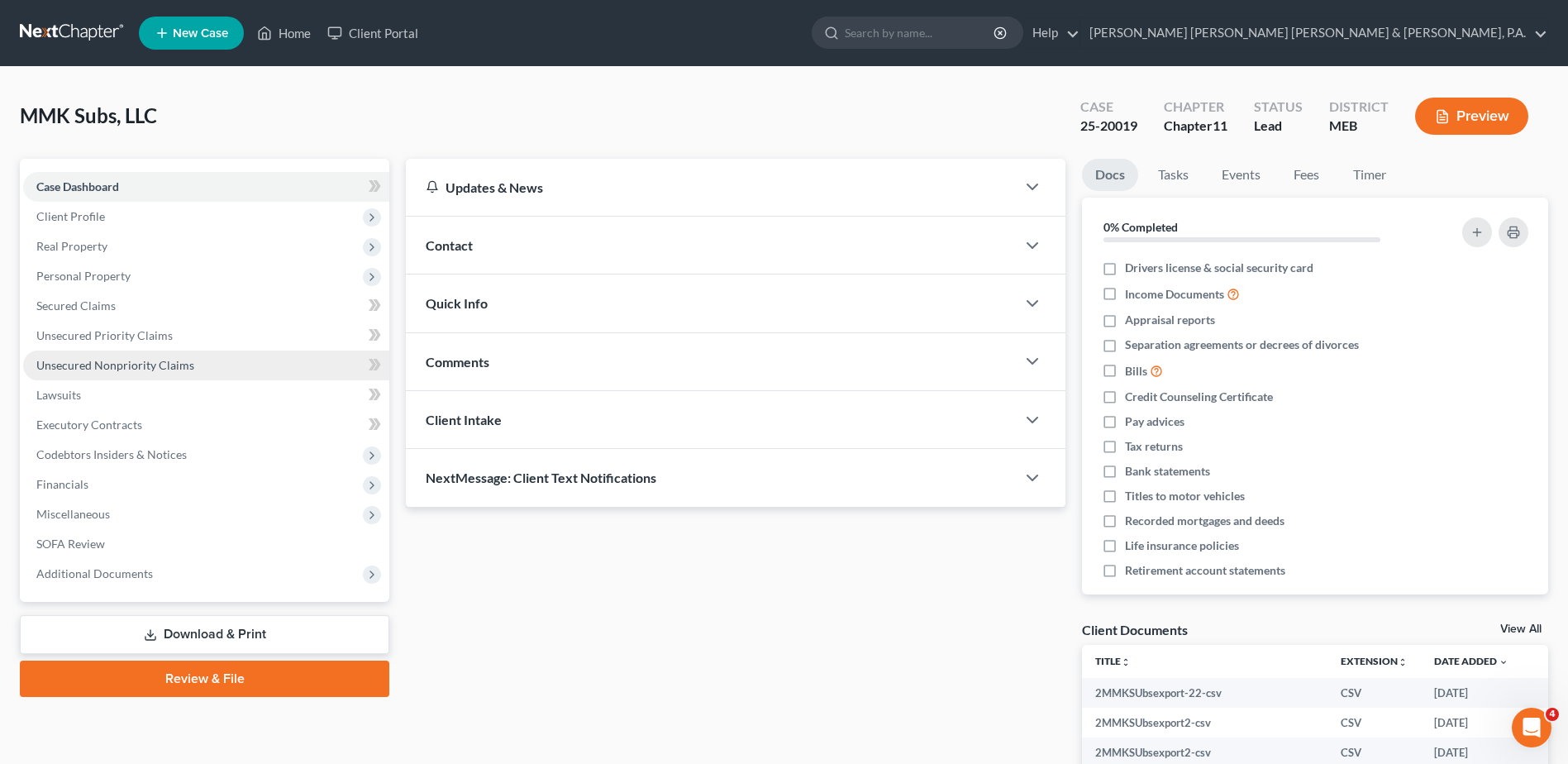
click at [100, 359] on span "Unsecured Nonpriority Claims" at bounding box center [115, 365] width 158 height 14
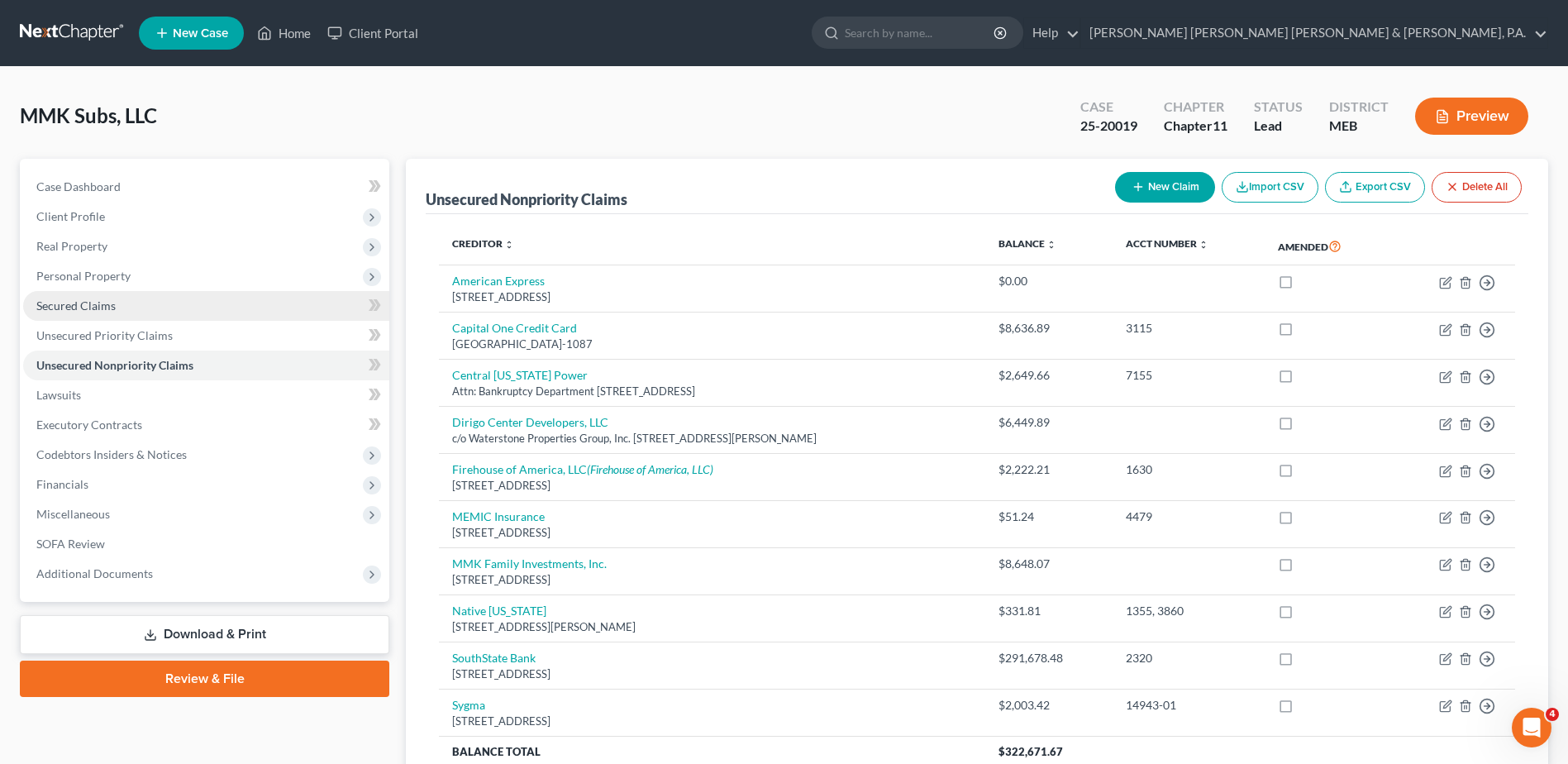
click at [145, 293] on link "Secured Claims" at bounding box center [206, 306] width 366 height 30
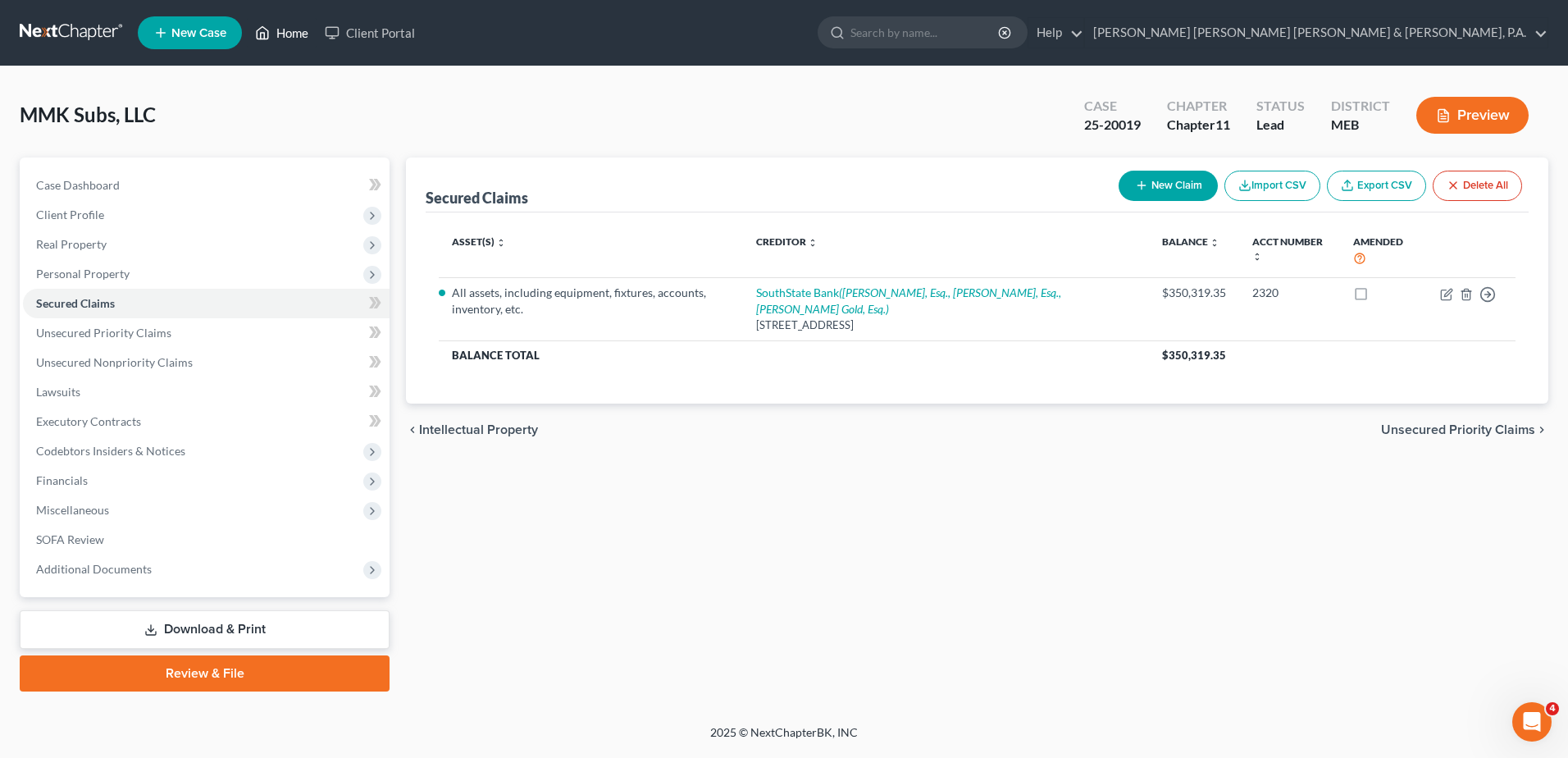
click at [303, 28] on link "Home" at bounding box center [281, 32] width 69 height 30
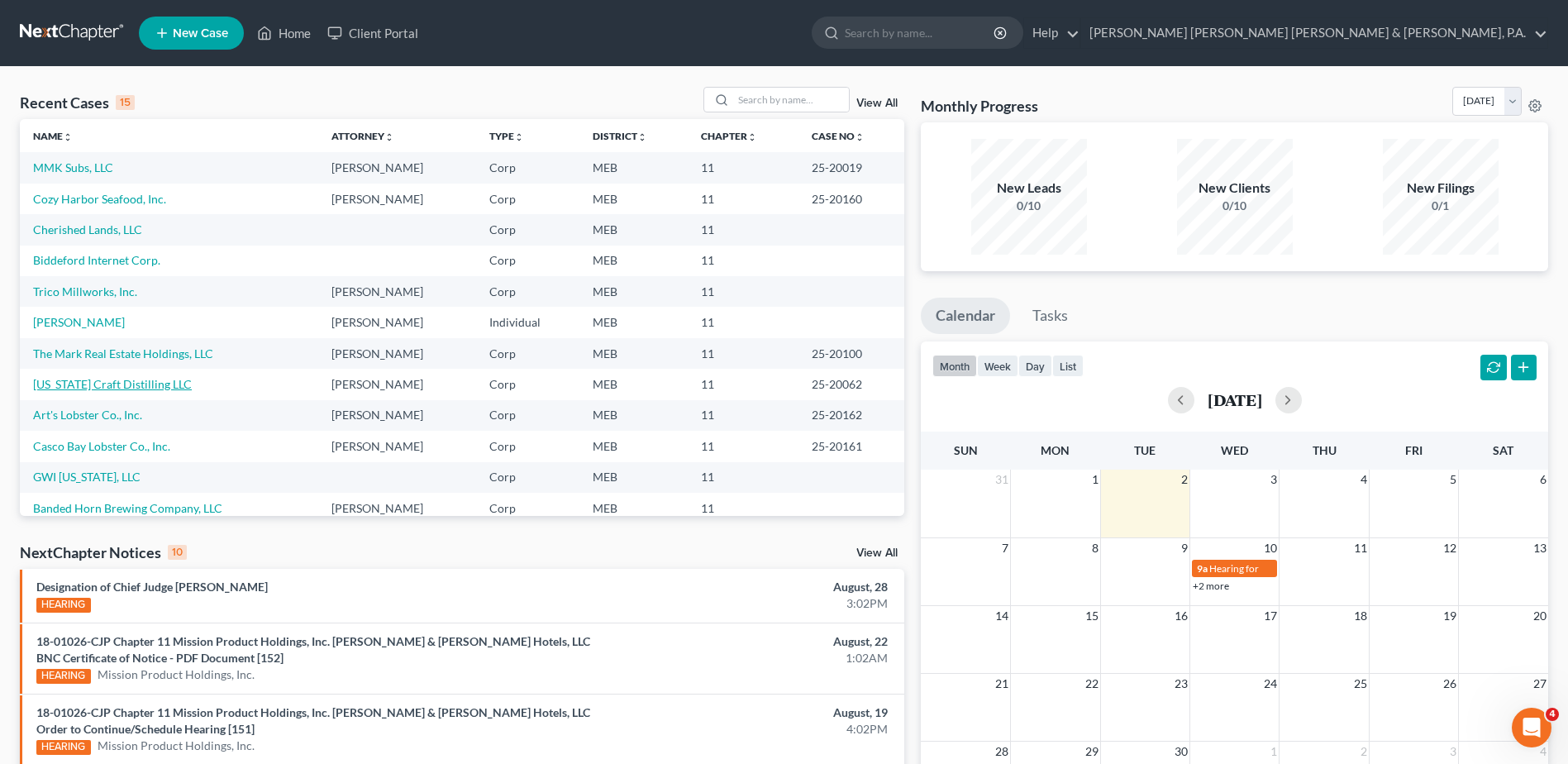
click at [122, 390] on link "[US_STATE] Craft Distilling LLC" at bounding box center [112, 383] width 158 height 14
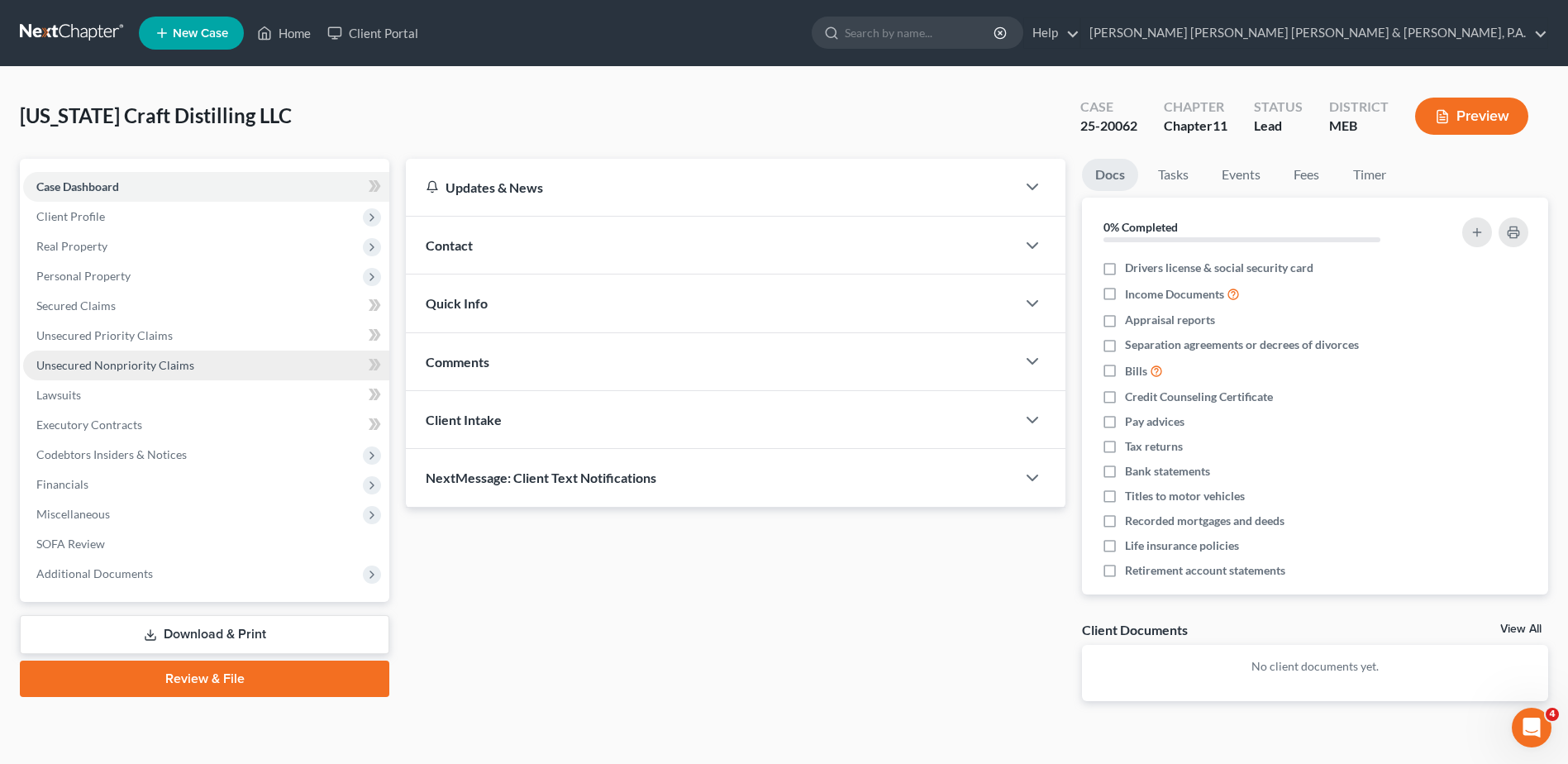
click at [118, 370] on span "Unsecured Nonpriority Claims" at bounding box center [115, 365] width 158 height 14
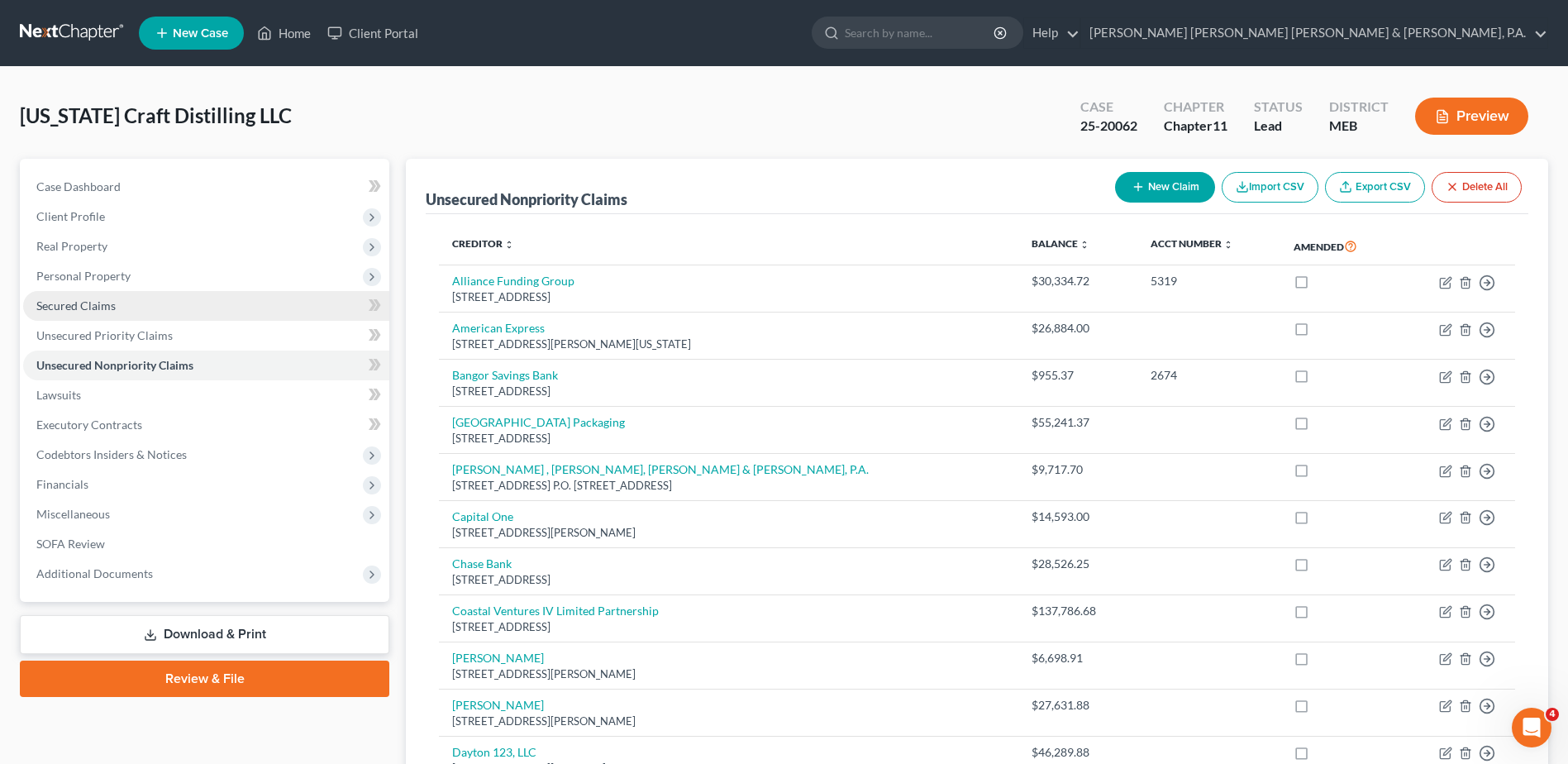
click at [169, 309] on link "Secured Claims" at bounding box center [206, 306] width 366 height 30
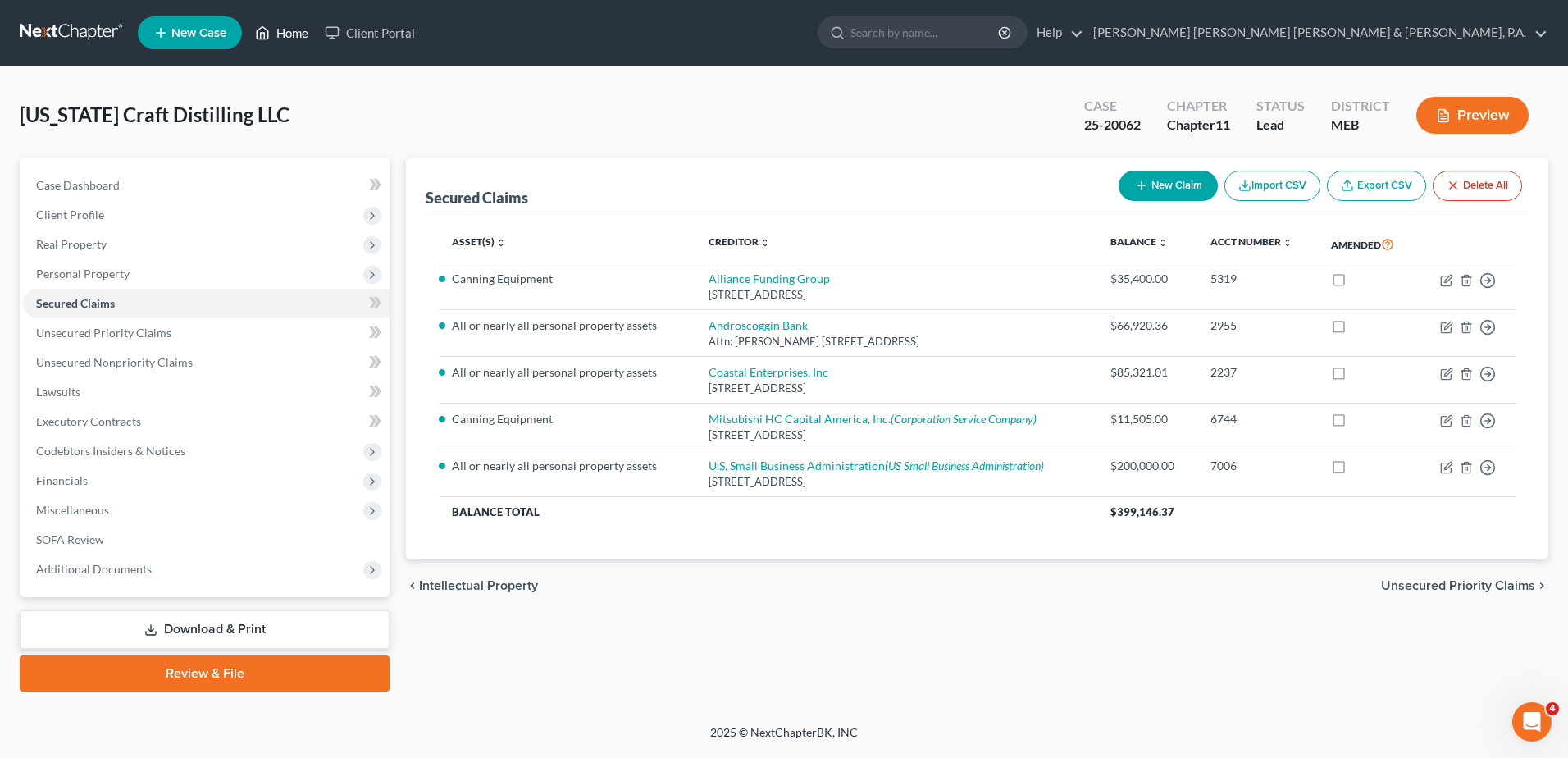
click at [257, 25] on icon at bounding box center [262, 32] width 14 height 19
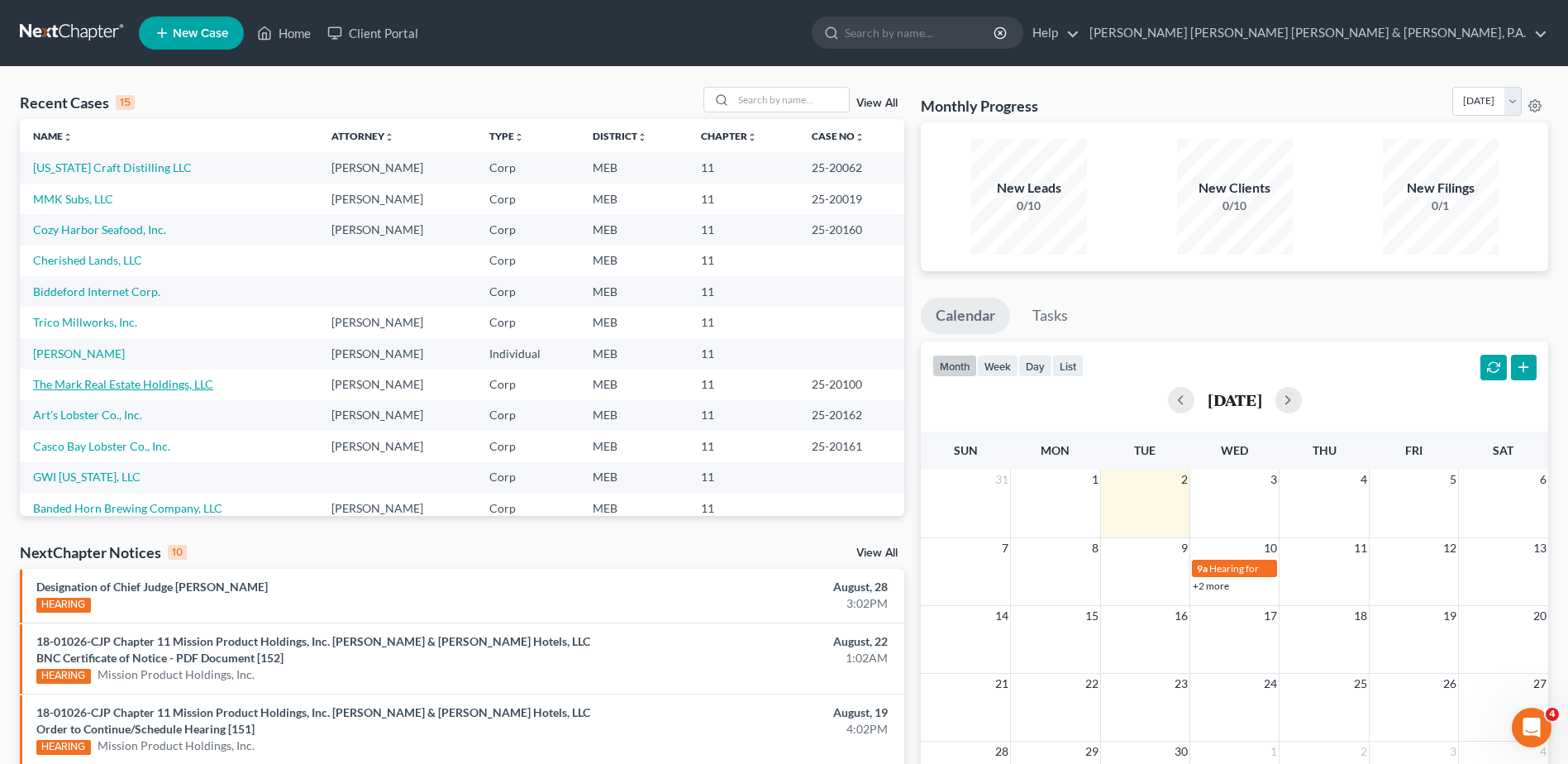
click at [119, 378] on link "The Mark Real Estate Holdings, LLC" at bounding box center [123, 383] width 181 height 14
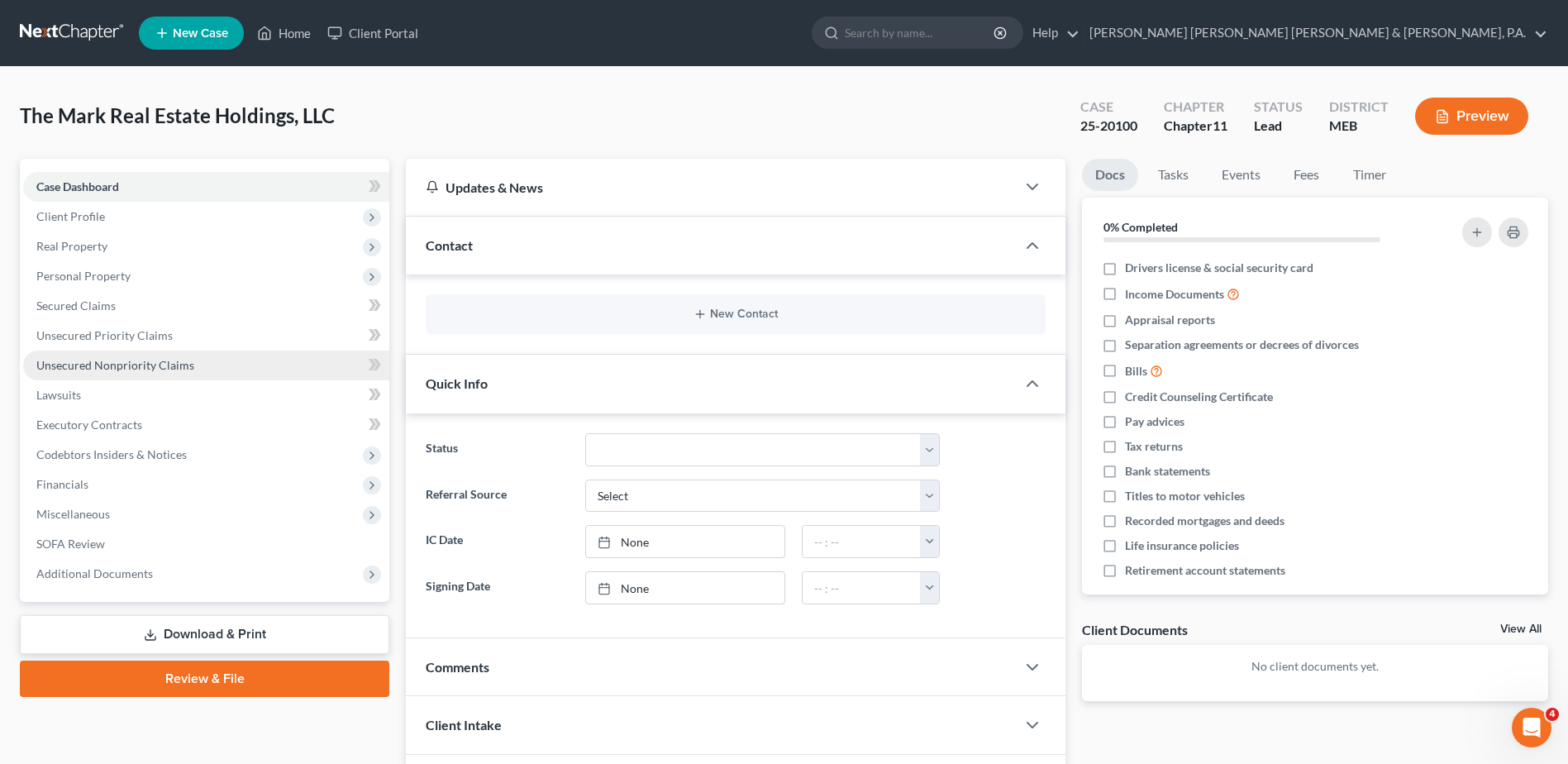
click at [118, 373] on link "Unsecured Nonpriority Claims" at bounding box center [206, 365] width 366 height 30
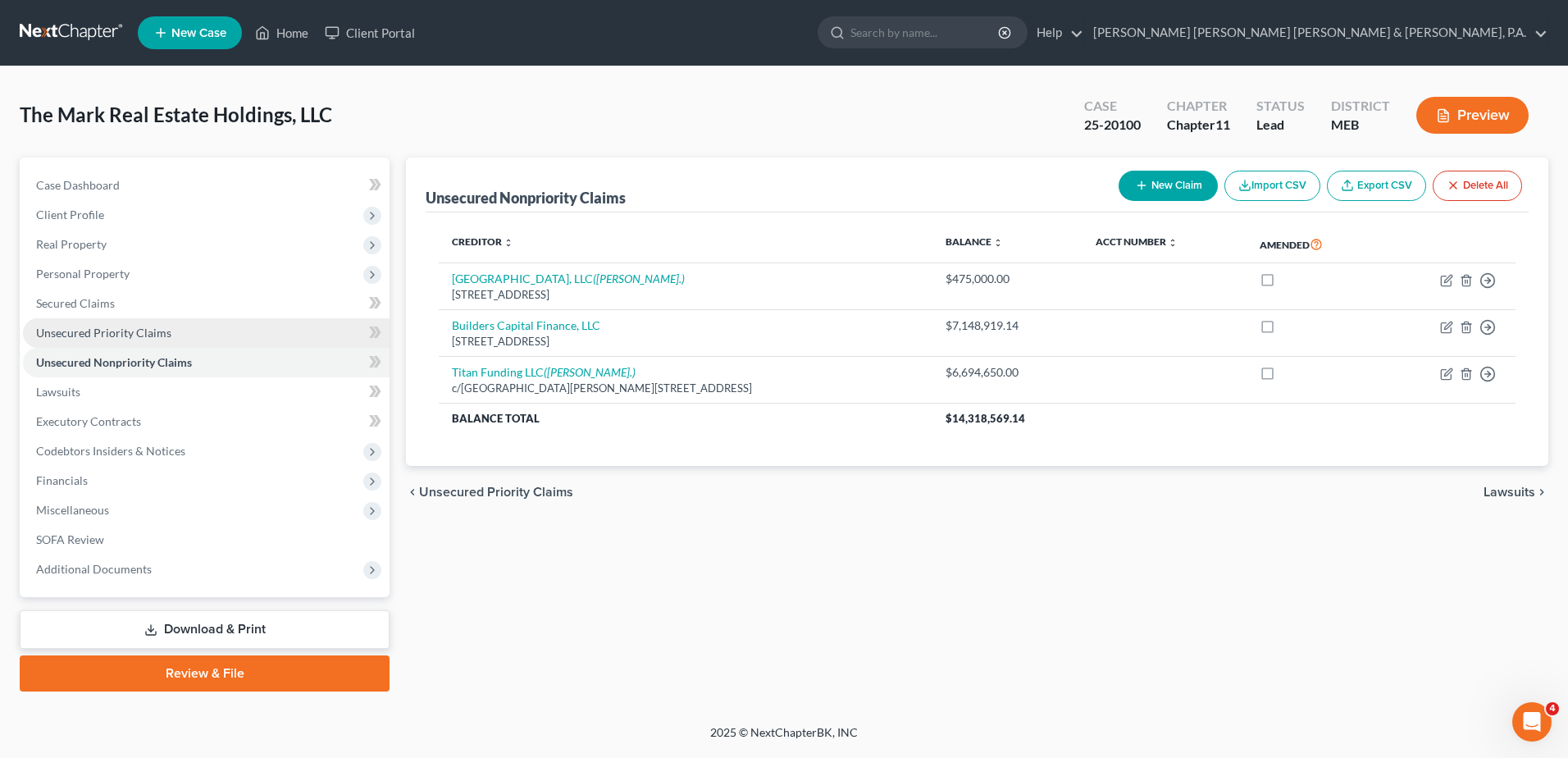
click at [112, 335] on span "Unsecured Priority Claims" at bounding box center [104, 332] width 135 height 14
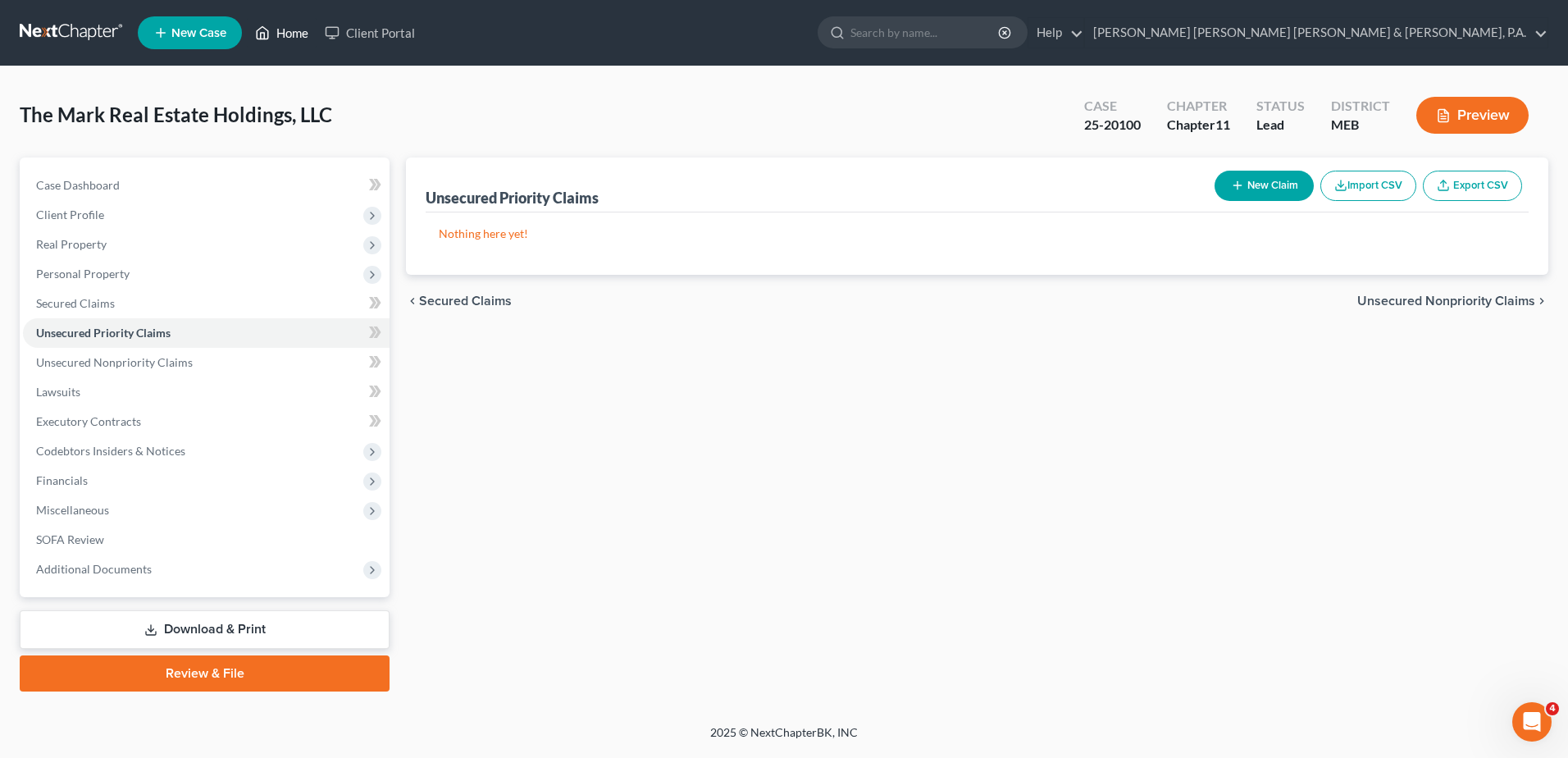
click at [265, 28] on icon at bounding box center [264, 33] width 12 height 13
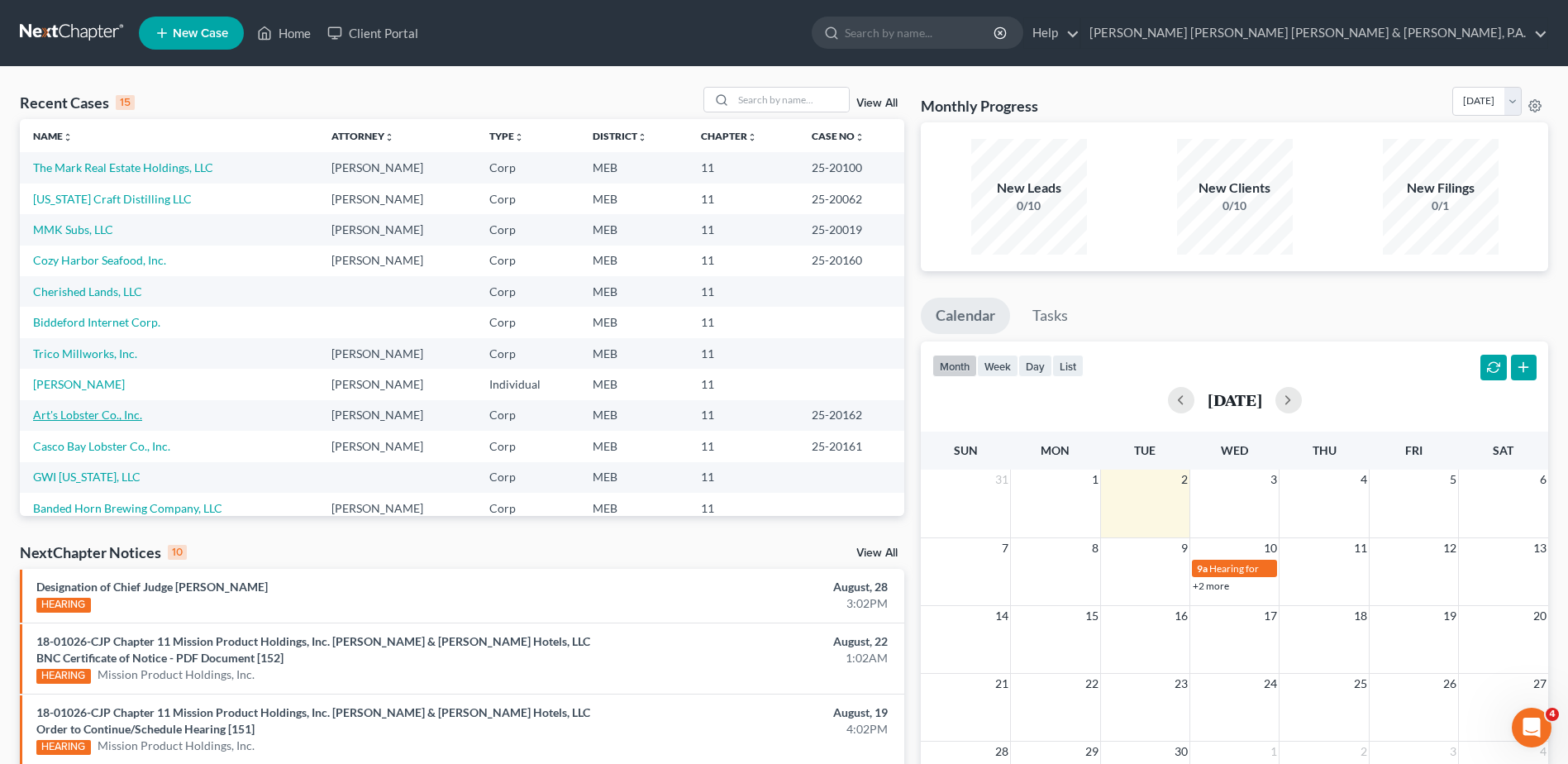
click at [88, 414] on link "Art's Lobster Co., Inc." at bounding box center [88, 414] width 109 height 14
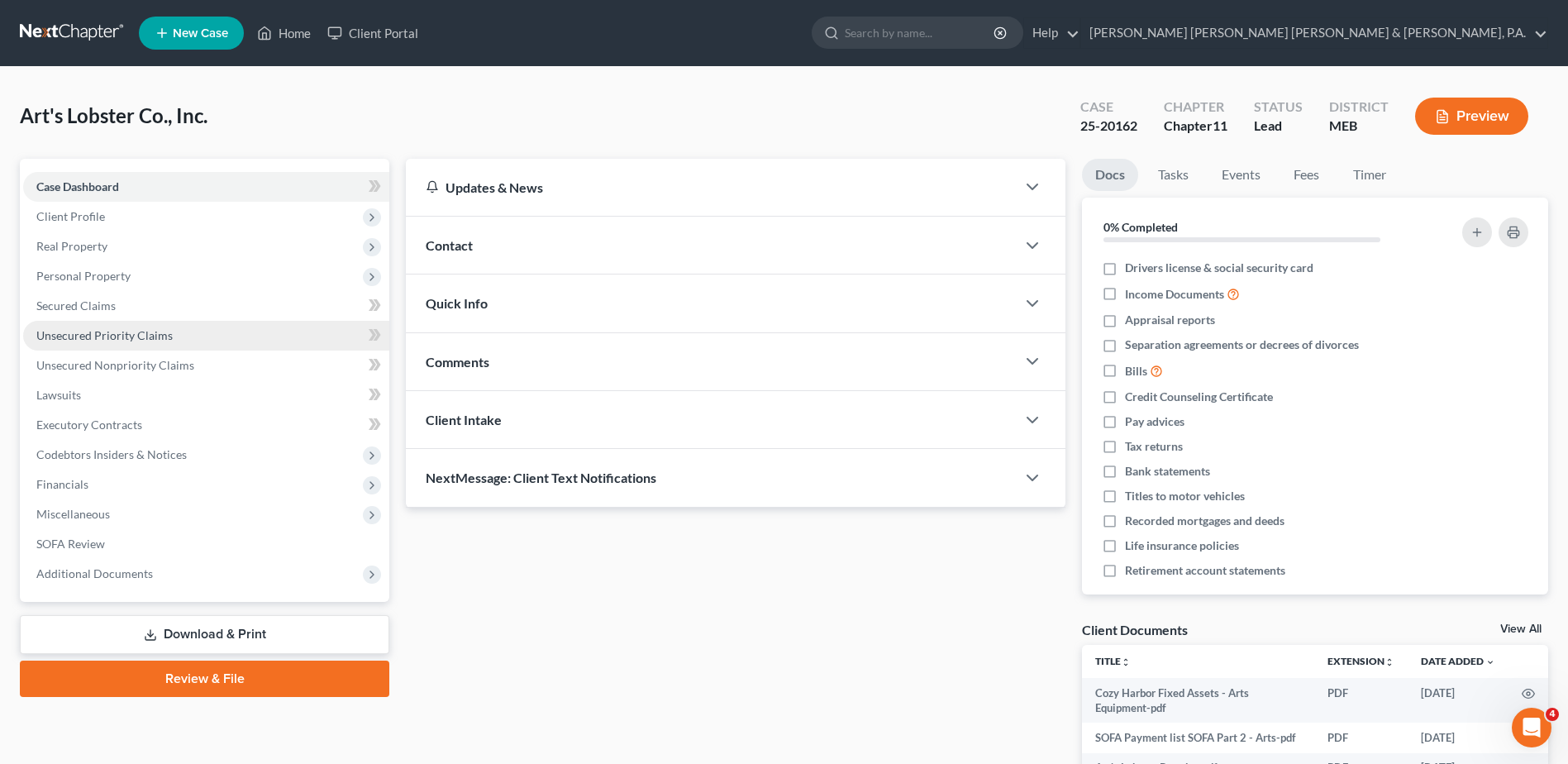
click at [118, 336] on span "Unsecured Priority Claims" at bounding box center [105, 335] width 136 height 14
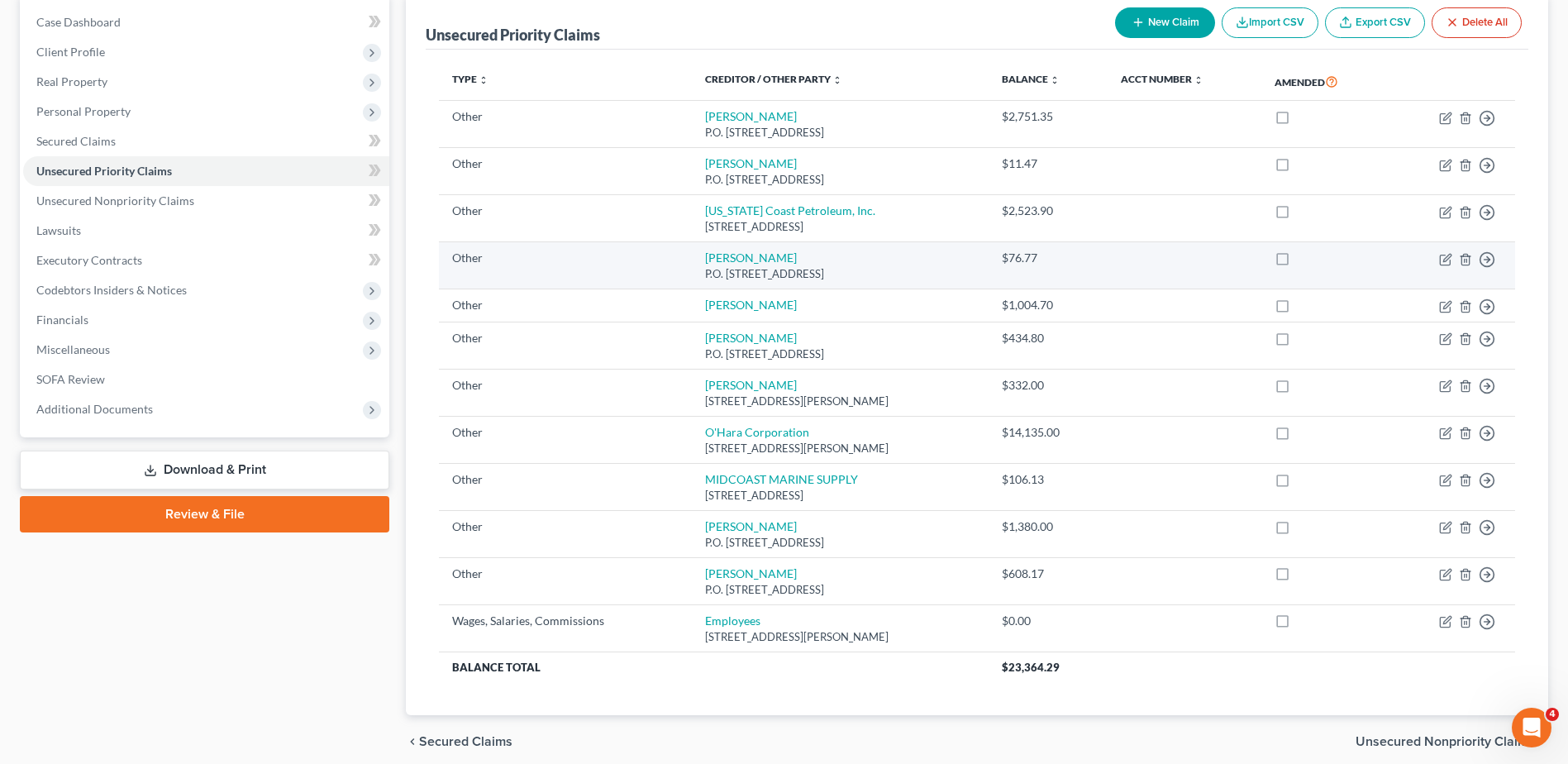
scroll to position [165, 0]
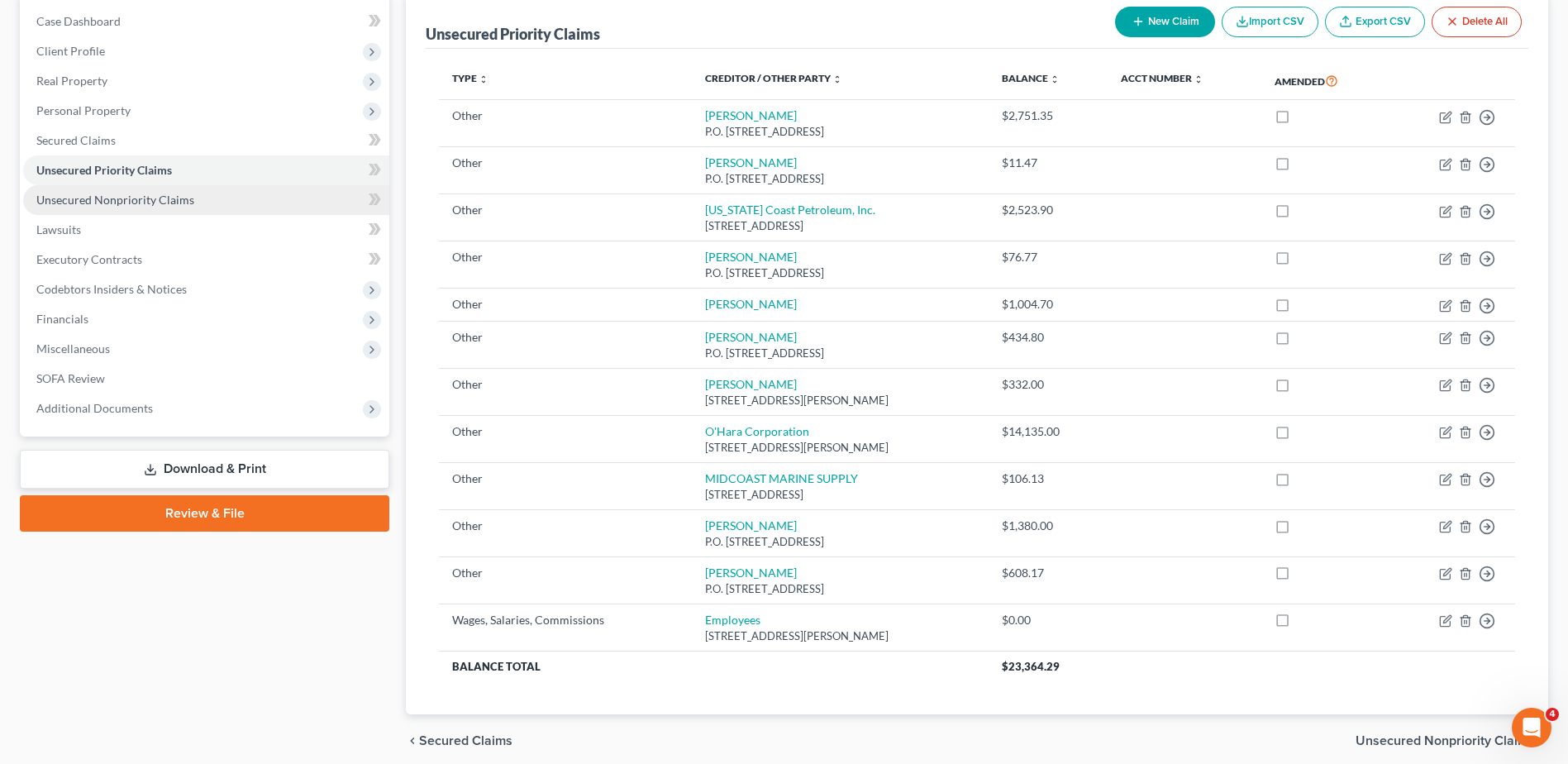
click at [122, 207] on link "Unsecured Nonpriority Claims" at bounding box center [206, 199] width 366 height 30
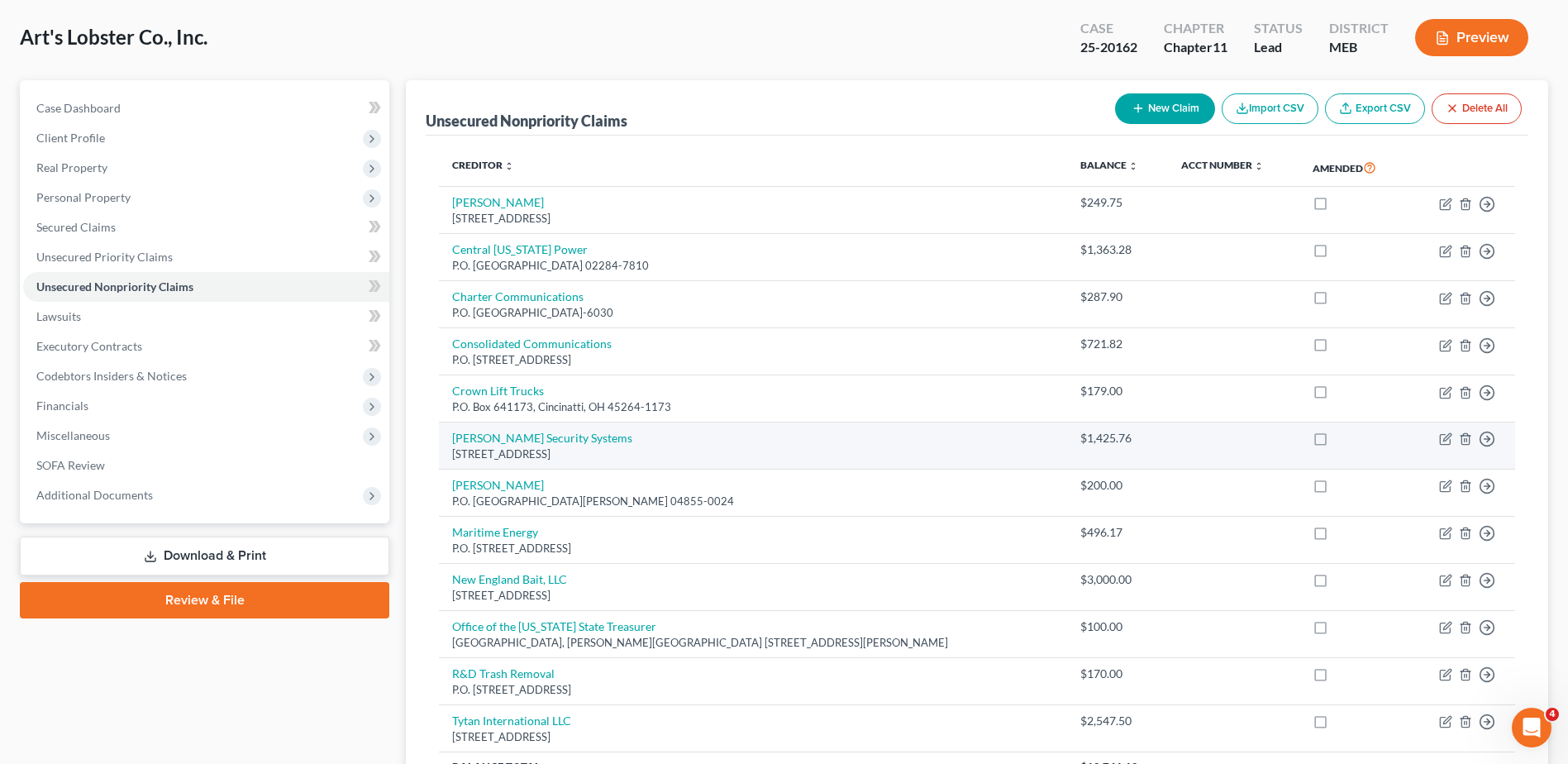
scroll to position [83, 0]
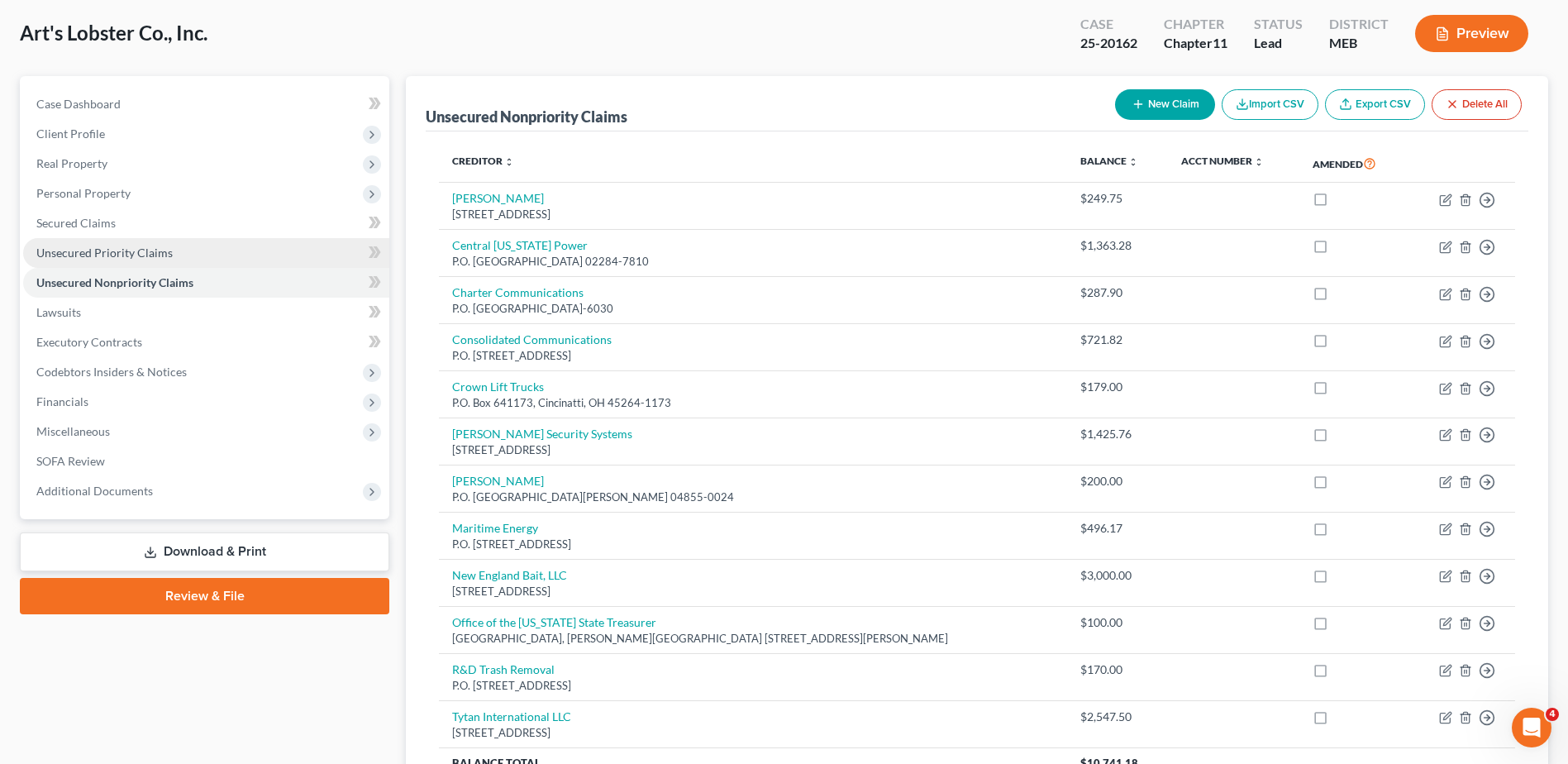
click at [119, 260] on link "Unsecured Priority Claims" at bounding box center [206, 252] width 366 height 30
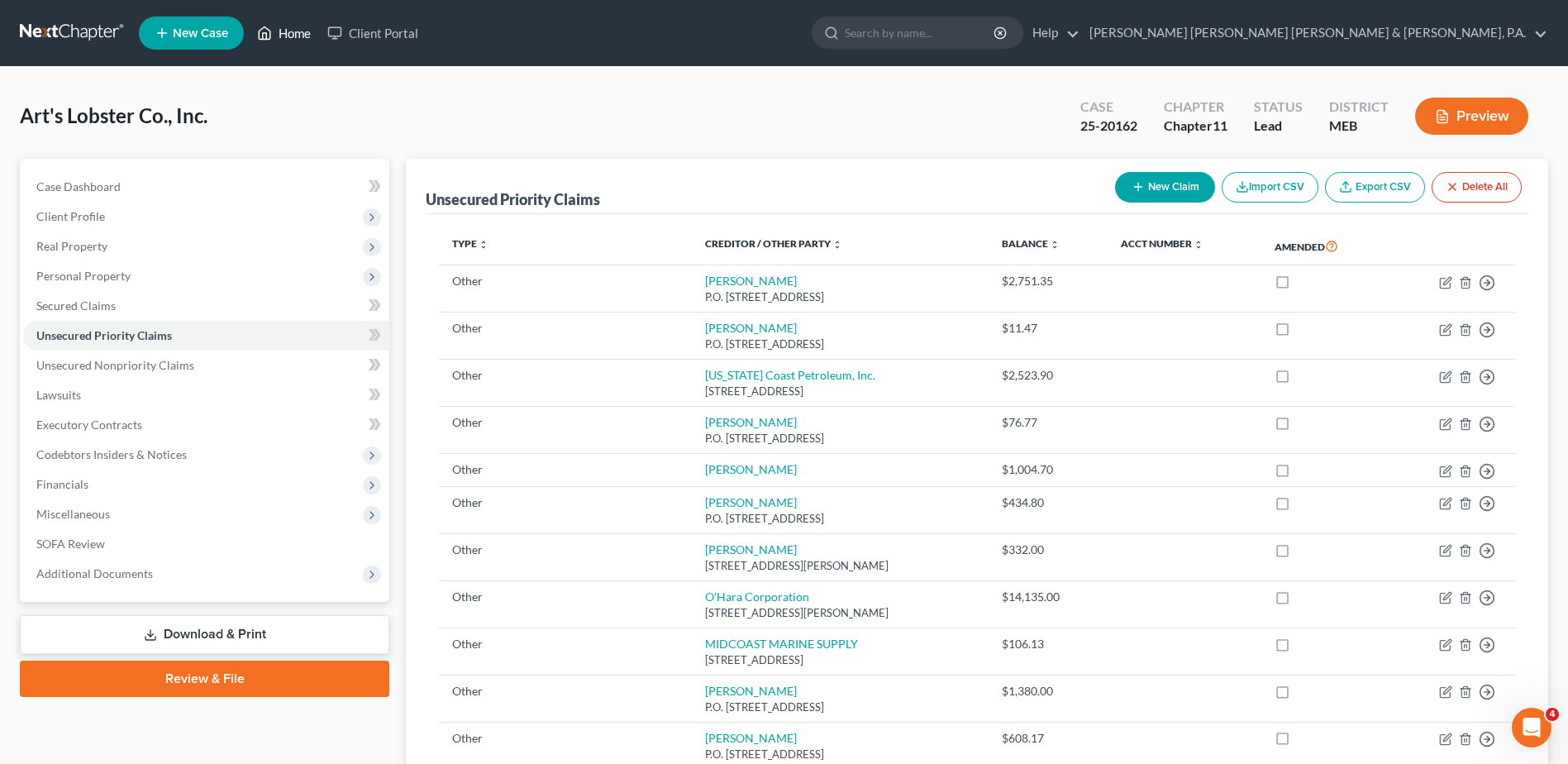
click at [279, 32] on link "Home" at bounding box center [284, 32] width 70 height 30
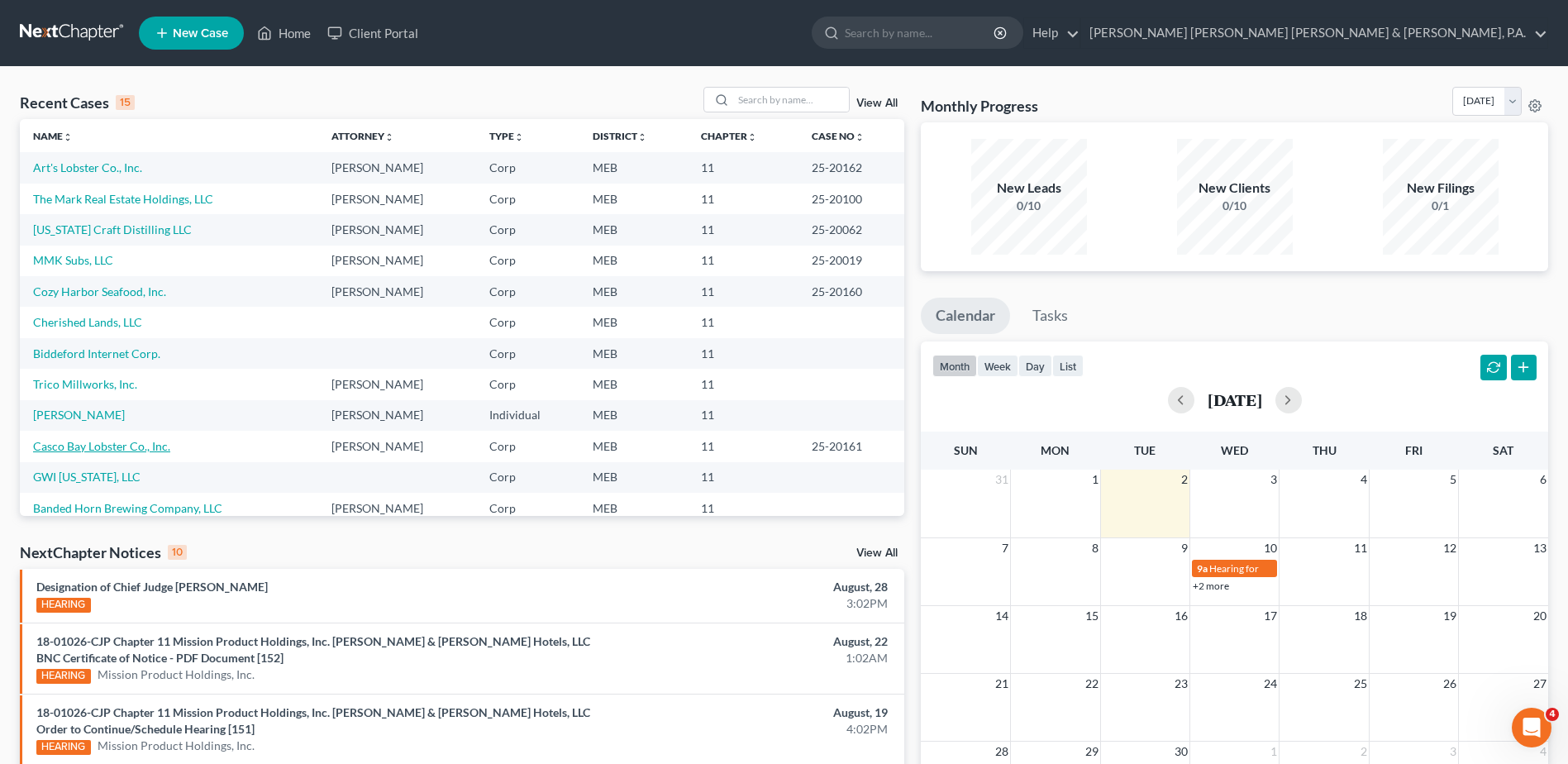
click at [71, 445] on link "Casco Bay Lobster Co., Inc." at bounding box center [101, 445] width 137 height 14
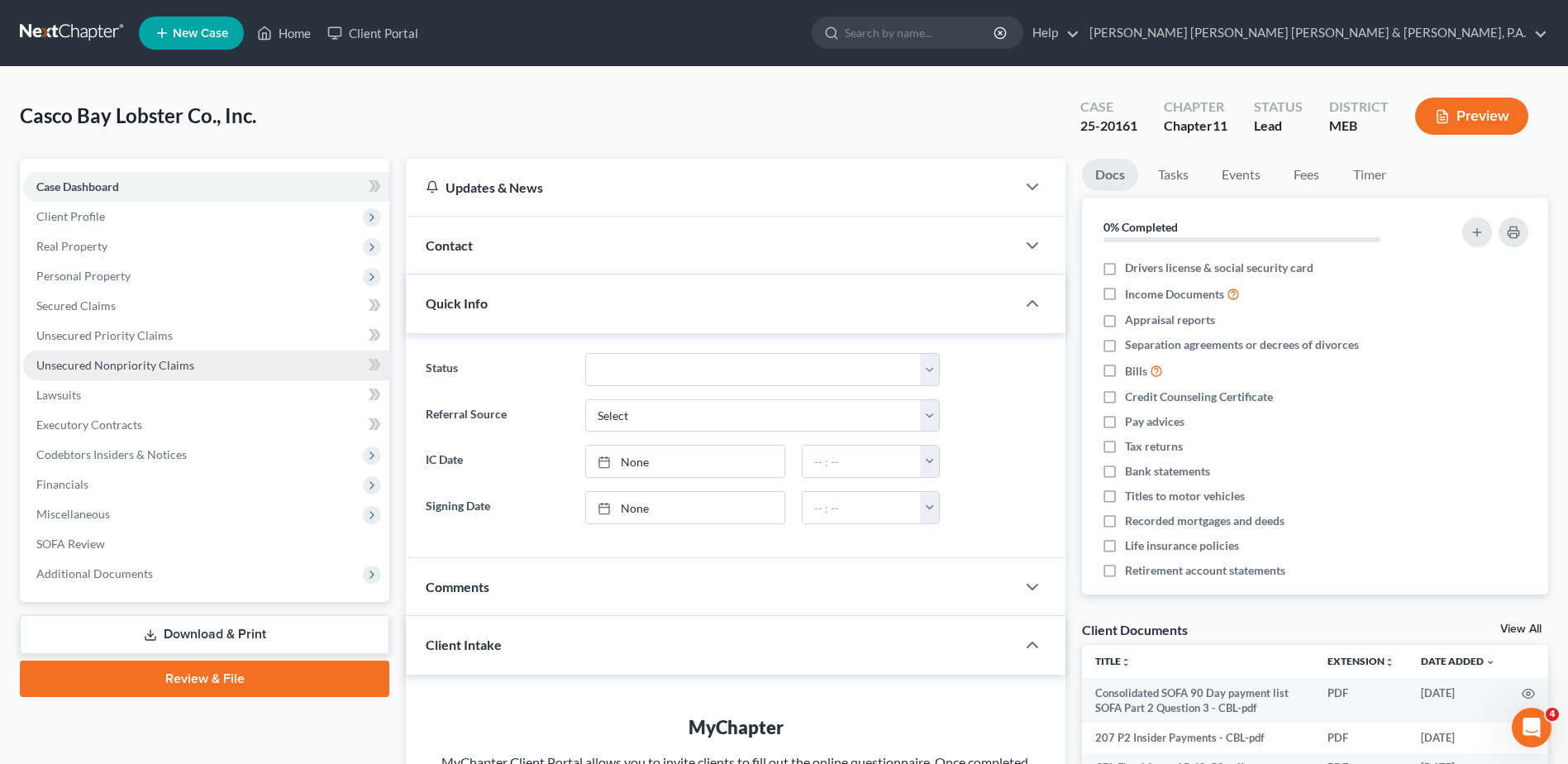
click at [118, 372] on link "Unsecured Nonpriority Claims" at bounding box center [206, 365] width 366 height 30
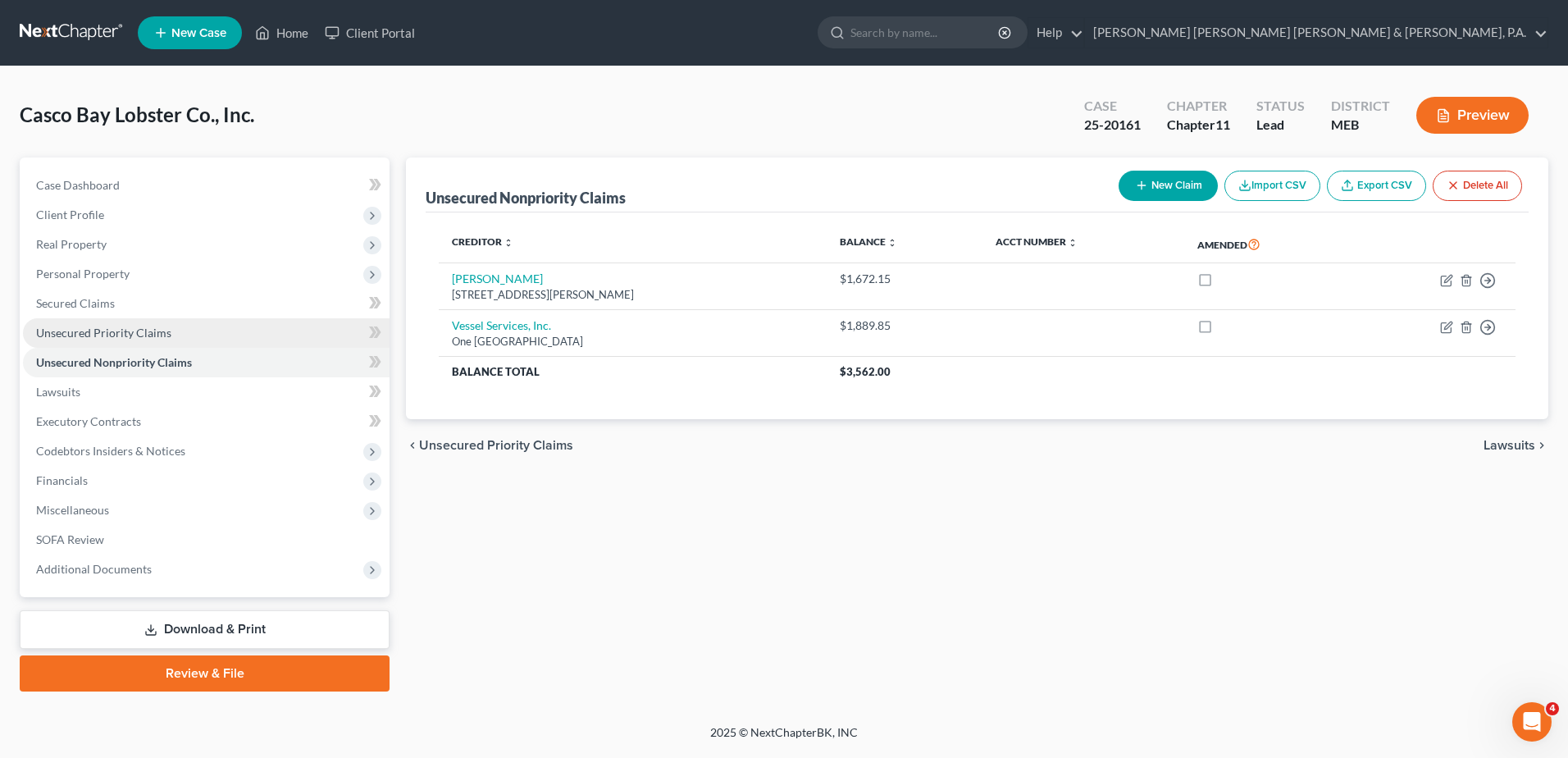
click at [117, 337] on span "Unsecured Priority Claims" at bounding box center [104, 332] width 135 height 14
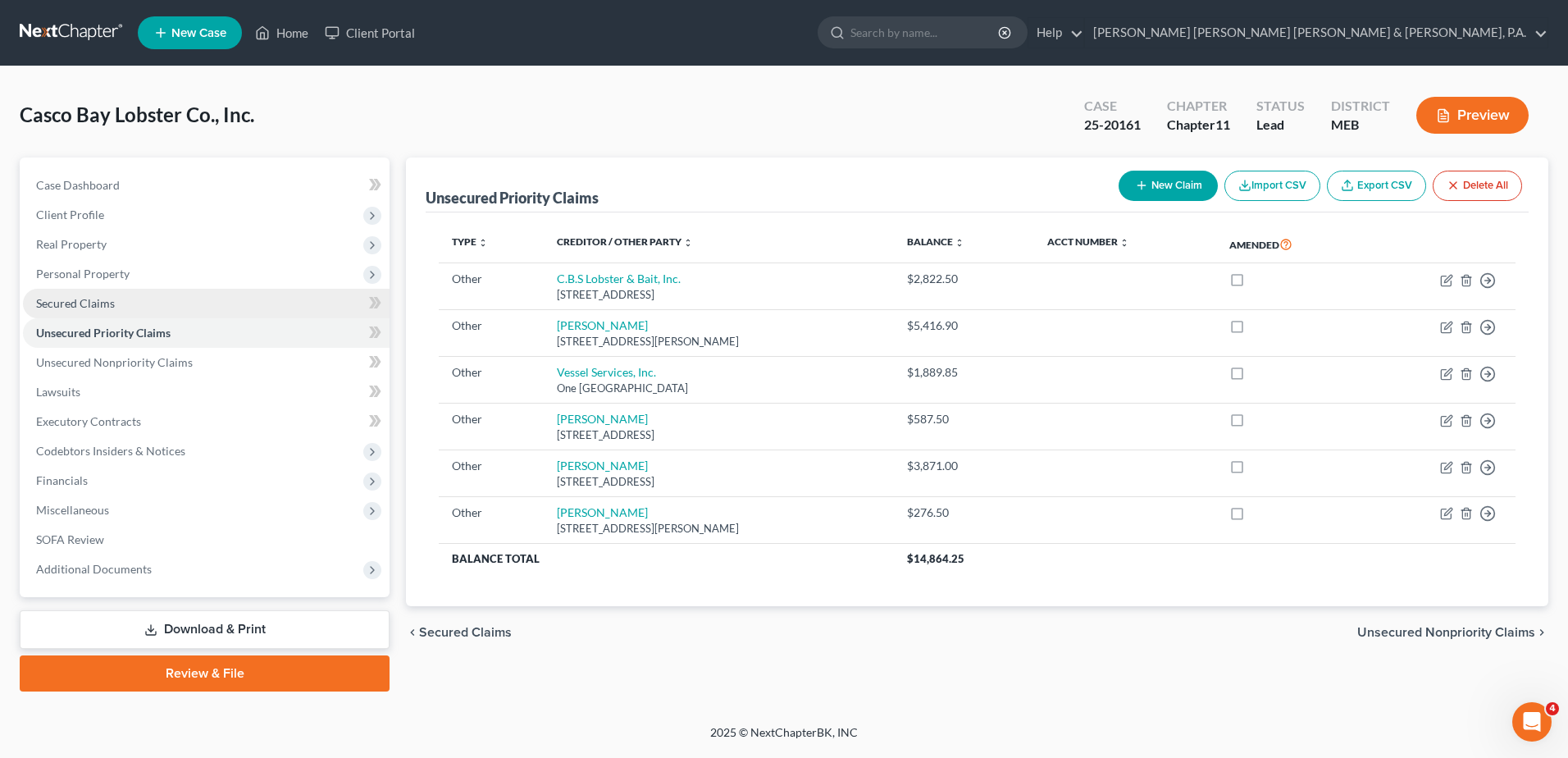
click at [91, 296] on span "Secured Claims" at bounding box center [75, 303] width 79 height 14
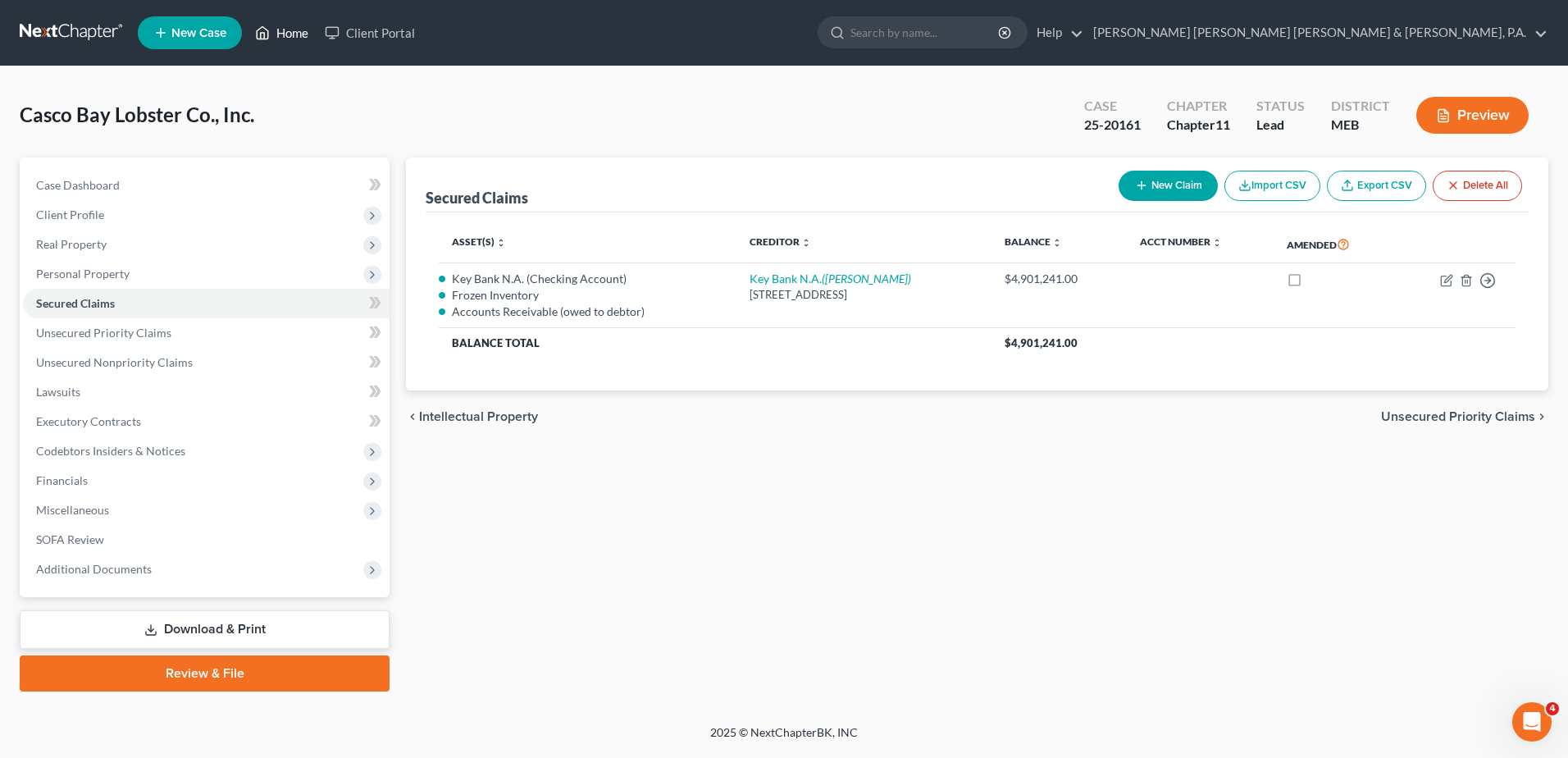
click at [296, 28] on link "Home" at bounding box center [281, 32] width 69 height 30
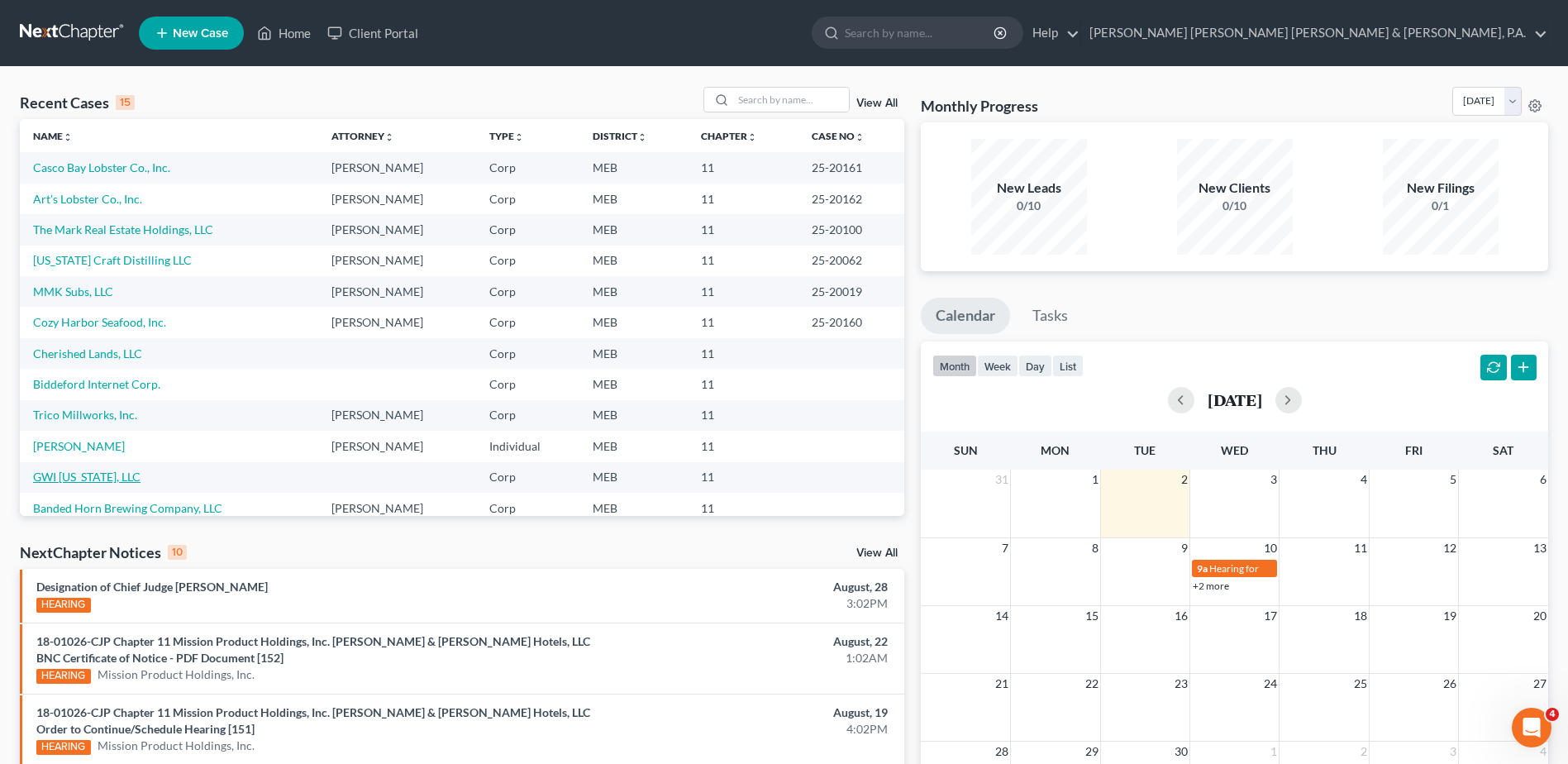
click at [99, 474] on link "GWI [US_STATE], LLC" at bounding box center [87, 476] width 107 height 14
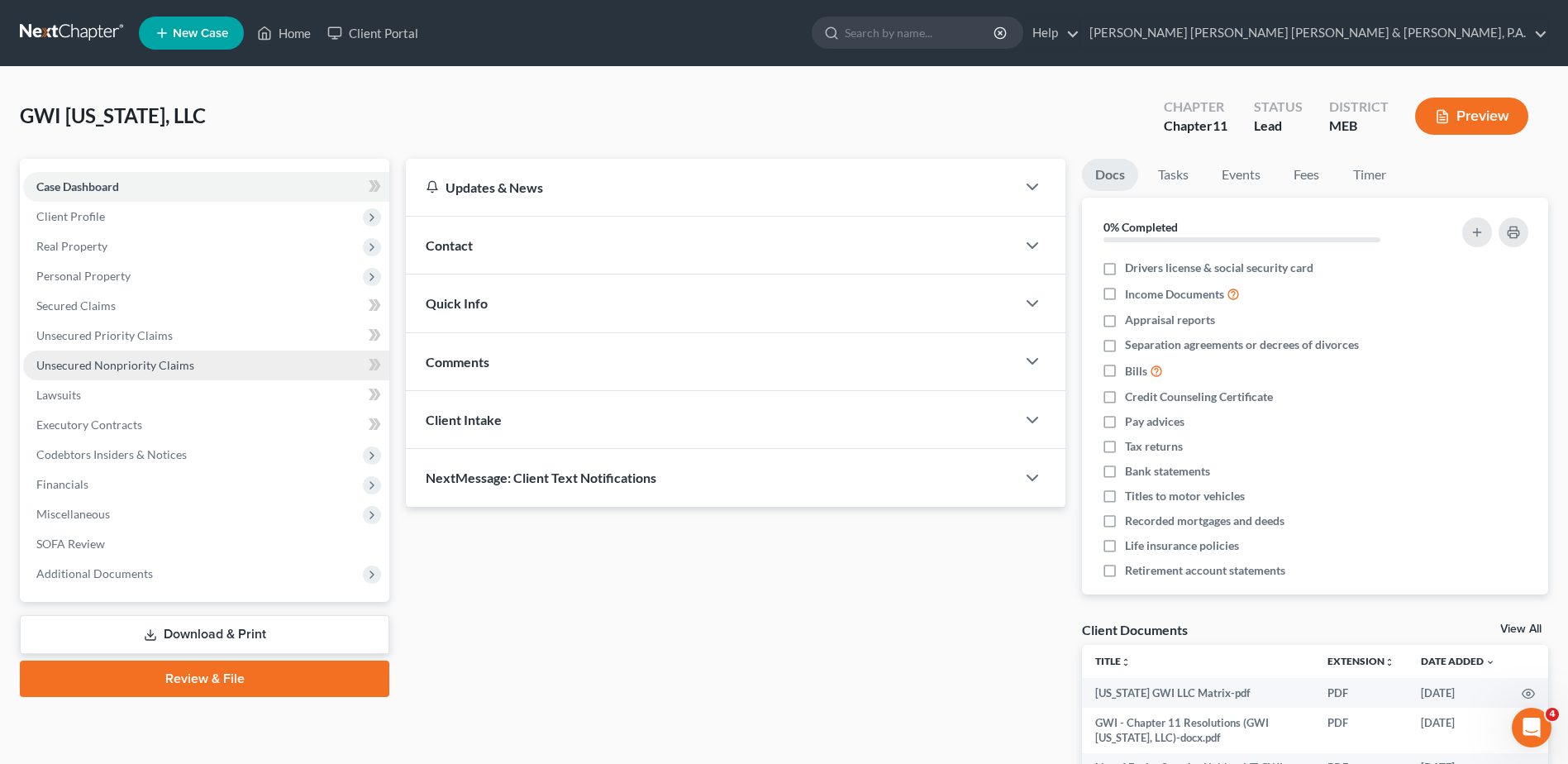
click at [144, 358] on span "Unsecured Nonpriority Claims" at bounding box center [115, 365] width 158 height 14
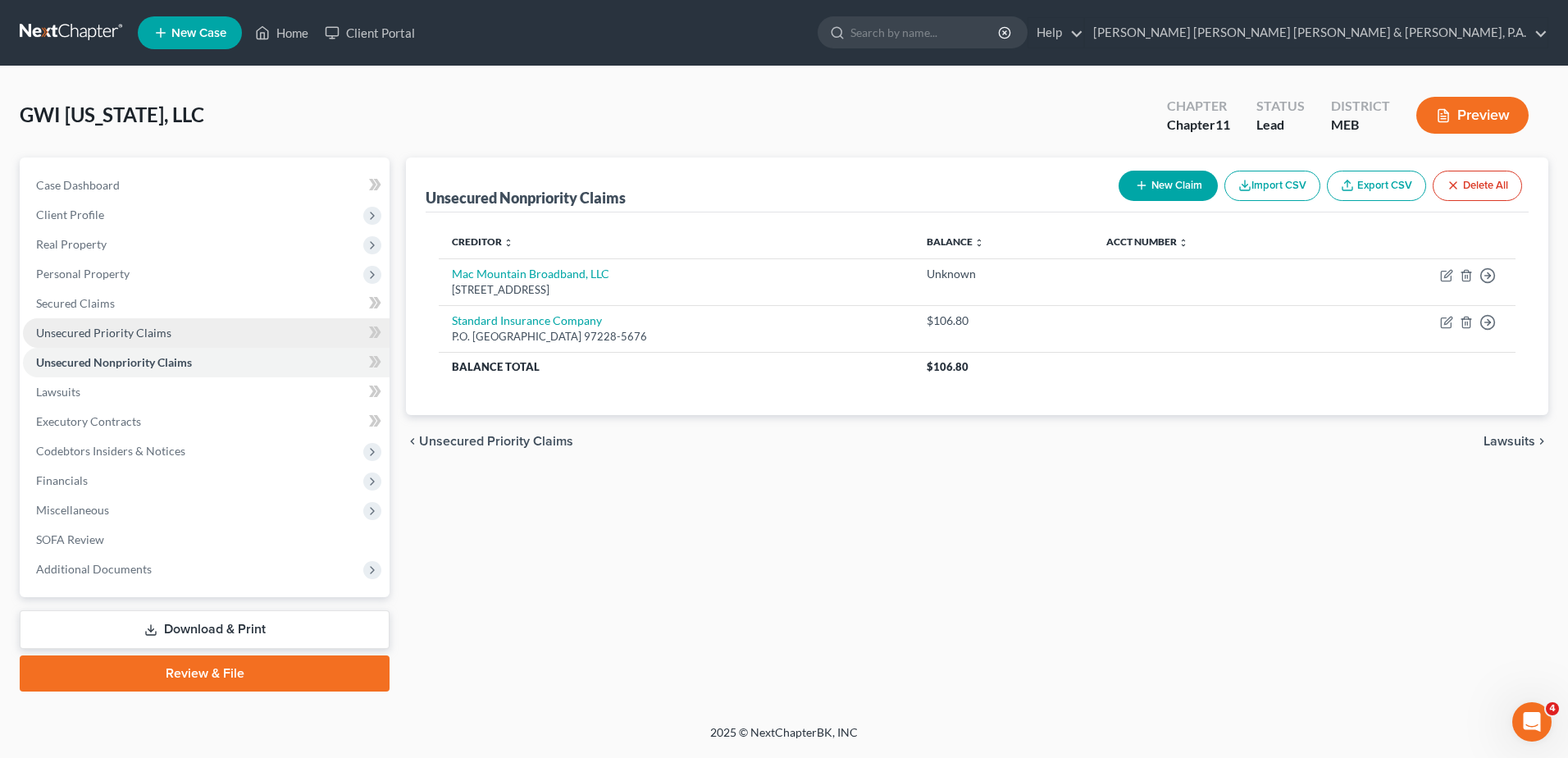
click at [143, 337] on span "Unsecured Priority Claims" at bounding box center [104, 332] width 135 height 14
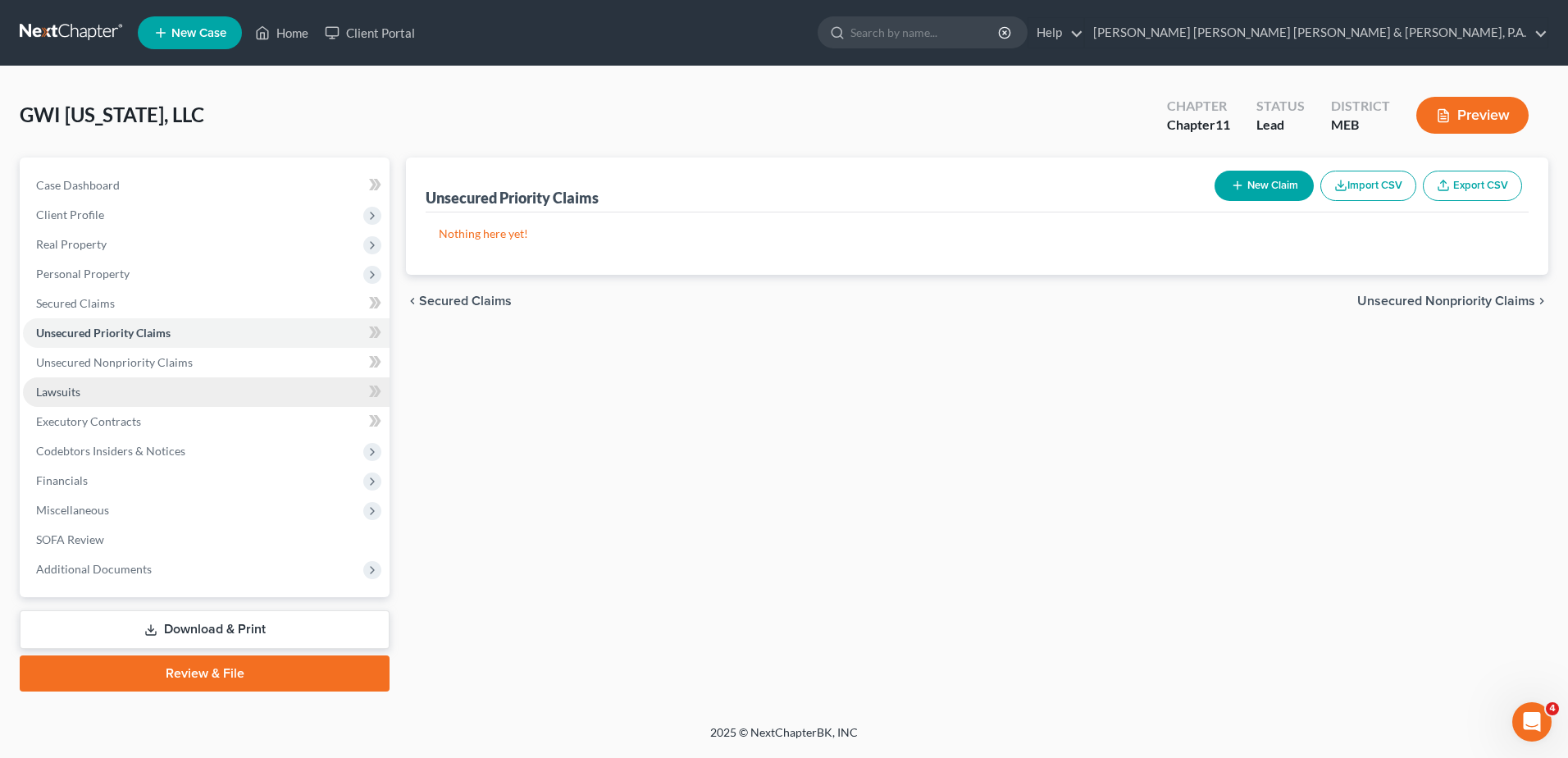
click at [145, 377] on link "Lawsuits" at bounding box center [206, 391] width 367 height 30
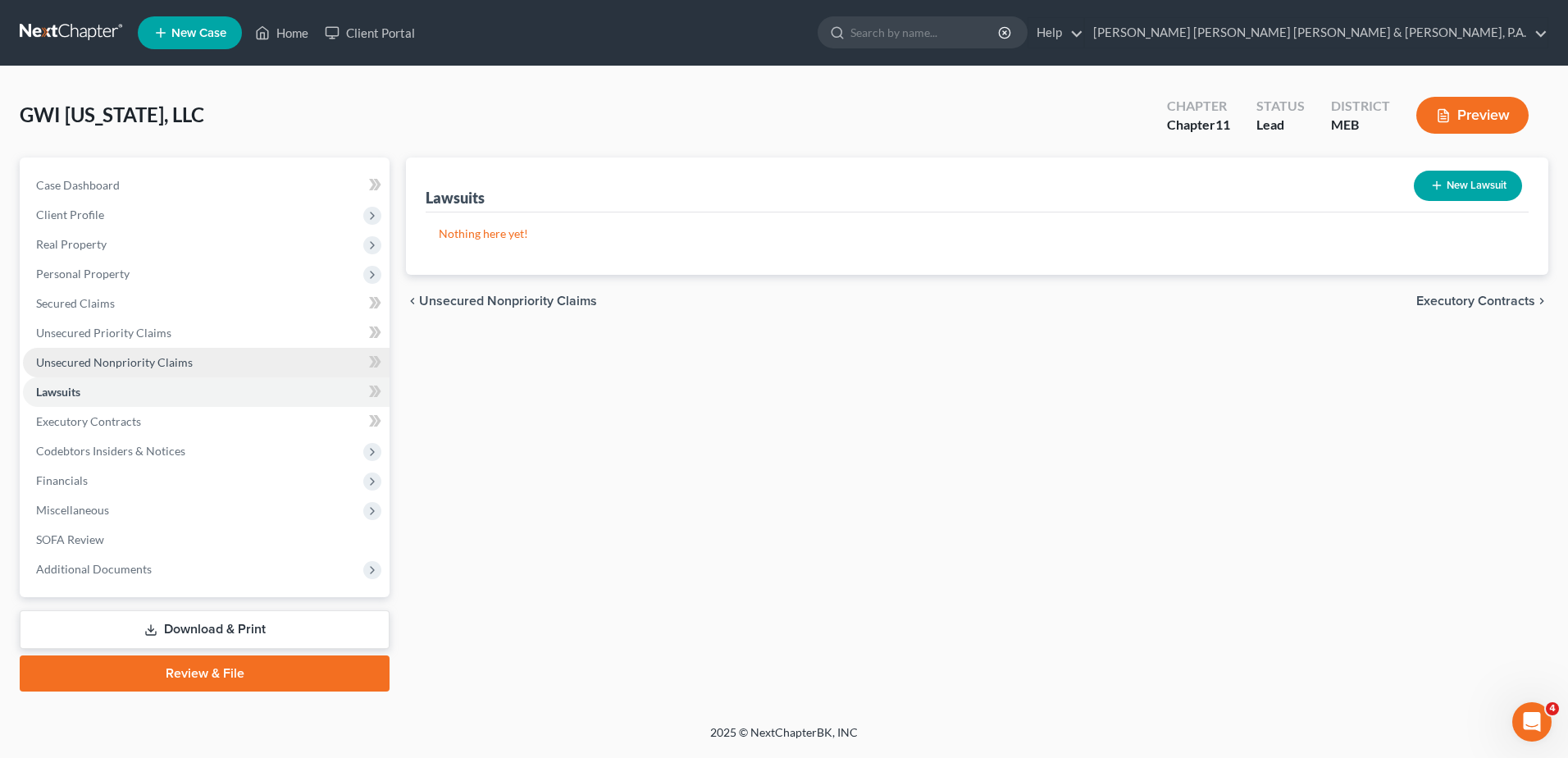
click at [145, 359] on span "Unsecured Nonpriority Claims" at bounding box center [114, 362] width 156 height 14
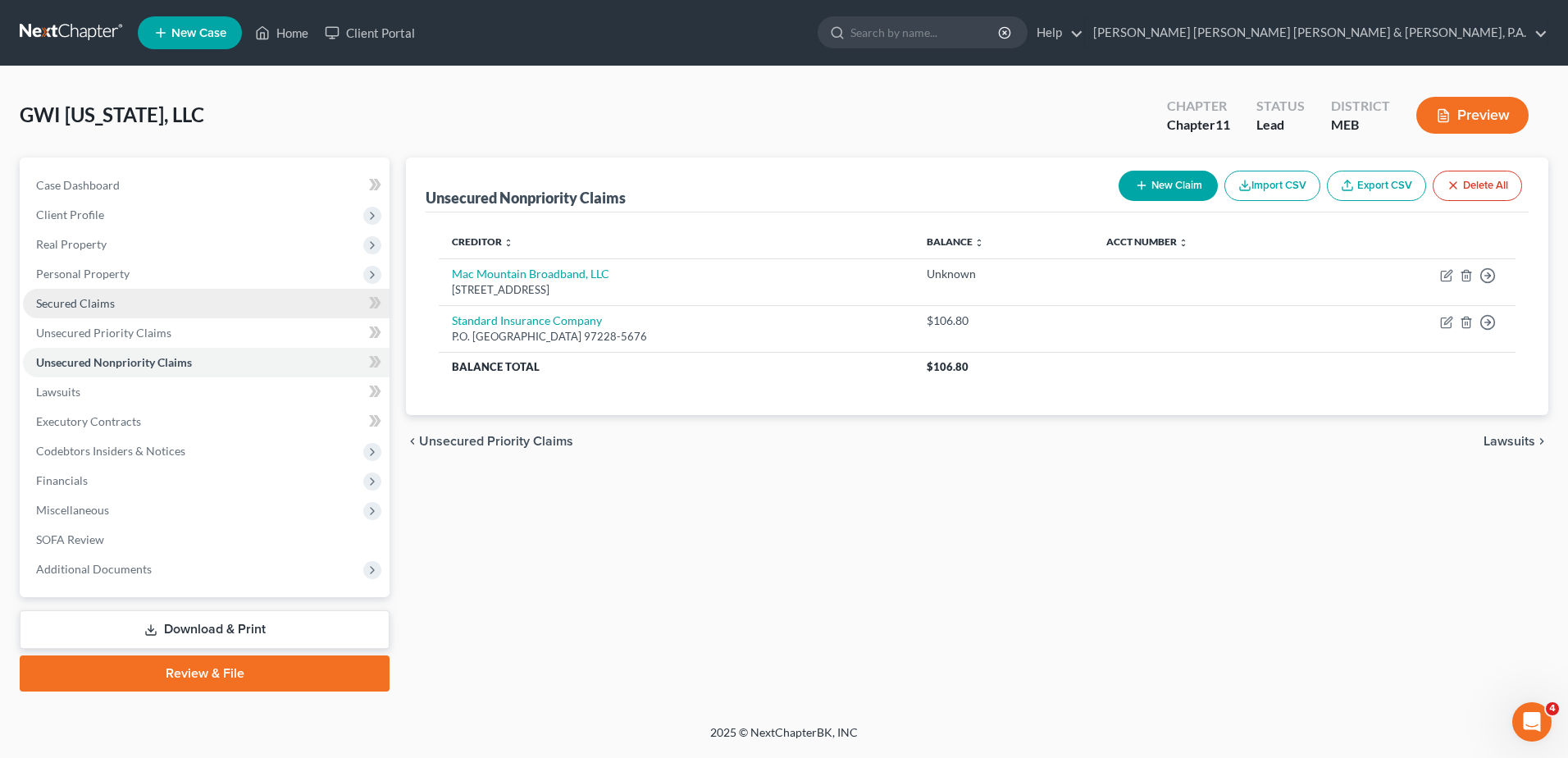
click at [125, 294] on link "Secured Claims" at bounding box center [206, 303] width 367 height 30
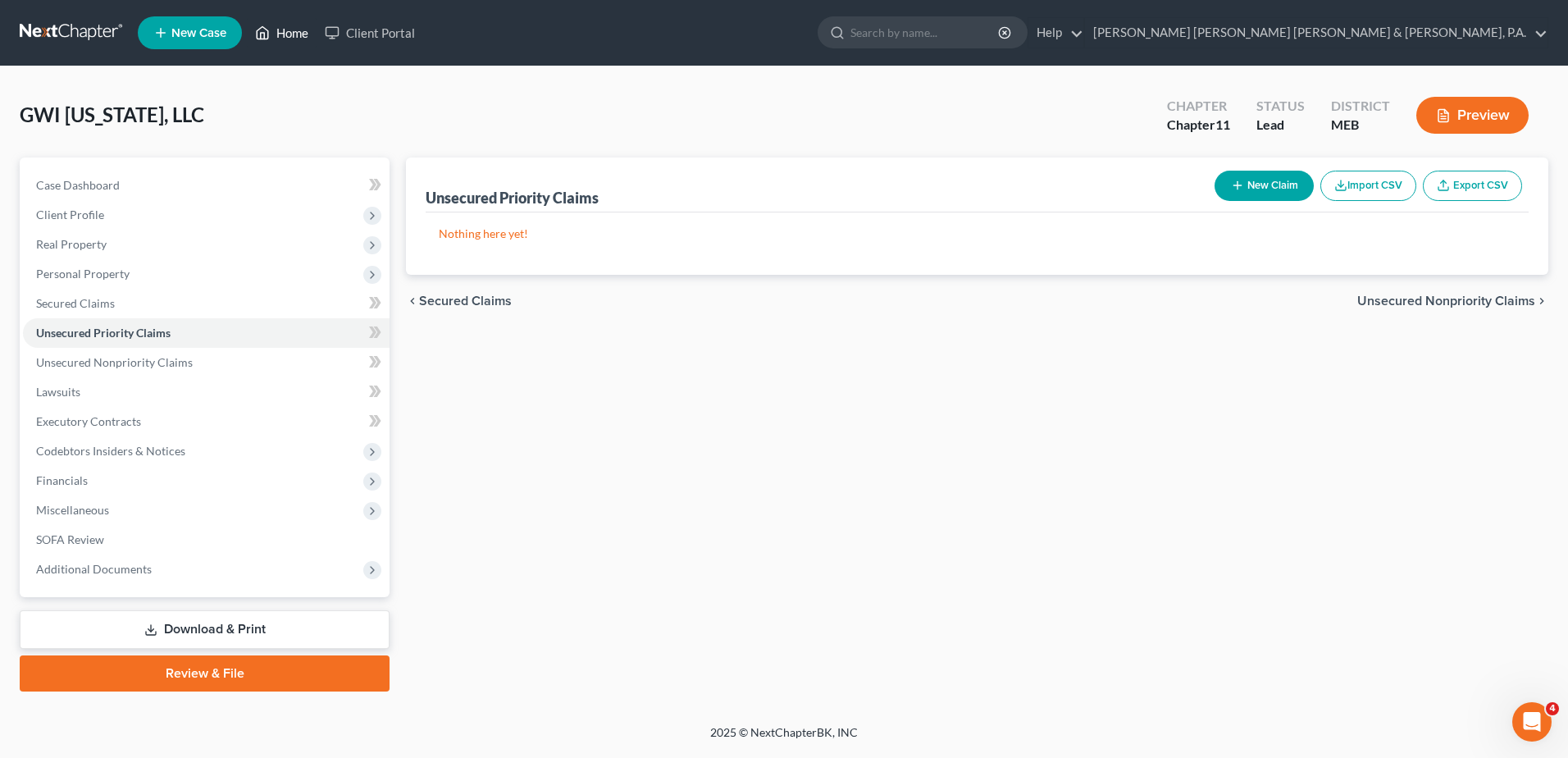
click at [274, 19] on link "Home" at bounding box center [281, 32] width 69 height 30
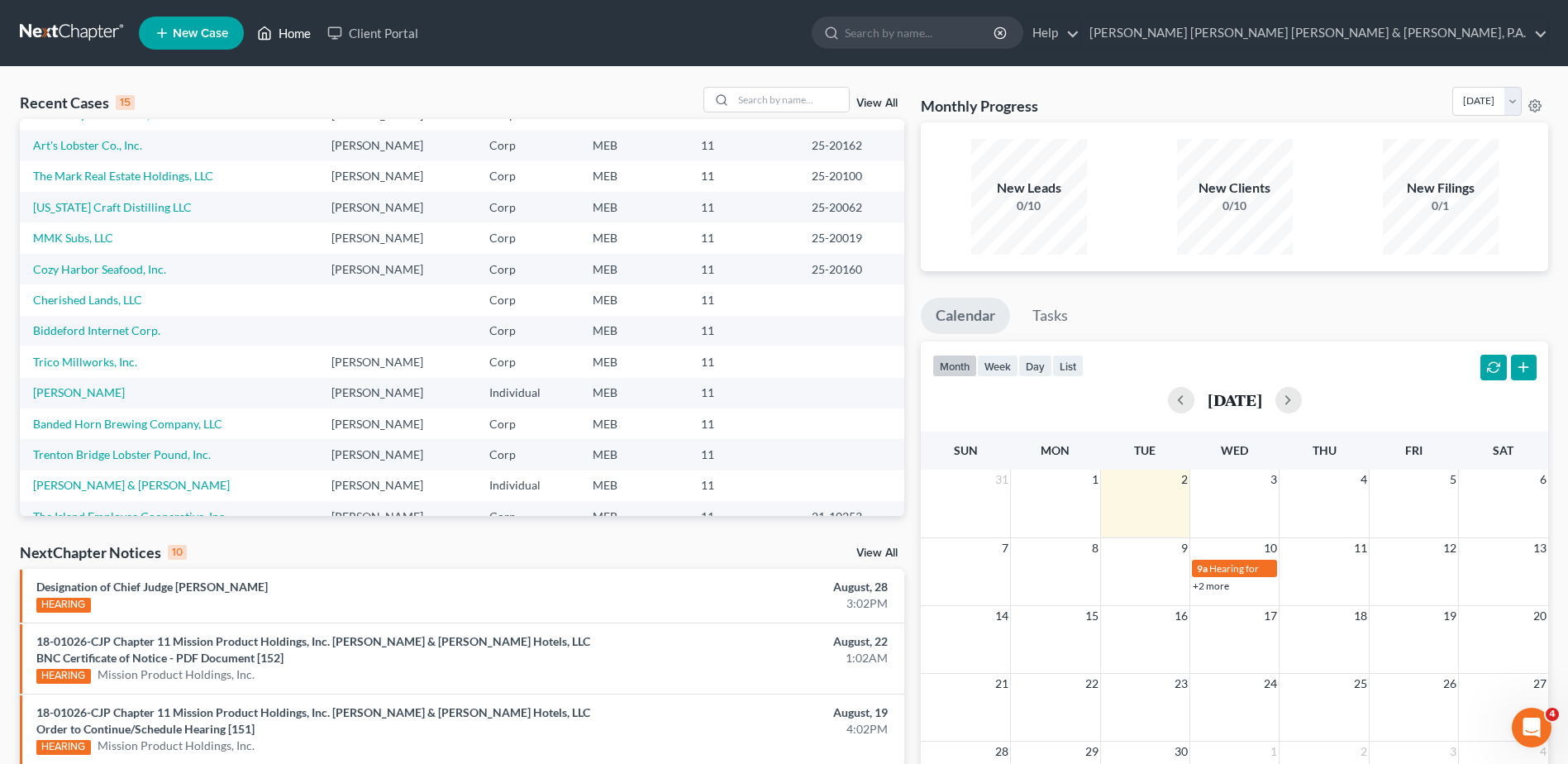
scroll to position [113, 0]
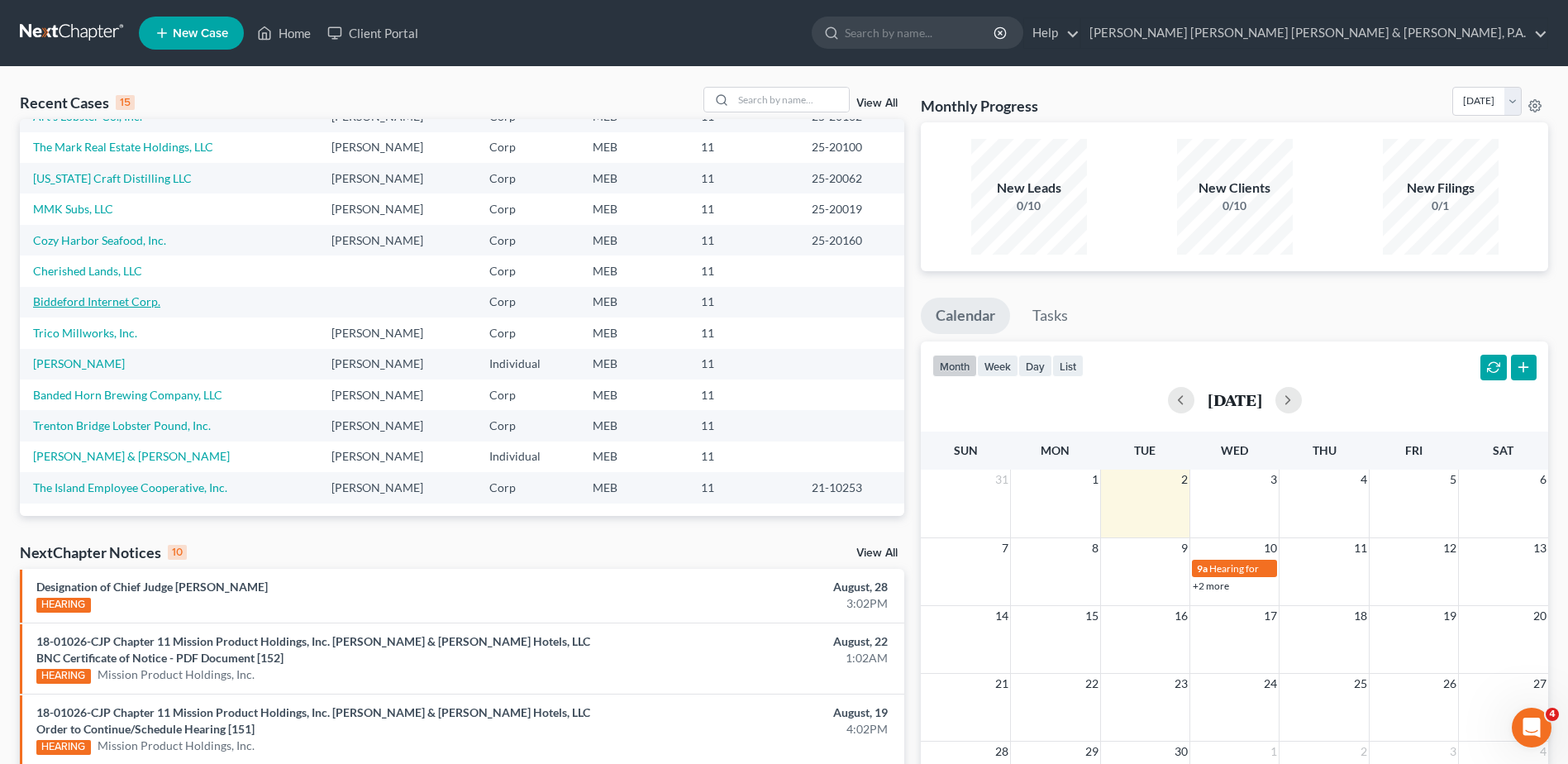
click at [117, 297] on link "Biddeford Internet Corp." at bounding box center [96, 301] width 127 height 14
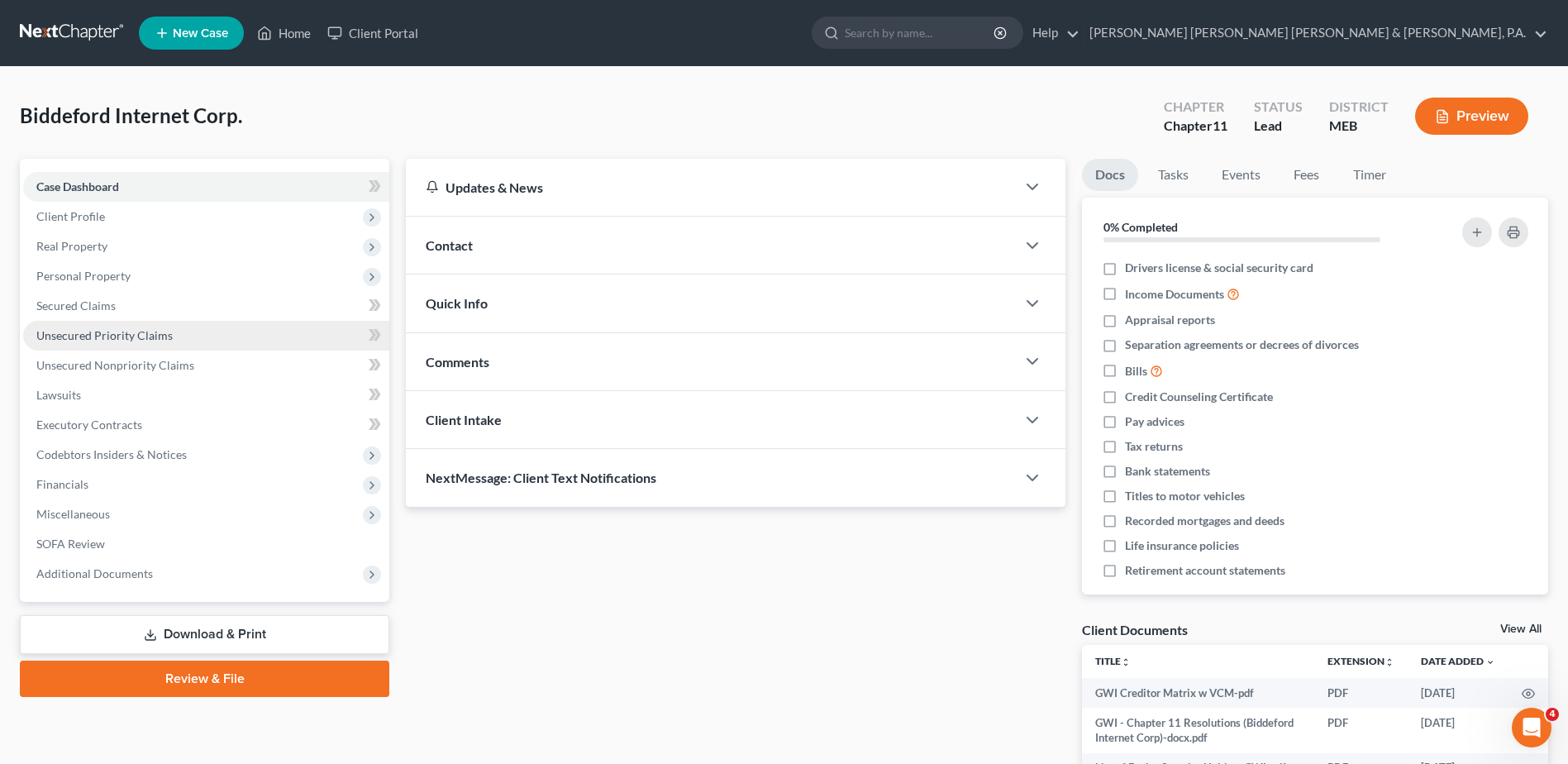
click at [136, 336] on span "Unsecured Priority Claims" at bounding box center [105, 335] width 136 height 14
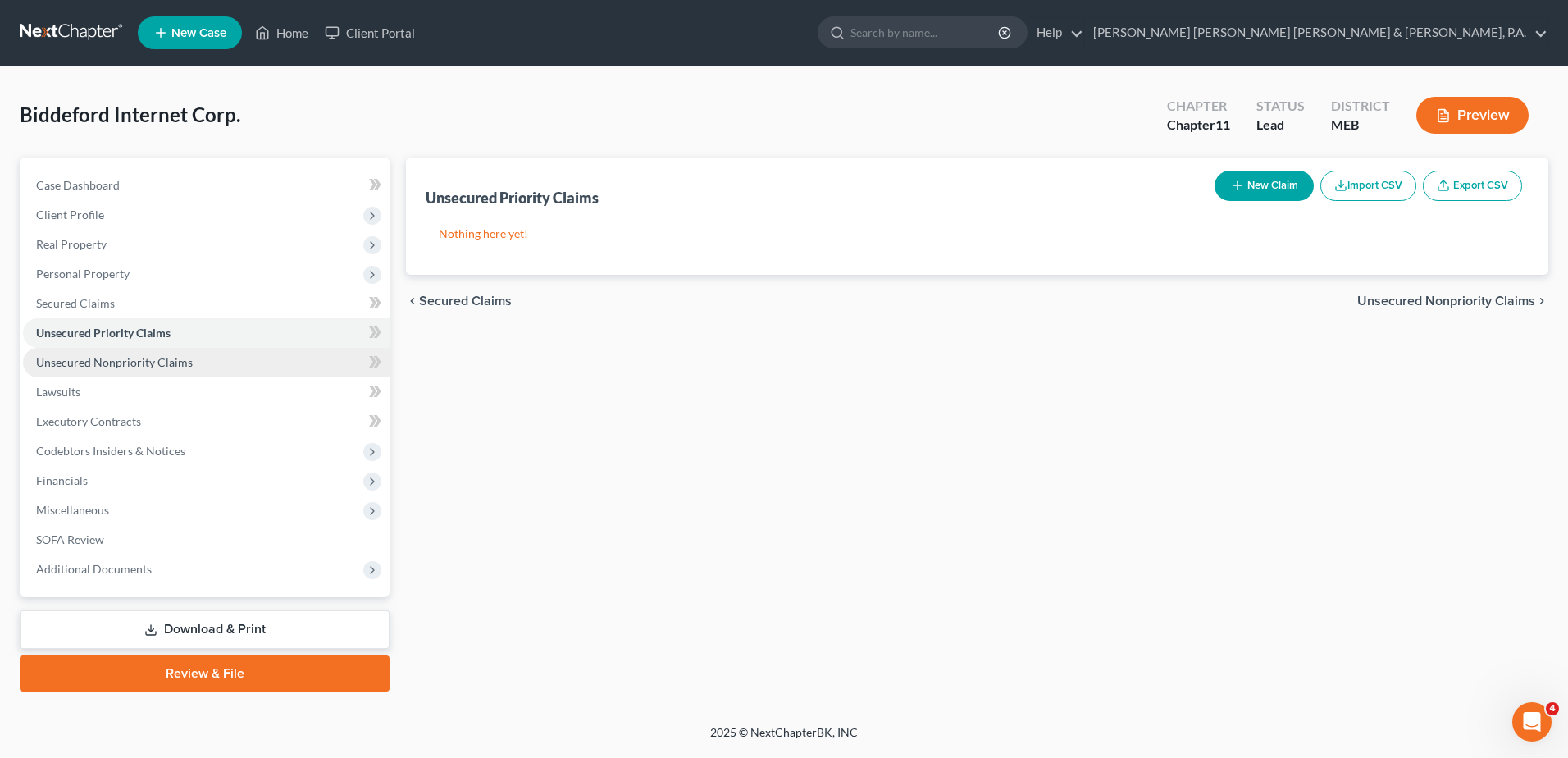
click at [144, 348] on link "Unsecured Nonpriority Claims" at bounding box center [206, 362] width 367 height 30
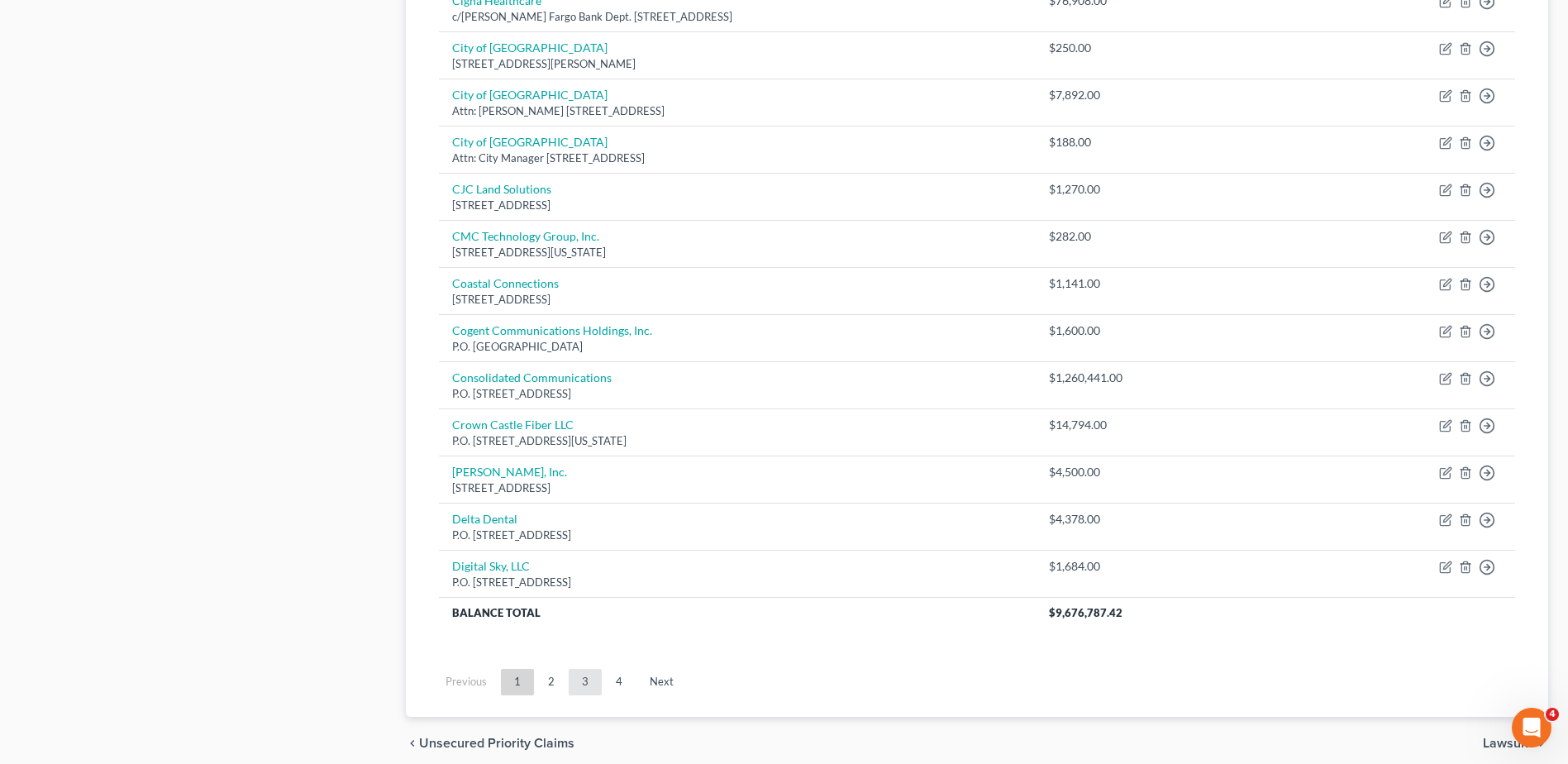
scroll to position [1145, 0]
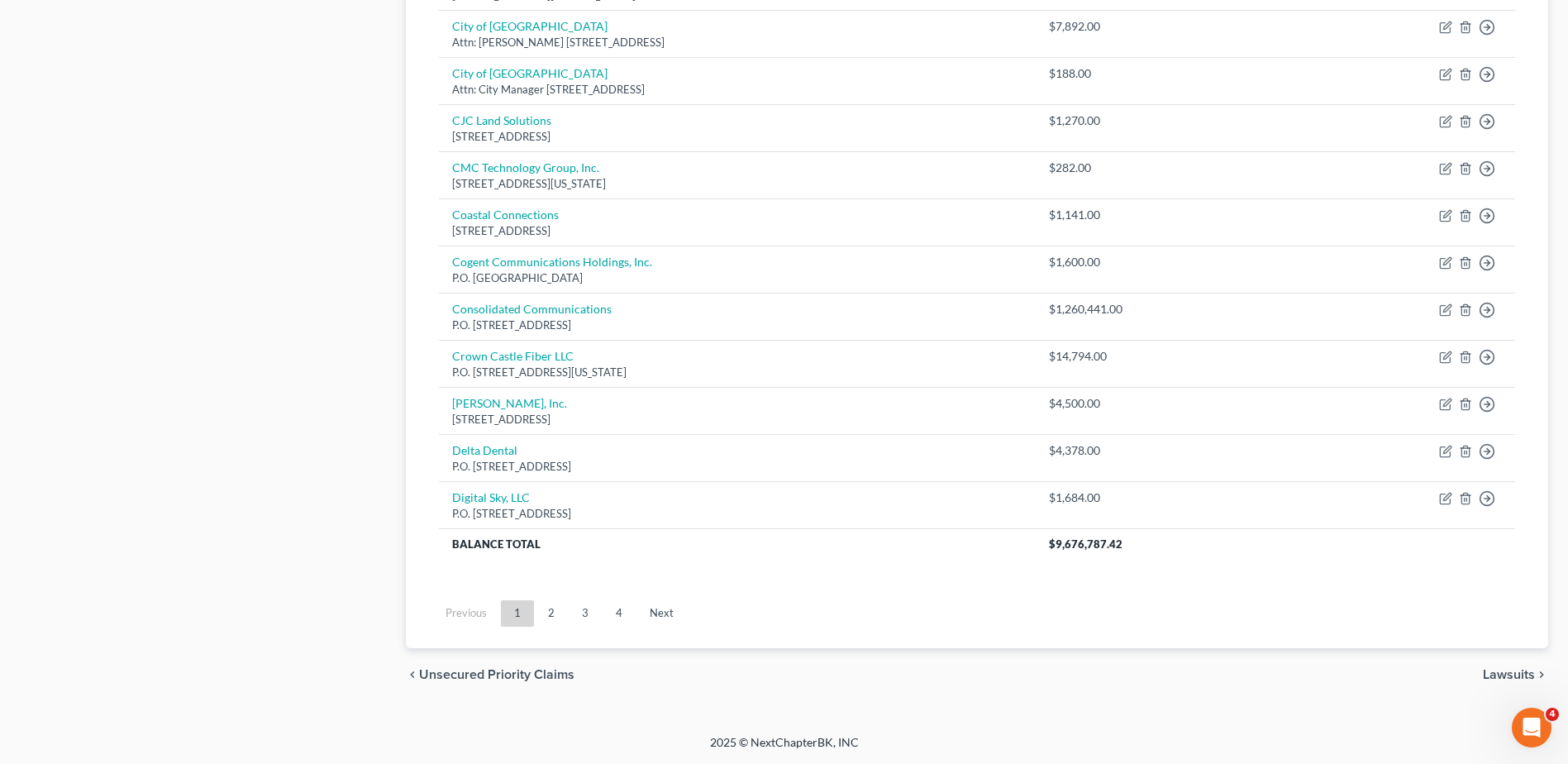
click at [549, 612] on link "2" at bounding box center [551, 612] width 33 height 26
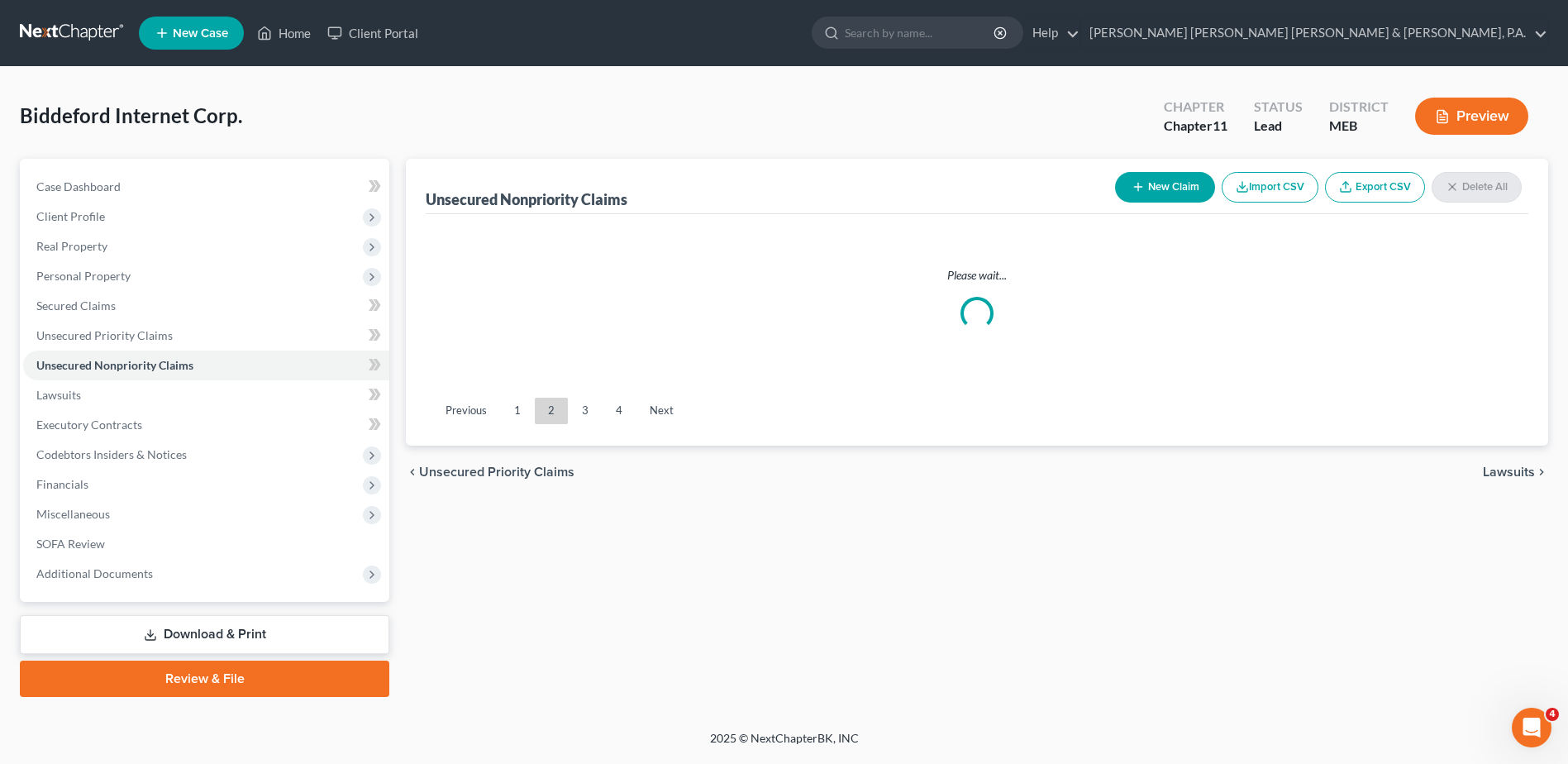
scroll to position [0, 0]
